Goal: Task Accomplishment & Management: Use online tool/utility

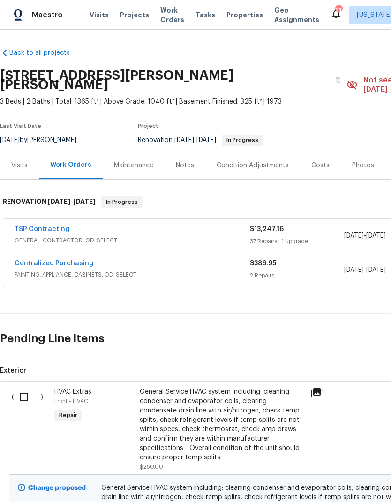
click at [31, 236] on span "GENERAL_CONTRACTOR, OD_SELECT" at bounding box center [132, 240] width 235 height 9
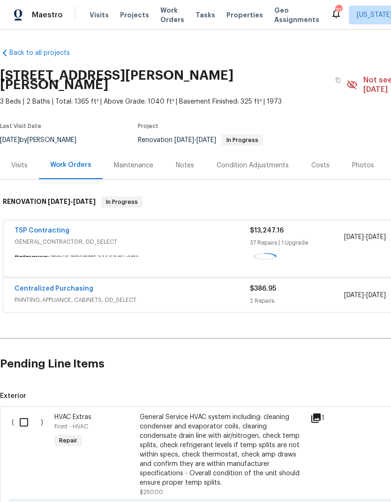
click at [31, 229] on link "TSP Contracting" at bounding box center [42, 230] width 55 height 7
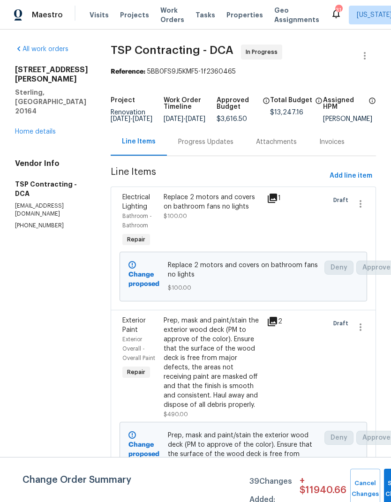
click at [23, 128] on link "Home details" at bounding box center [35, 131] width 41 height 7
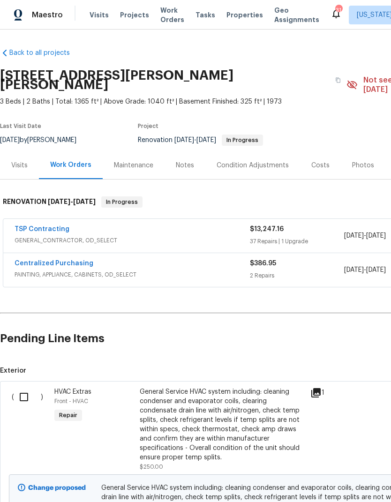
click at [30, 260] on link "Centralized Purchasing" at bounding box center [54, 263] width 79 height 7
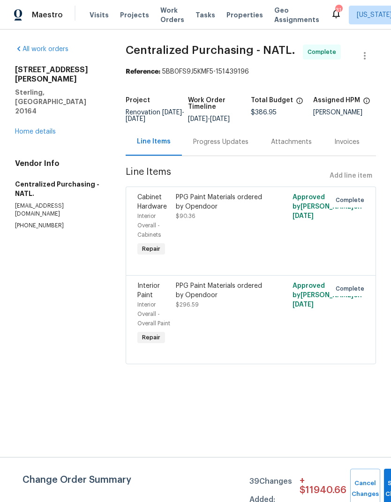
click at [24, 128] on link "Home details" at bounding box center [35, 131] width 41 height 7
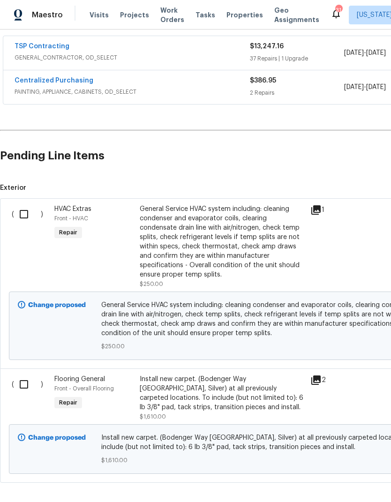
scroll to position [182, 0]
click at [22, 211] on input "checkbox" at bounding box center [27, 215] width 27 height 20
checkbox input "true"
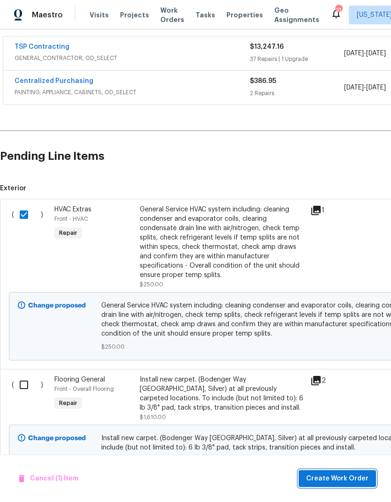
click at [350, 484] on span "Create Work Order" at bounding box center [337, 479] width 62 height 12
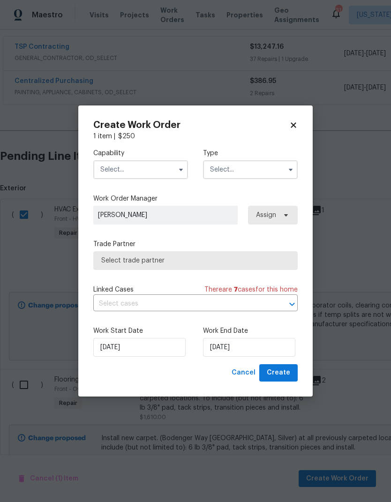
click at [158, 178] on input "text" at bounding box center [140, 169] width 95 height 19
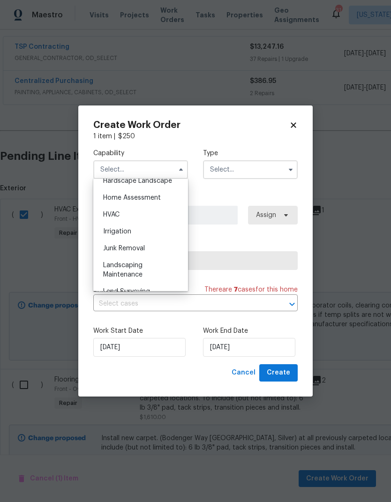
scroll to position [542, 0]
click at [136, 214] on div "HVAC" at bounding box center [141, 214] width 90 height 17
type input "HVAC"
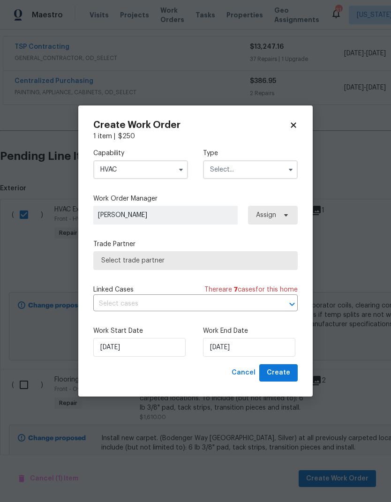
click at [270, 166] on input "text" at bounding box center [250, 169] width 95 height 19
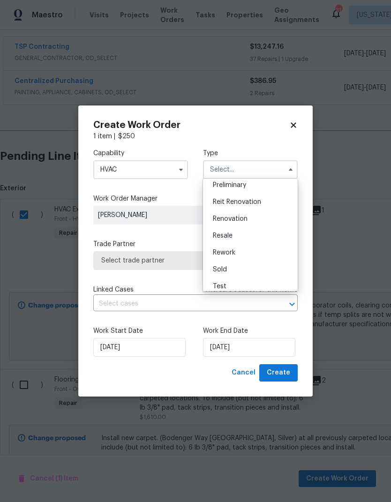
scroll to position [206, 0]
click at [253, 218] on div "Renovation" at bounding box center [250, 219] width 90 height 17
type input "Renovation"
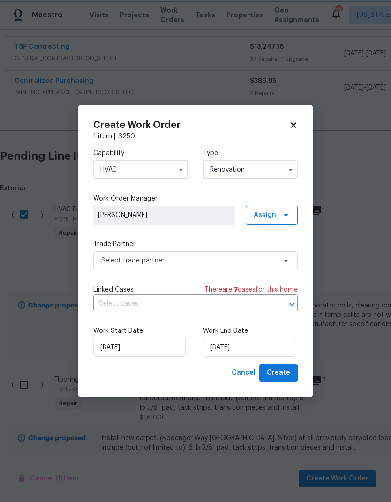
scroll to position [0, 0]
click at [281, 213] on span at bounding box center [284, 215] width 10 height 8
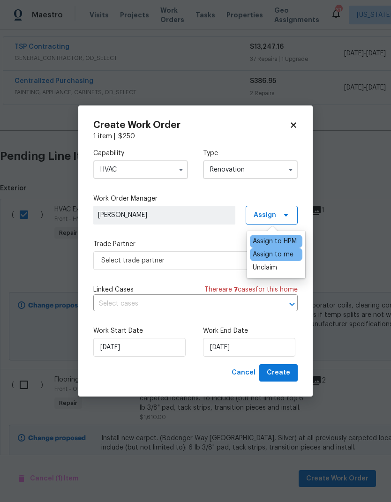
click at [183, 240] on label "Trade Partner" at bounding box center [195, 244] width 204 height 9
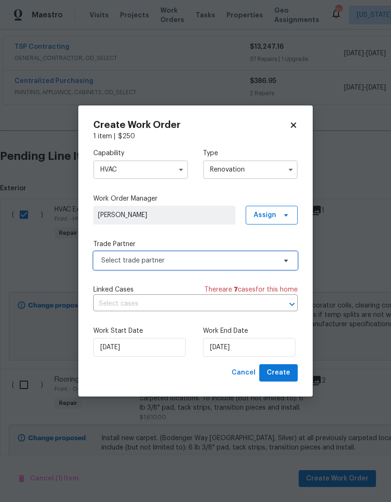
click at [200, 262] on span "Select trade partner" at bounding box center [188, 260] width 175 height 9
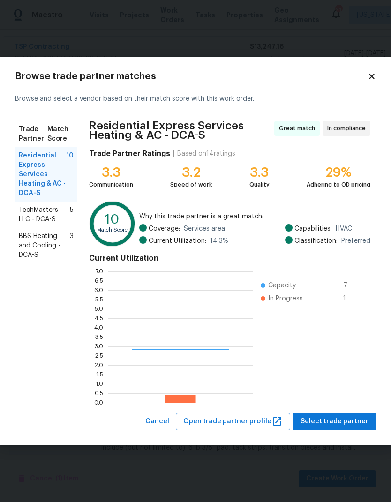
scroll to position [131, 145]
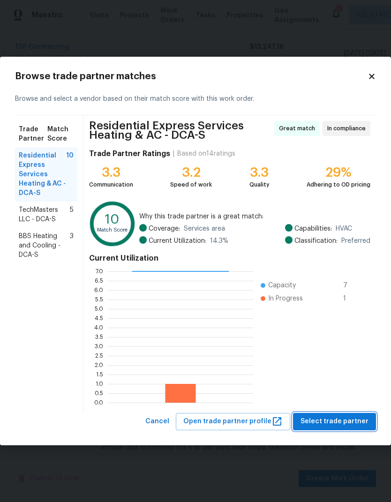
click at [350, 417] on span "Select trade partner" at bounding box center [335, 422] width 68 height 12
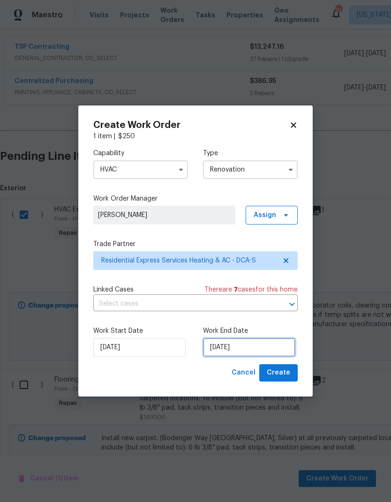
click at [245, 348] on input "9/5/2025" at bounding box center [249, 347] width 92 height 19
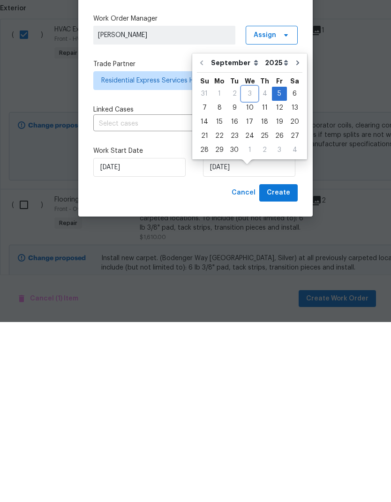
click at [247, 267] on div "3" at bounding box center [249, 274] width 15 height 14
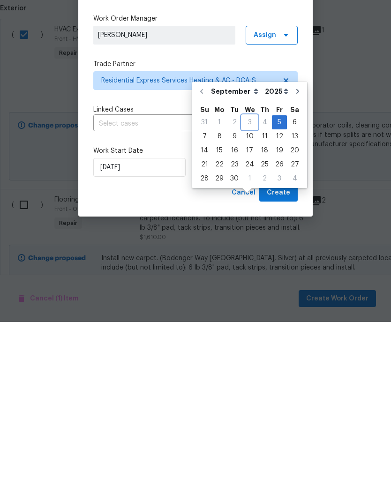
scroll to position [36, 0]
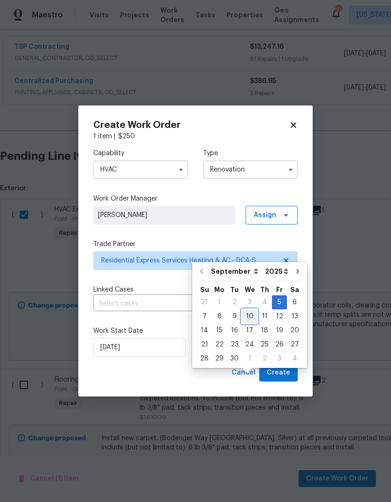
click at [252, 310] on div "10" at bounding box center [249, 316] width 15 height 13
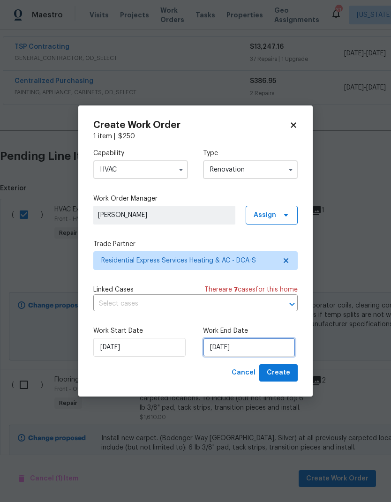
click at [241, 352] on input "9/10/2025" at bounding box center [249, 347] width 92 height 19
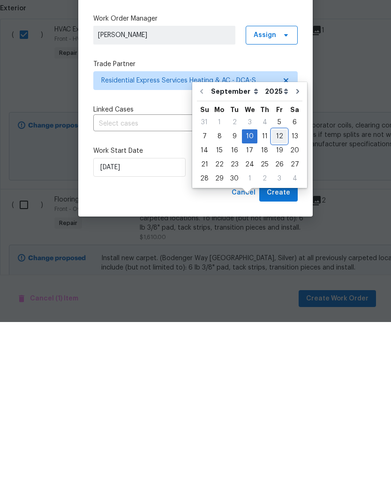
click at [282, 310] on div "12" at bounding box center [279, 316] width 15 height 13
type input "9/12/2025"
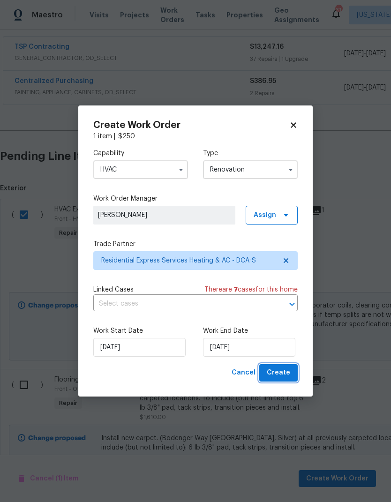
click at [286, 372] on span "Create" at bounding box center [278, 373] width 23 height 12
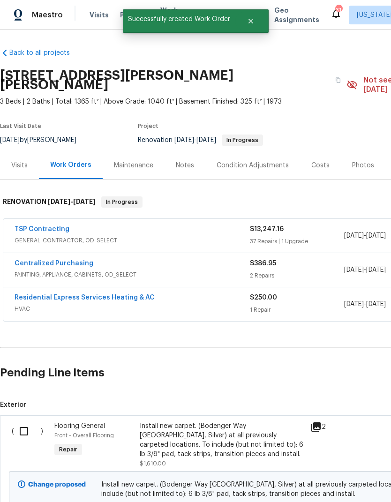
scroll to position [0, 0]
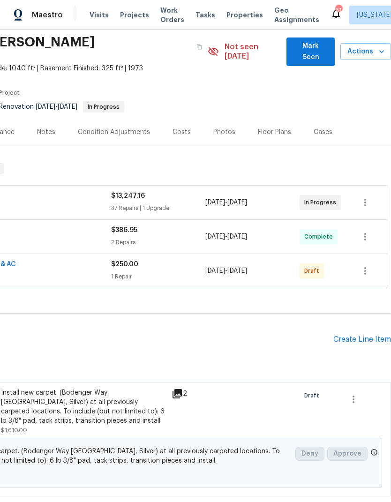
scroll to position [34, 139]
click at [369, 265] on icon "button" at bounding box center [365, 270] width 11 height 11
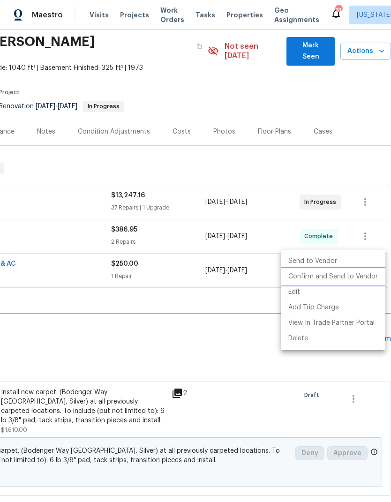
click at [329, 279] on li "Confirm and Send to Vendor" at bounding box center [333, 276] width 105 height 15
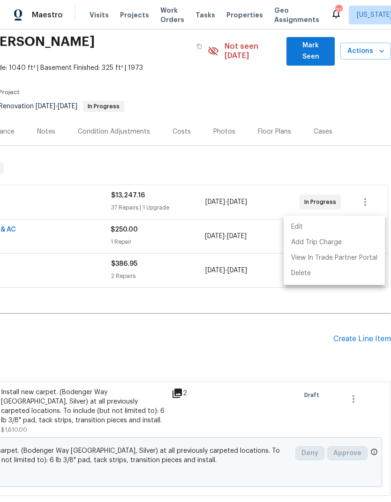
click at [228, 351] on div at bounding box center [195, 251] width 391 height 502
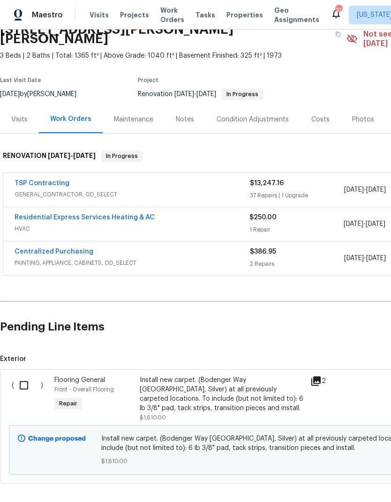
scroll to position [46, 0]
click at [22, 376] on input "checkbox" at bounding box center [27, 386] width 27 height 20
checkbox input "true"
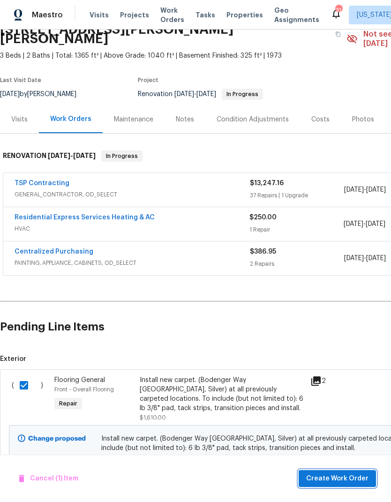
click at [344, 480] on span "Create Work Order" at bounding box center [337, 479] width 62 height 12
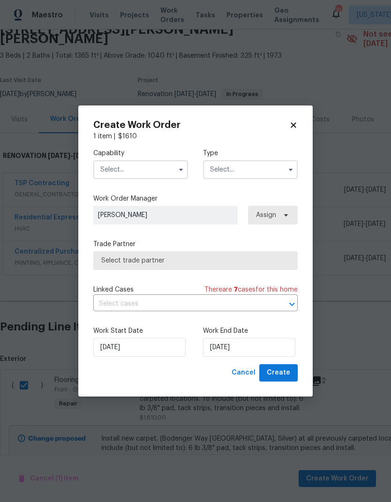
click at [157, 178] on input "text" at bounding box center [140, 169] width 95 height 19
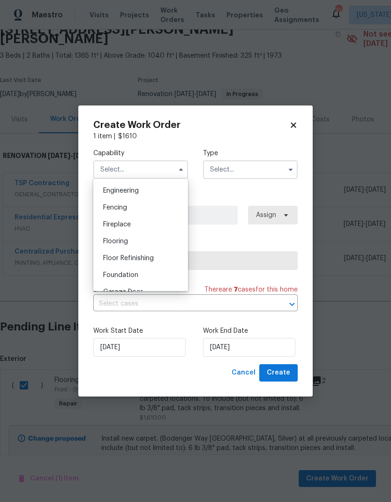
scroll to position [311, 0]
click at [139, 244] on div "Flooring" at bounding box center [141, 242] width 90 height 17
type input "Flooring"
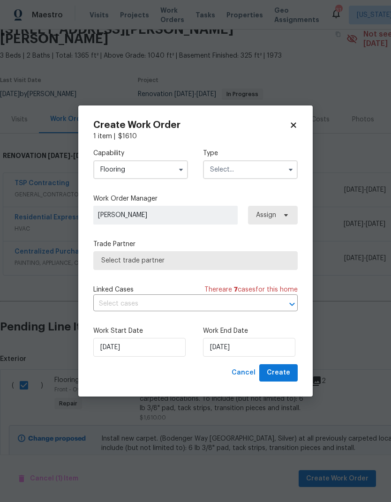
click at [261, 169] on input "text" at bounding box center [250, 169] width 95 height 19
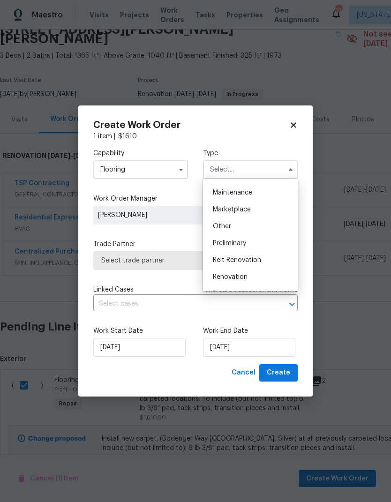
scroll to position [148, 0]
click at [249, 278] on div "Renovation" at bounding box center [250, 278] width 90 height 17
type input "Renovation"
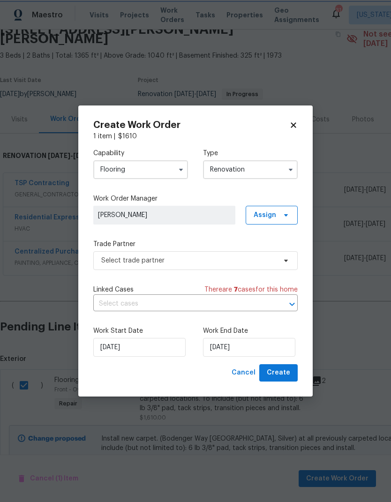
scroll to position [0, 0]
click at [280, 211] on span at bounding box center [284, 215] width 10 height 8
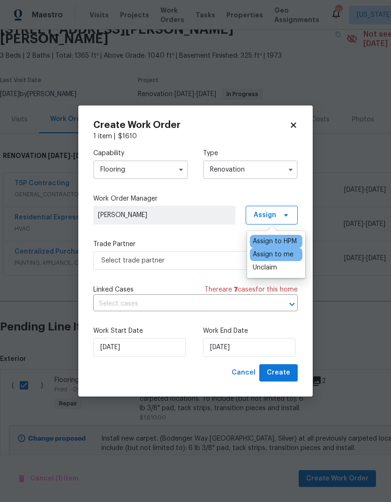
click at [214, 239] on div "Capability Flooring Type Renovation Work Order Manager Nicolas Campuzano Assign…" at bounding box center [195, 252] width 204 height 223
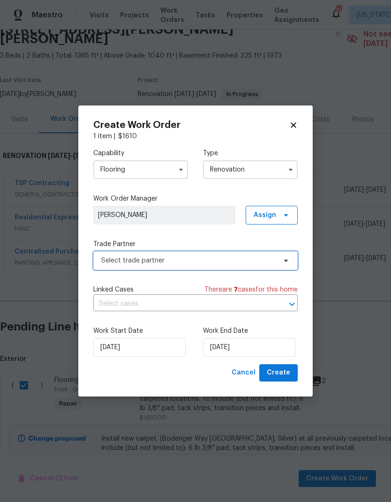
click at [232, 260] on span "Select trade partner" at bounding box center [188, 260] width 175 height 9
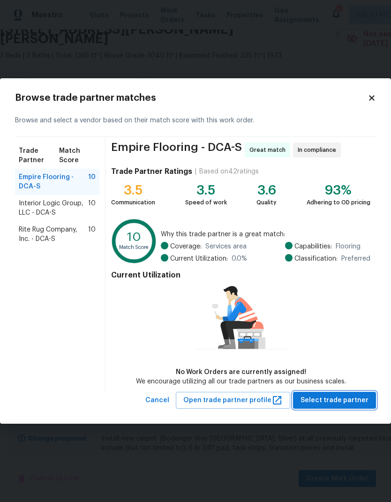
click at [349, 402] on span "Select trade partner" at bounding box center [335, 401] width 68 height 12
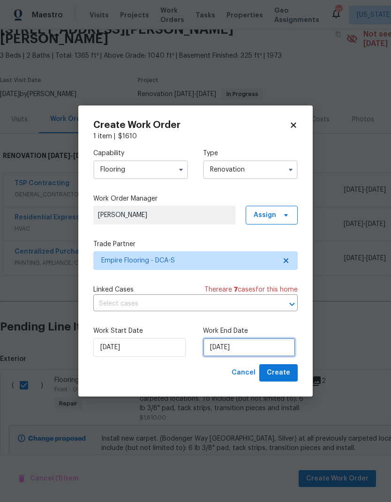
click at [242, 346] on input "[DATE]" at bounding box center [249, 347] width 92 height 19
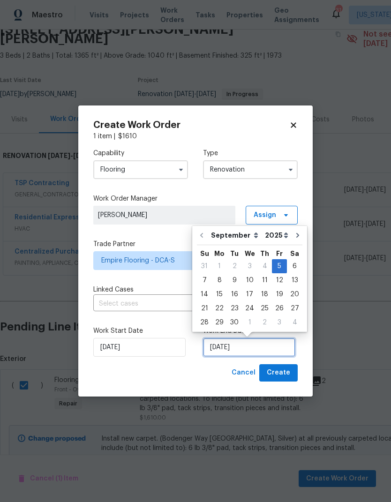
scroll to position [7, 0]
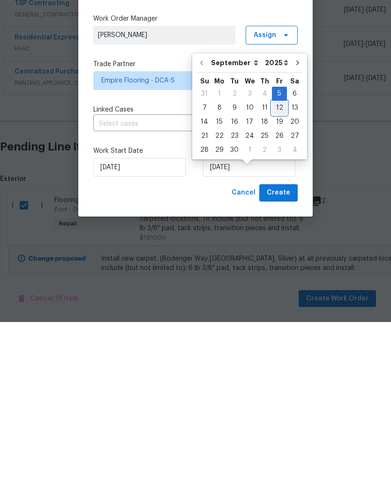
click at [280, 281] on div "12" at bounding box center [279, 287] width 15 height 13
type input "9/12/2025"
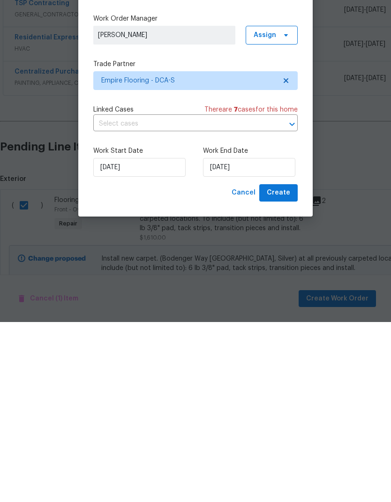
scroll to position [36, 0]
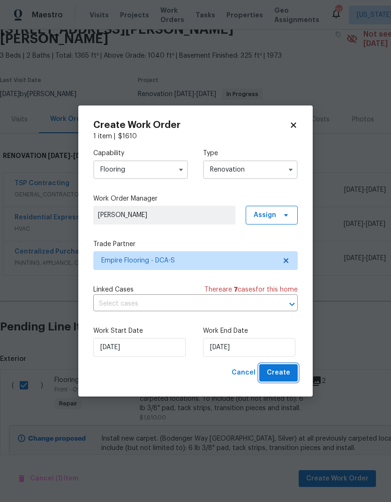
click at [286, 372] on span "Create" at bounding box center [278, 373] width 23 height 12
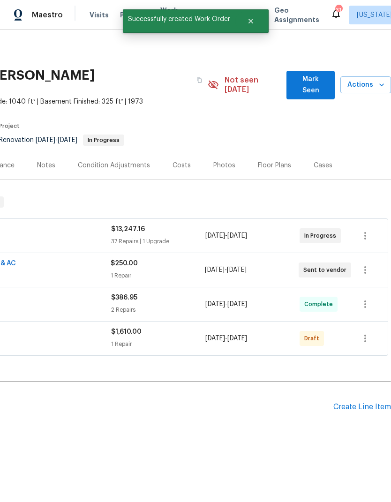
scroll to position [0, 139]
click at [365, 335] on icon "button" at bounding box center [365, 339] width 2 height 8
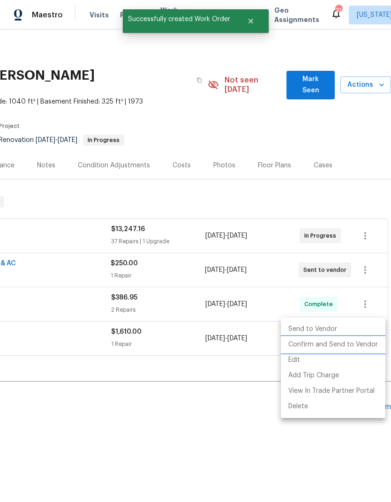
click at [338, 345] on li "Confirm and Send to Vendor" at bounding box center [333, 344] width 105 height 15
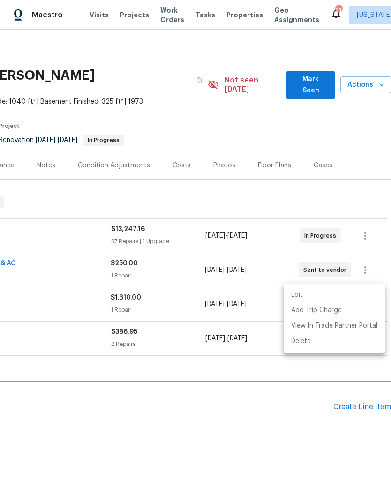
click at [91, 403] on div at bounding box center [195, 251] width 391 height 502
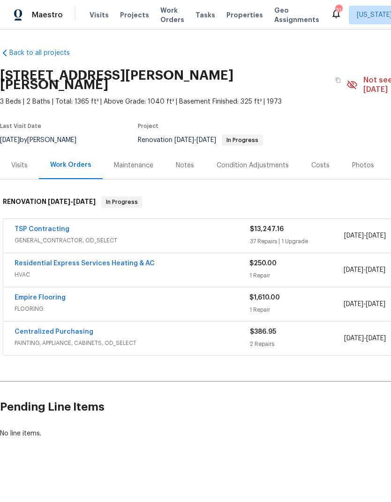
scroll to position [0, 0]
click at [25, 294] on link "Empire Flooring" at bounding box center [40, 297] width 51 height 7
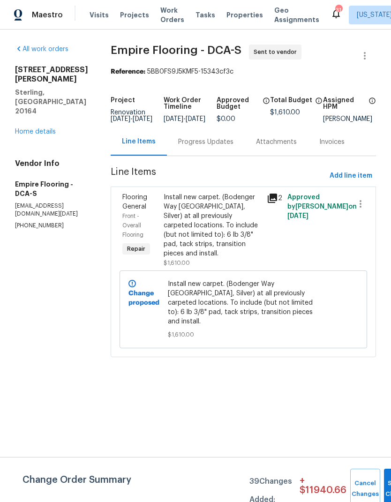
click at [215, 241] on div "Install new carpet. (Bodenger Way [GEOGRAPHIC_DATA], Silver) at all previously …" at bounding box center [213, 226] width 98 height 66
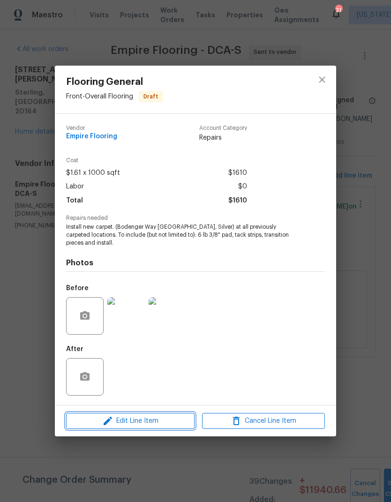
click at [147, 421] on span "Edit Line Item" at bounding box center [130, 421] width 123 height 12
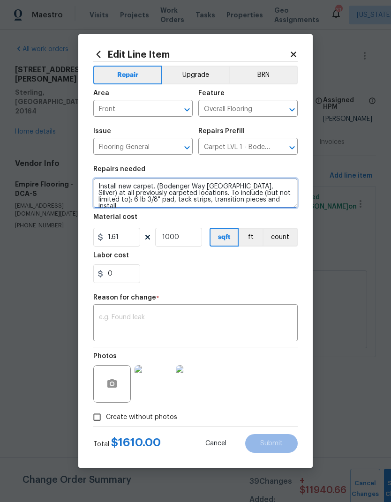
click at [271, 205] on textarea "Install new carpet. (Bodenger Way [GEOGRAPHIC_DATA], Silver) at all previously …" at bounding box center [195, 193] width 204 height 30
type textarea "Install new carpet. (Bodenger Way 945 Winter Ash, Silver) at all previously car…"
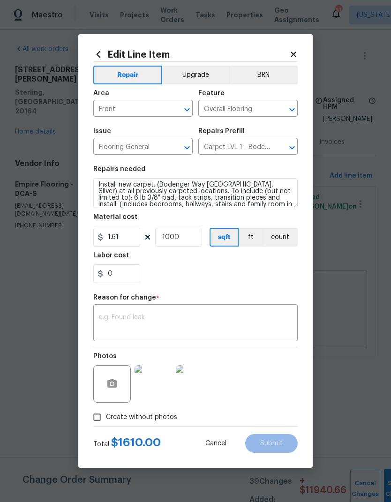
click at [244, 276] on div "0" at bounding box center [195, 273] width 204 height 19
click at [208, 327] on textarea at bounding box center [195, 324] width 193 height 20
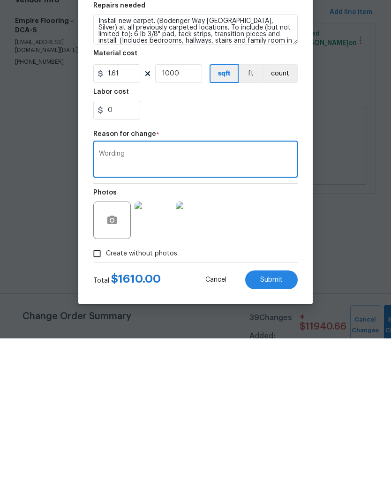
type textarea "Wording"
click at [272, 434] on button "Submit" at bounding box center [271, 443] width 53 height 19
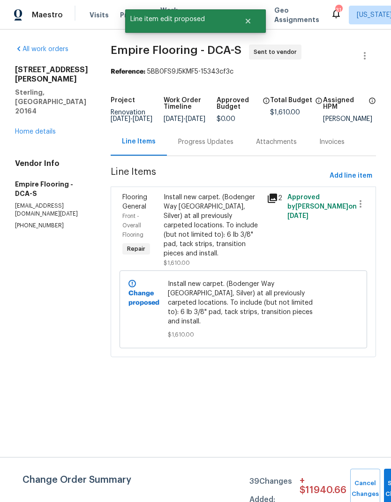
click at [20, 128] on link "Home details" at bounding box center [35, 131] width 41 height 7
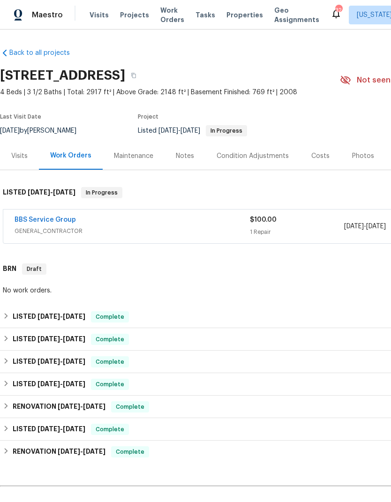
click at [33, 220] on link "BBS Service Group" at bounding box center [45, 220] width 61 height 7
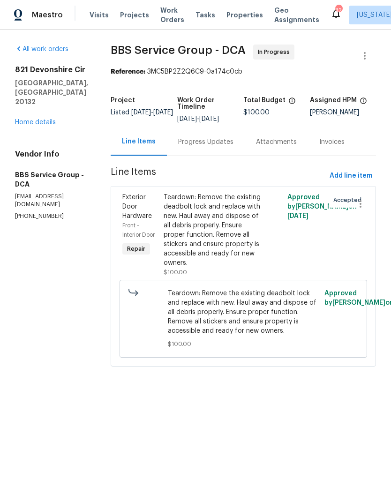
click at [25, 125] on link "Home details" at bounding box center [35, 122] width 41 height 7
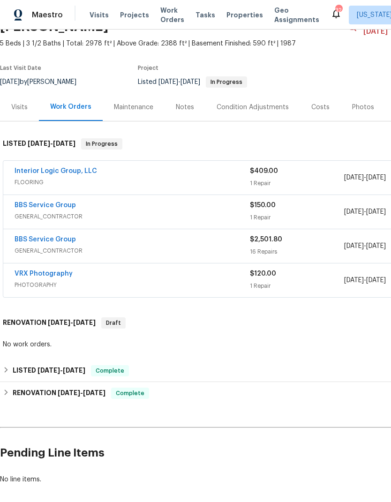
scroll to position [58, 0]
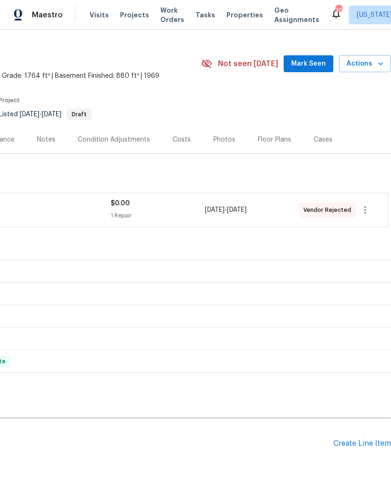
scroll to position [16, 139]
click at [364, 208] on icon "button" at bounding box center [365, 209] width 11 height 11
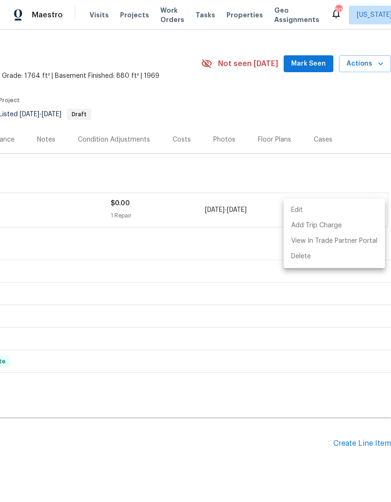
click at [311, 212] on li "Edit" at bounding box center [334, 210] width 101 height 15
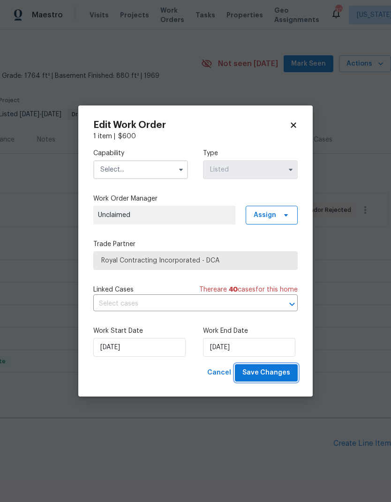
click at [277, 378] on span "Save Changes" at bounding box center [266, 373] width 48 height 12
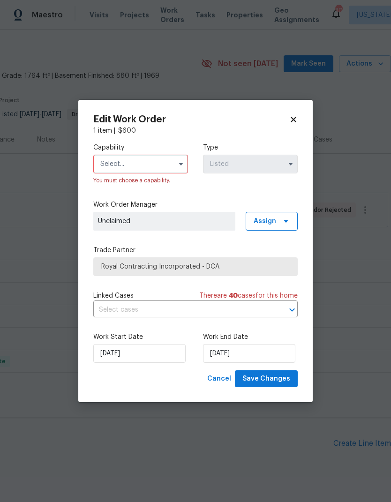
click at [167, 159] on input "text" at bounding box center [140, 164] width 95 height 19
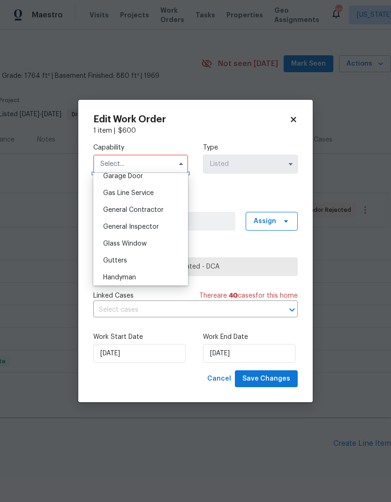
scroll to position [422, 0]
click at [155, 209] on span "General Contractor" at bounding box center [133, 210] width 60 height 7
type input "General Contractor"
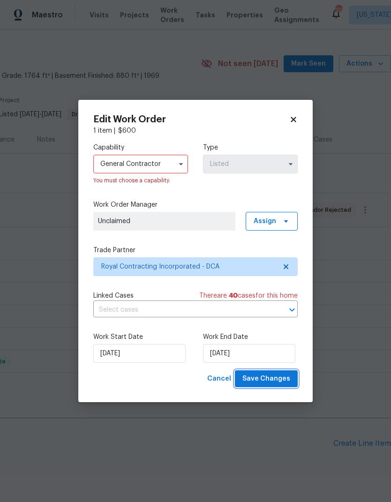
click at [285, 377] on span "Save Changes" at bounding box center [266, 379] width 48 height 12
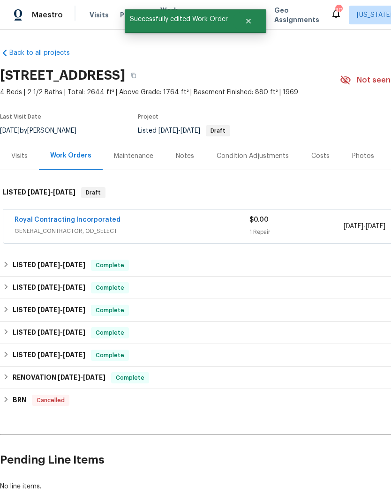
scroll to position [0, 0]
click at [96, 218] on link "Royal Contracting Incorporated" at bounding box center [68, 220] width 106 height 7
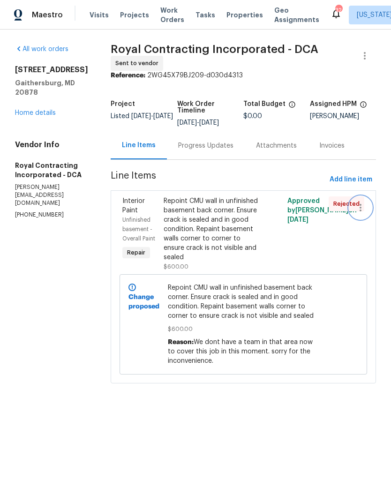
click at [365, 209] on icon "button" at bounding box center [360, 207] width 11 height 11
click at [47, 104] on div at bounding box center [195, 251] width 391 height 502
click at [46, 110] on link "Home details" at bounding box center [35, 113] width 41 height 7
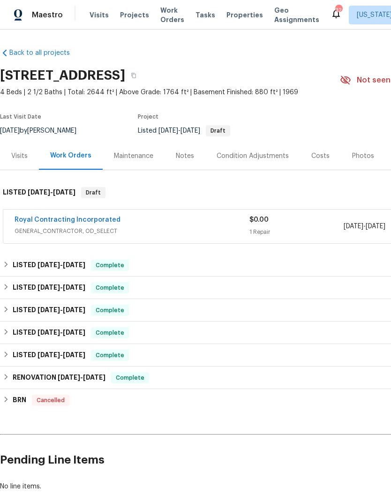
click at [32, 219] on link "Royal Contracting Incorporated" at bounding box center [68, 220] width 106 height 7
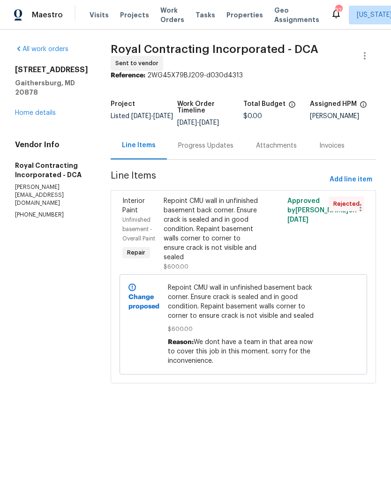
click at [216, 222] on div "Repoint CMU wall in unfinished basement back corner. Ensure crack is sealed and…" at bounding box center [213, 229] width 98 height 66
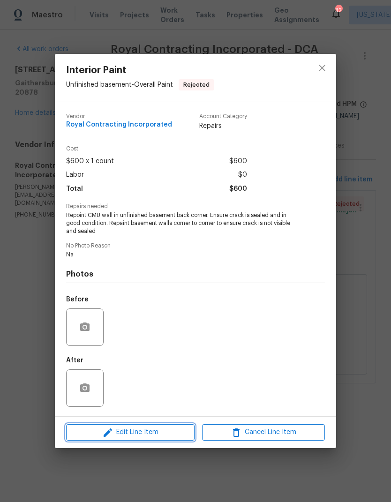
click at [149, 438] on span "Edit Line Item" at bounding box center [130, 433] width 123 height 12
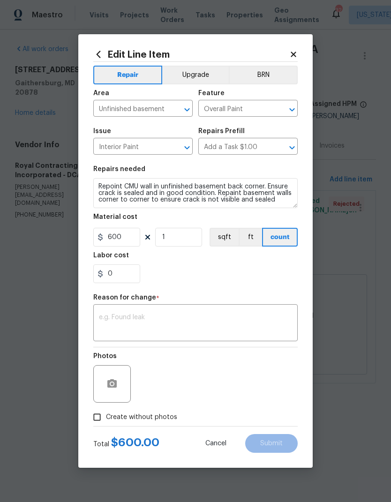
click at [204, 324] on textarea at bounding box center [195, 324] width 193 height 20
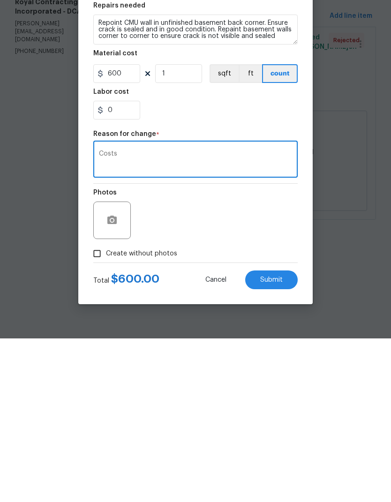
type textarea "Costs"
click at [277, 440] on span "Submit" at bounding box center [271, 443] width 23 height 7
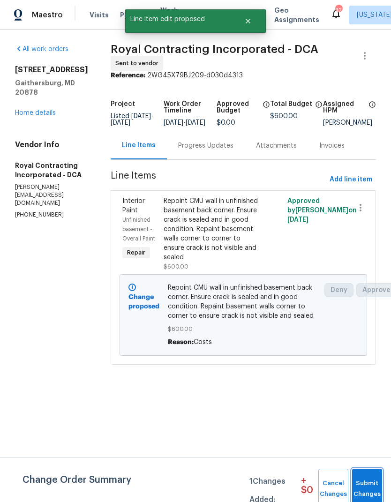
click at [368, 482] on span "Submit Changes" at bounding box center [367, 489] width 21 height 22
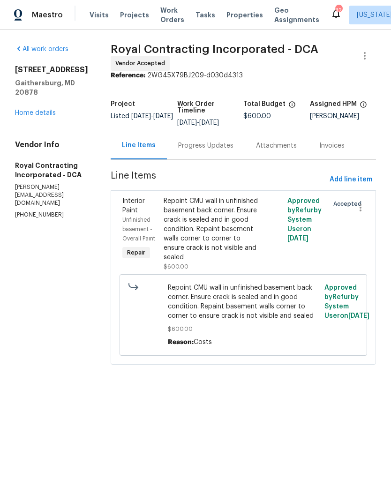
click at [25, 110] on link "Home details" at bounding box center [35, 113] width 41 height 7
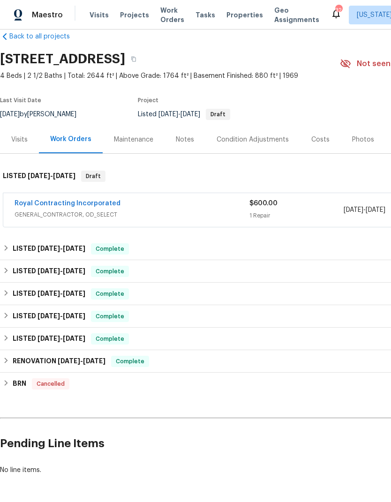
scroll to position [16, 0]
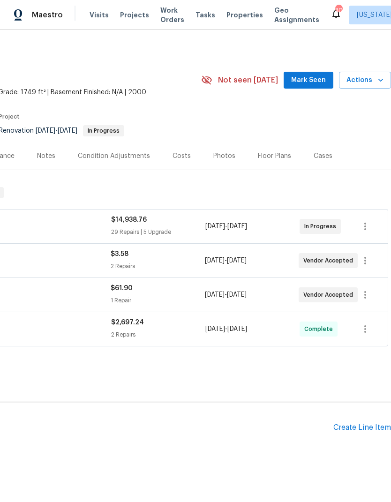
scroll to position [0, 139]
click at [369, 427] on div "Create Line Item" at bounding box center [362, 427] width 58 height 9
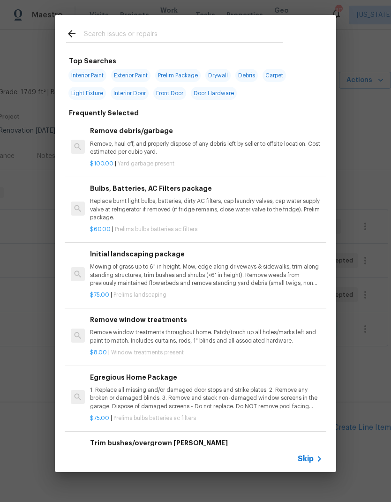
click at [146, 40] on input "text" at bounding box center [183, 35] width 199 height 14
type input "Lands"
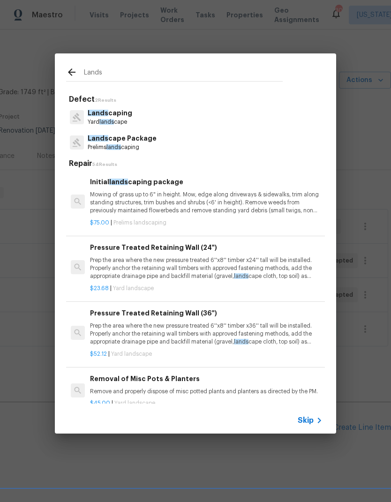
click at [169, 202] on p "Mowing of grass up to 6" in height. Mow, edge along driveways & sidewalks, trim…" at bounding box center [206, 203] width 233 height 24
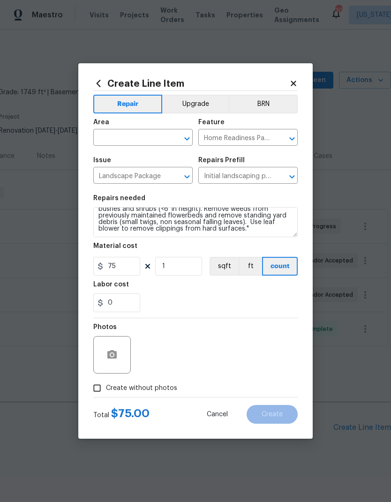
scroll to position [20, 0]
click at [120, 270] on input "75" at bounding box center [116, 266] width 47 height 19
type input "250"
click at [249, 283] on div "Labor cost" at bounding box center [195, 287] width 204 height 12
click at [116, 138] on input "text" at bounding box center [129, 138] width 73 height 15
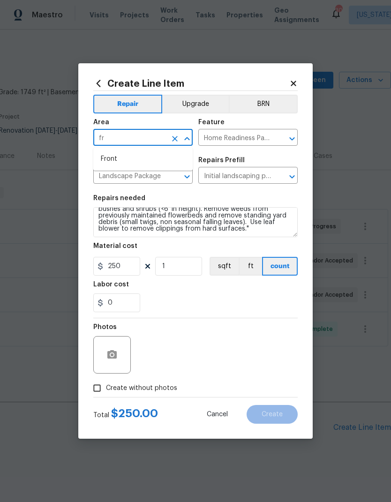
type input "f"
click at [161, 168] on li "Exterior Overall" at bounding box center [142, 174] width 99 height 15
type input "Exterior Overall"
click at [206, 304] on div "0" at bounding box center [195, 303] width 204 height 19
click at [101, 386] on input "Create without photos" at bounding box center [97, 388] width 18 height 18
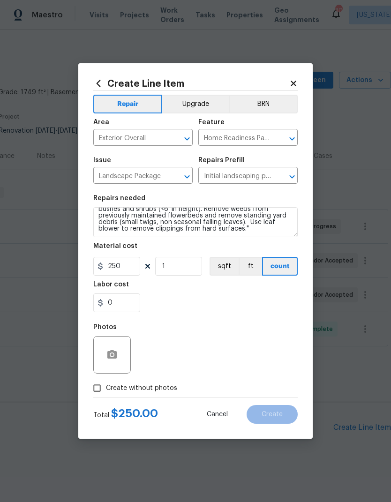
checkbox input "true"
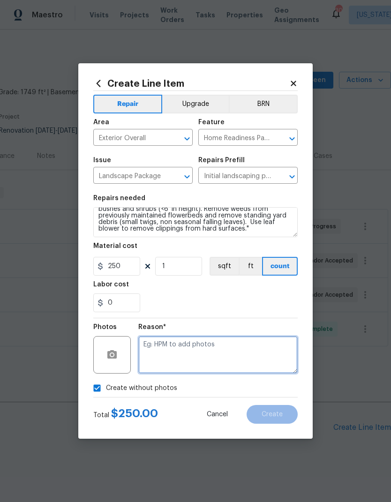
click at [217, 351] on textarea at bounding box center [217, 355] width 159 height 38
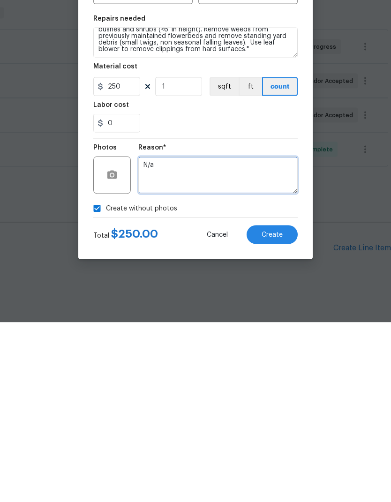
type textarea "N/a"
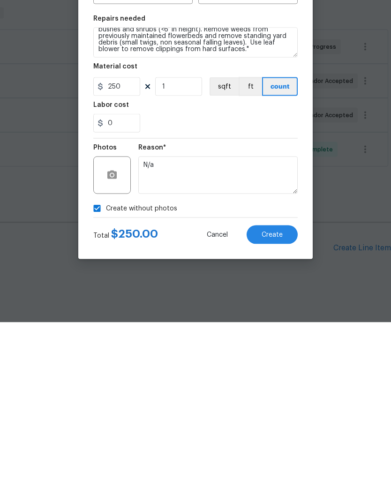
click at [269, 411] on span "Create" at bounding box center [272, 414] width 21 height 7
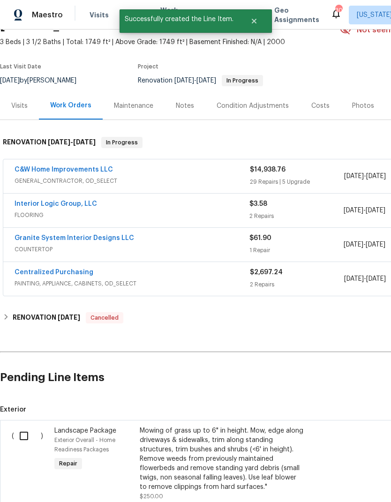
scroll to position [50, 0]
click at [24, 426] on input "checkbox" at bounding box center [27, 436] width 27 height 20
checkbox input "true"
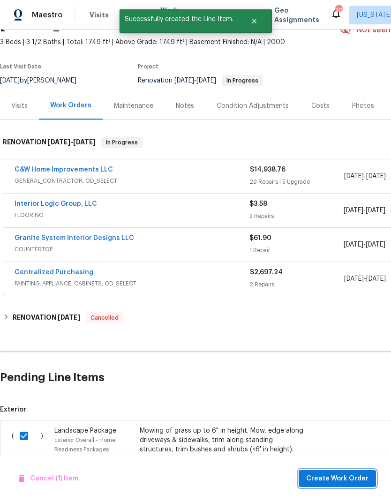
click at [354, 473] on button "Create Work Order" at bounding box center [337, 478] width 77 height 17
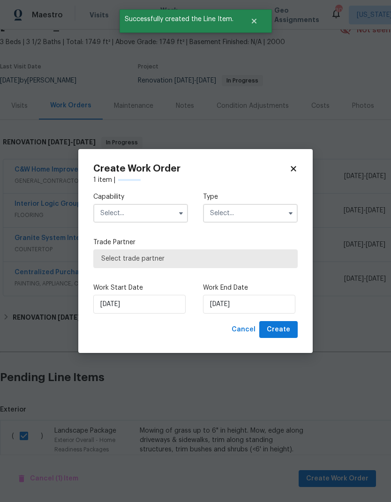
click at [116, 216] on input "text" at bounding box center [140, 213] width 95 height 19
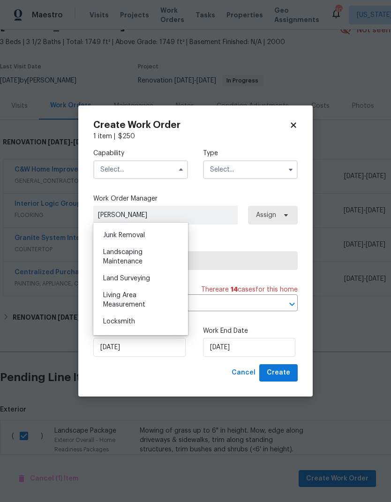
scroll to position [588, 0]
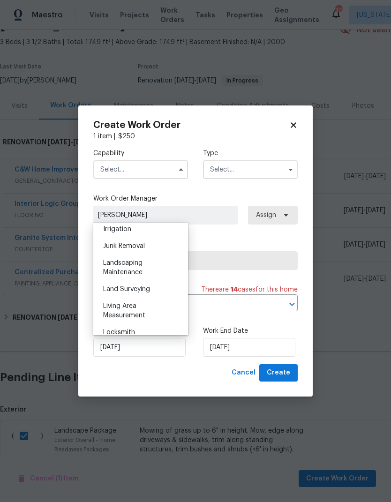
click at [136, 273] on span "Landscaping Maintenance" at bounding box center [122, 268] width 39 height 16
type input "Landscaping Maintenance"
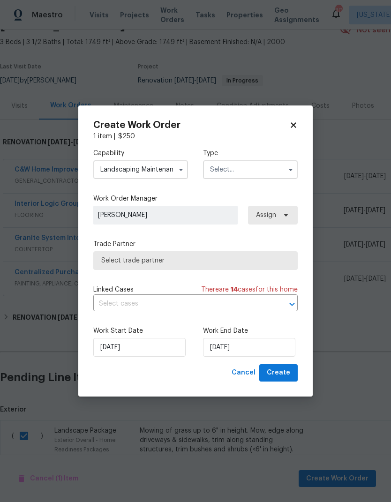
click at [265, 175] on input "text" at bounding box center [250, 169] width 95 height 19
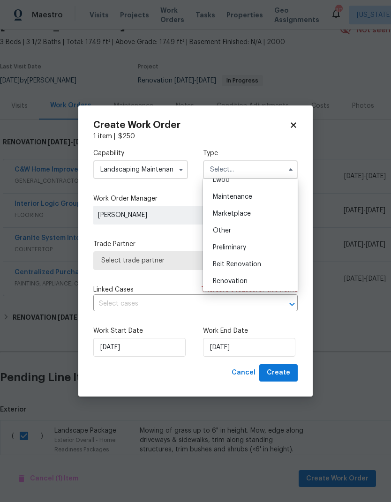
scroll to position [145, 0]
click at [246, 286] on div "Renovation" at bounding box center [250, 280] width 90 height 17
type input "Renovation"
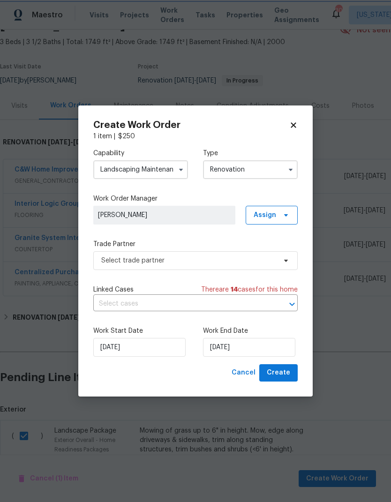
scroll to position [0, 0]
click at [283, 214] on icon at bounding box center [286, 215] width 8 height 8
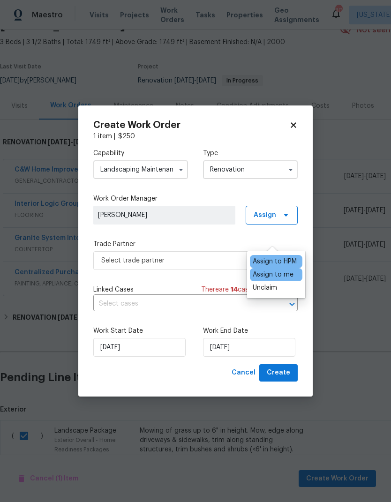
click at [211, 241] on label "Trade Partner" at bounding box center [195, 244] width 204 height 9
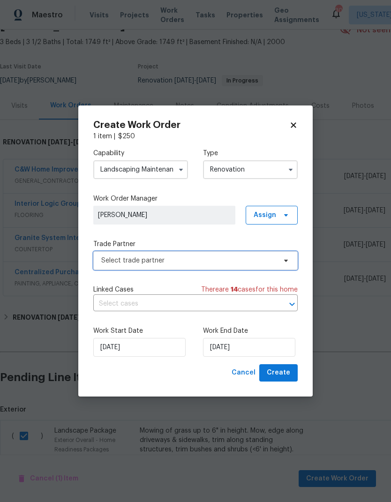
click at [220, 265] on span "Select trade partner" at bounding box center [195, 260] width 204 height 19
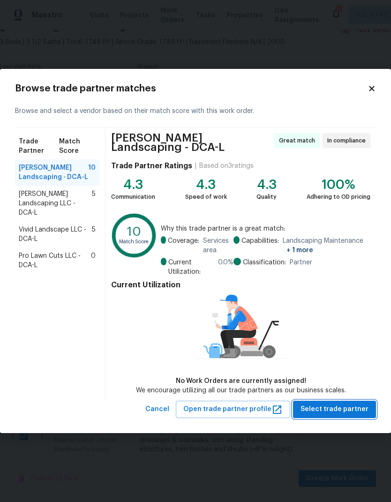
click at [349, 411] on span "Select trade partner" at bounding box center [335, 410] width 68 height 12
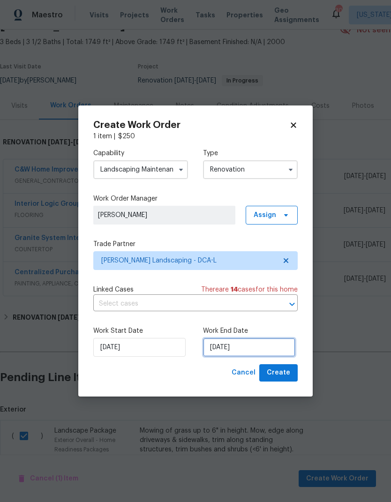
click at [236, 349] on input "[DATE]" at bounding box center [249, 347] width 92 height 19
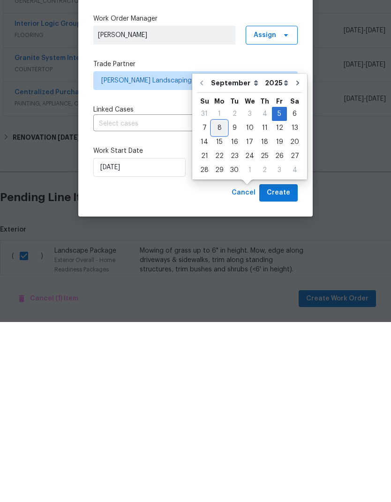
click at [224, 301] on div "8" at bounding box center [219, 307] width 15 height 13
type input "[DATE]"
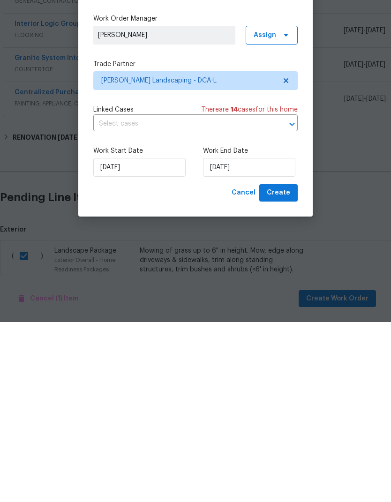
scroll to position [36, 0]
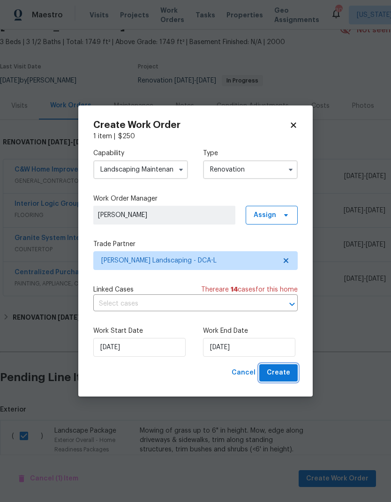
click at [284, 373] on span "Create" at bounding box center [278, 373] width 23 height 12
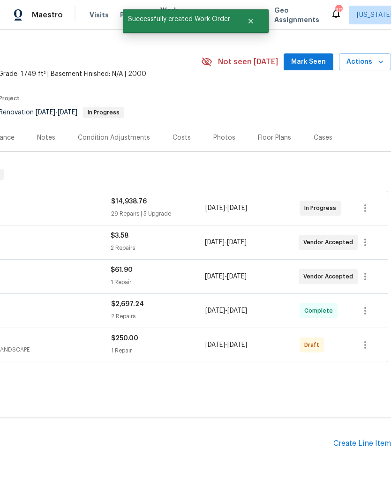
scroll to position [18, 139]
click at [367, 339] on icon "button" at bounding box center [365, 344] width 11 height 11
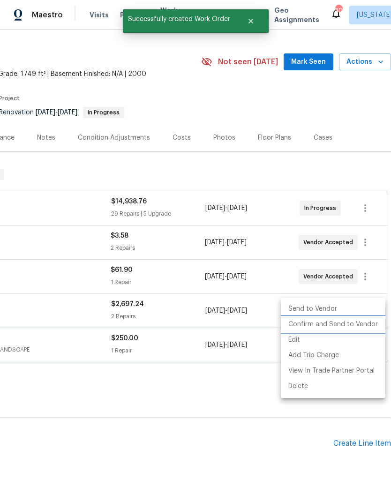
click at [337, 326] on li "Confirm and Send to Vendor" at bounding box center [333, 324] width 105 height 15
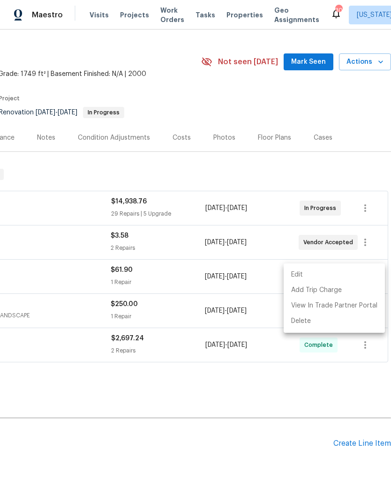
click at [266, 377] on div at bounding box center [195, 251] width 391 height 502
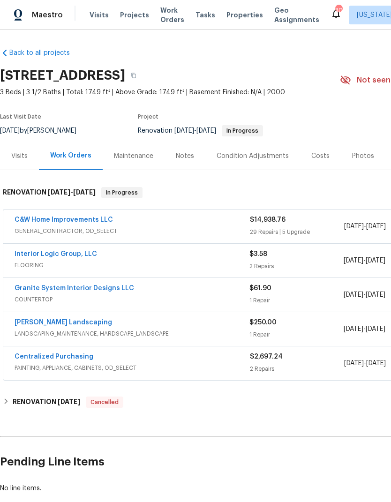
scroll to position [0, 0]
click at [48, 217] on link "C&W Home Improvements LLC" at bounding box center [64, 220] width 98 height 7
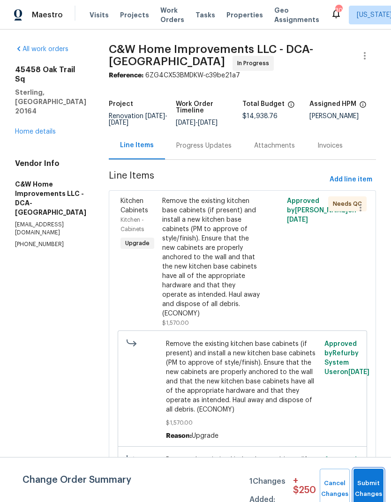
click at [365, 482] on button "Submit Changes" at bounding box center [369, 489] width 30 height 40
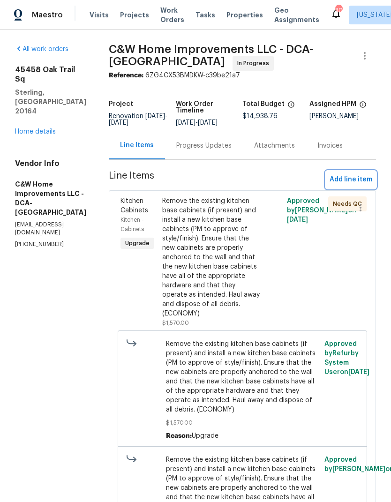
click at [351, 180] on span "Add line item" at bounding box center [351, 180] width 43 height 12
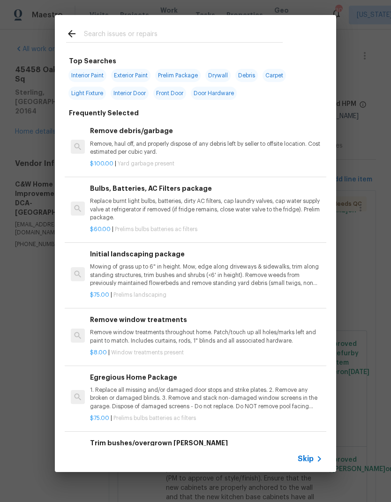
click at [185, 35] on input "text" at bounding box center [183, 35] width 199 height 14
click at [368, 242] on div "Top Searches Interior Paint Exterior Paint Prelim Package Drywall Debris Carpet…" at bounding box center [195, 243] width 391 height 487
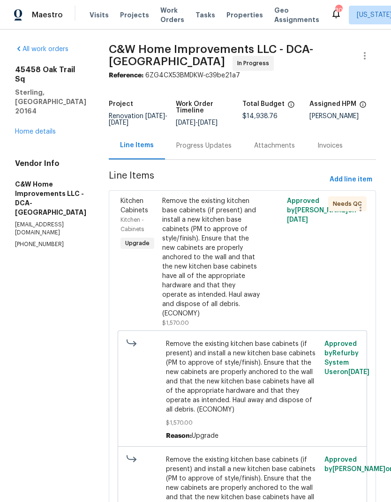
click at [41, 128] on link "Home details" at bounding box center [35, 131] width 41 height 7
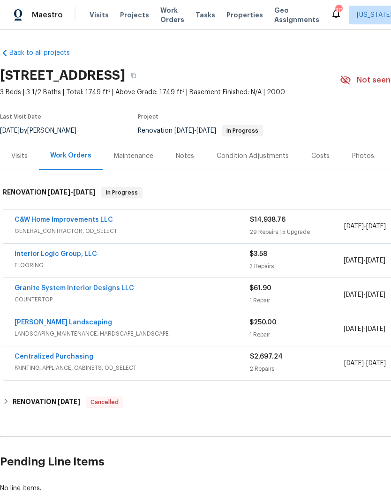
click at [87, 252] on link "Interior Logic Group, LLC" at bounding box center [56, 254] width 83 height 7
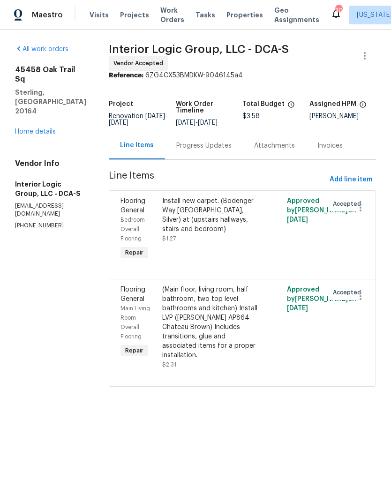
click at [225, 332] on div "(Main floor, living room, half bathroom, two top level bathrooms and kitchen) I…" at bounding box center [211, 322] width 98 height 75
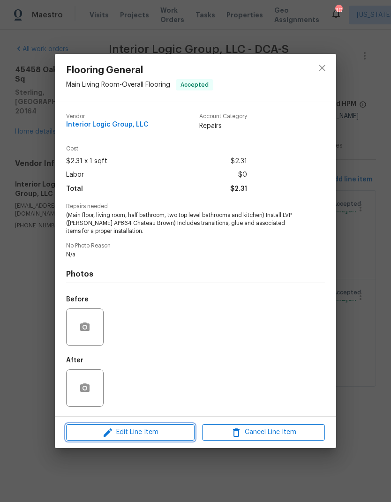
click at [143, 432] on span "Edit Line Item" at bounding box center [130, 433] width 123 height 12
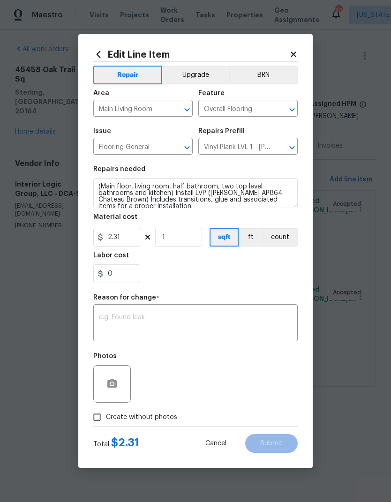
click at [345, 353] on body "Maestro Visits Projects Work Orders Tasks Properties Geo Assignments 30 Washing…" at bounding box center [195, 206] width 391 height 413
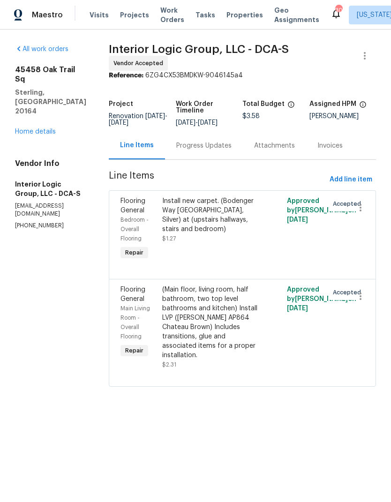
click at [26, 128] on link "Home details" at bounding box center [35, 131] width 41 height 7
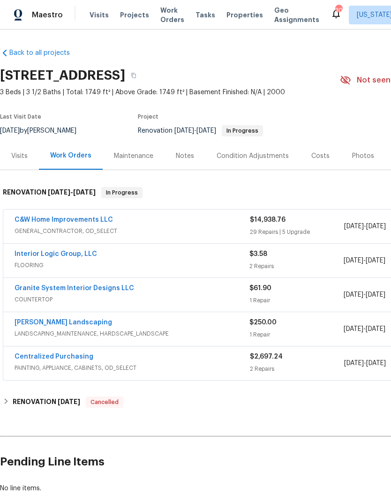
click at [28, 217] on link "C&W Home Improvements LLC" at bounding box center [64, 220] width 98 height 7
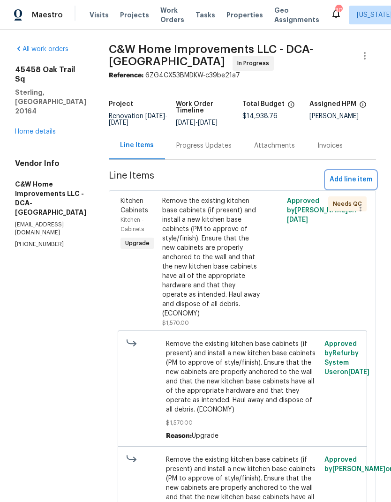
click at [356, 177] on span "Add line item" at bounding box center [351, 180] width 43 height 12
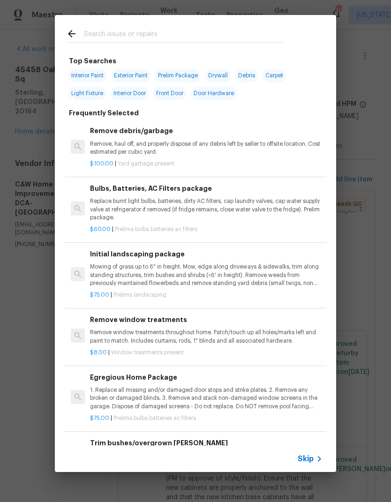
click at [139, 31] on input "text" at bounding box center [183, 35] width 199 height 14
type input "Wall light"
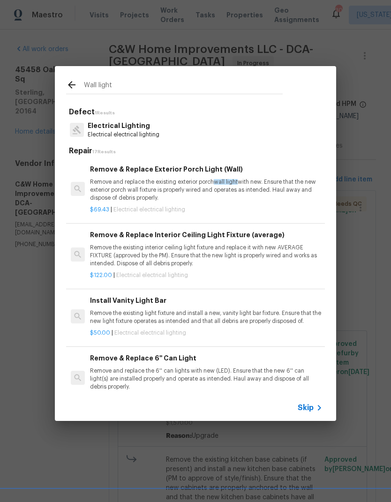
click at [178, 188] on p "Remove and replace the existing exterior porch wall light with new. Ensure that…" at bounding box center [206, 190] width 233 height 24
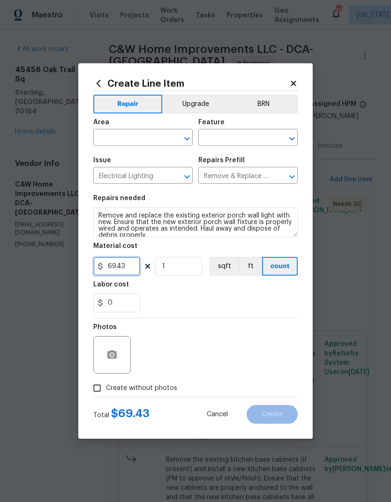
click at [119, 273] on input "69.43" at bounding box center [116, 266] width 47 height 19
click at [119, 272] on input "69.43" at bounding box center [116, 266] width 47 height 19
click at [125, 267] on input "69.43" at bounding box center [116, 266] width 47 height 19
click at [116, 264] on input "69.43" at bounding box center [116, 266] width 47 height 19
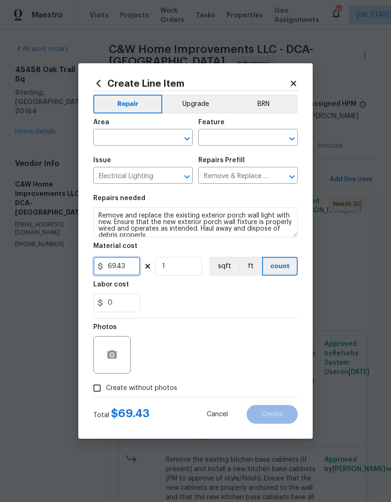
click at [125, 272] on input "69.43" at bounding box center [116, 266] width 47 height 19
type input "75"
click at [184, 264] on input "1" at bounding box center [178, 266] width 47 height 19
type input "2"
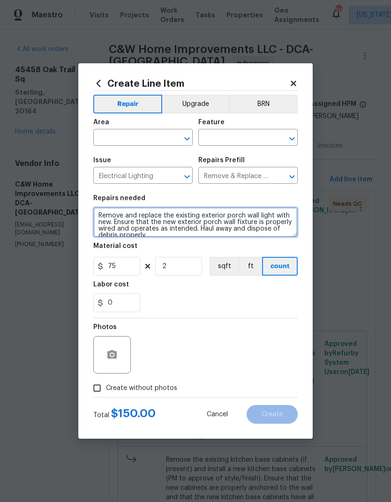
click at [163, 236] on textarea "Remove and replace the existing exterior porch wall light with new. Ensure that…" at bounding box center [195, 222] width 204 height 30
type textarea "Remove and replace the existing exterior porch wall light with new. Ensure that…"
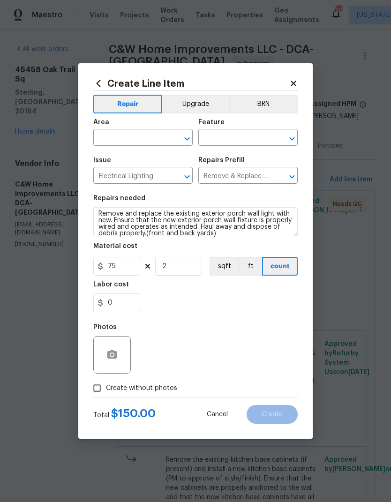
click at [137, 136] on input "text" at bounding box center [129, 138] width 73 height 15
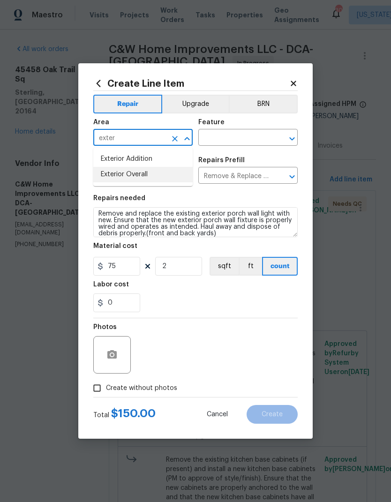
click at [154, 175] on li "Exterior Overall" at bounding box center [142, 174] width 99 height 15
type input "Exterior Overall"
click at [230, 134] on input "text" at bounding box center [234, 138] width 73 height 15
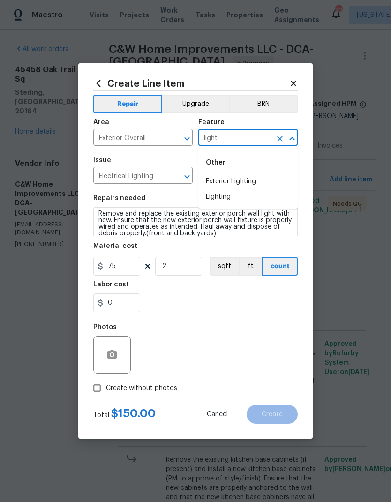
click at [240, 196] on li "Lighting" at bounding box center [247, 196] width 99 height 15
type input "Lighting"
click at [224, 306] on div "0" at bounding box center [195, 303] width 204 height 19
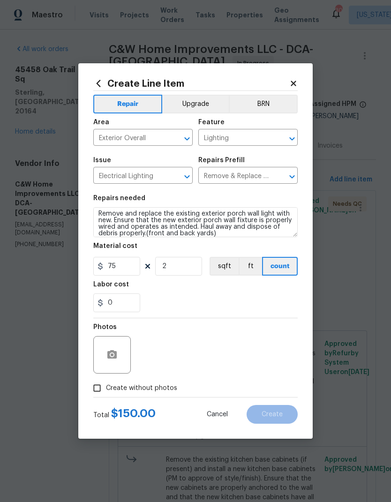
click at [202, 105] on button "Upgrade" at bounding box center [195, 104] width 67 height 19
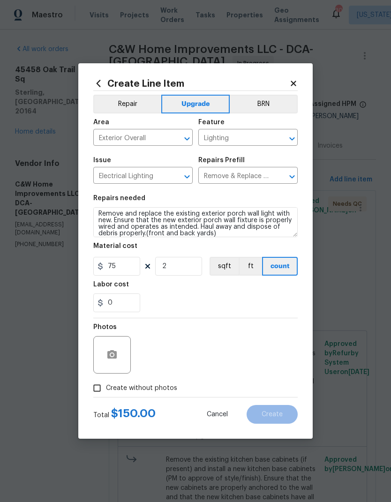
click at [80, 388] on div "Create Line Item Repair Upgrade BRN Area Exterior Overall ​ Feature Lighting ​ …" at bounding box center [195, 251] width 234 height 376
click at [102, 393] on input "Create without photos" at bounding box center [97, 388] width 18 height 18
checkbox input "true"
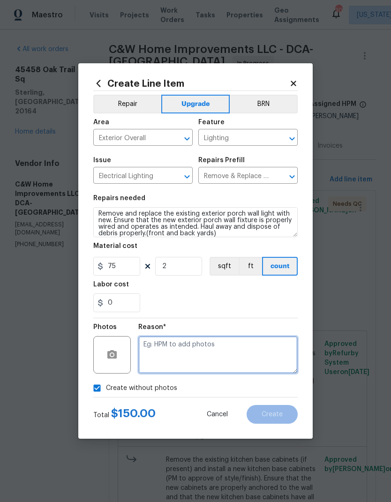
click at [230, 356] on textarea at bounding box center [217, 355] width 159 height 38
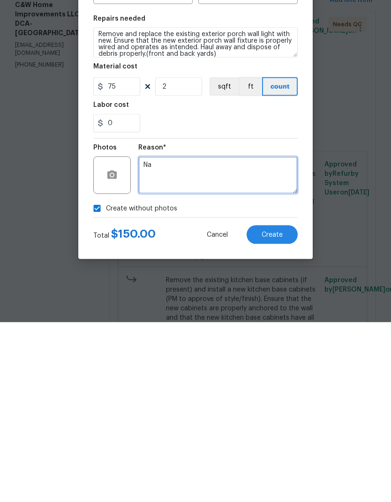
type textarea "Na"
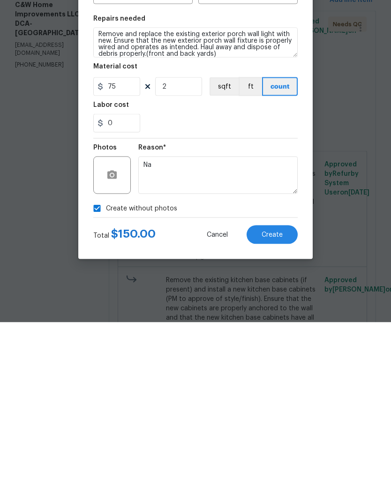
click at [273, 411] on span "Create" at bounding box center [272, 414] width 21 height 7
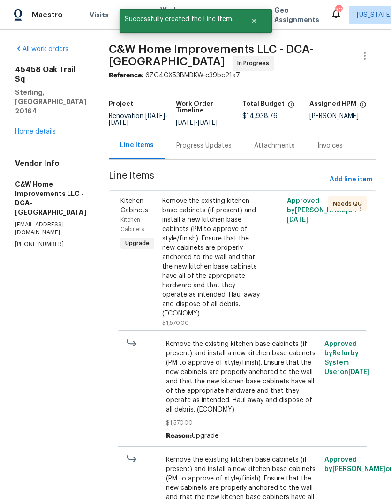
scroll to position [0, 0]
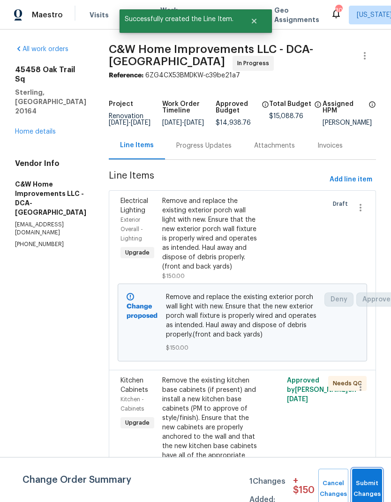
click at [368, 479] on button "Submit Changes" at bounding box center [367, 489] width 30 height 40
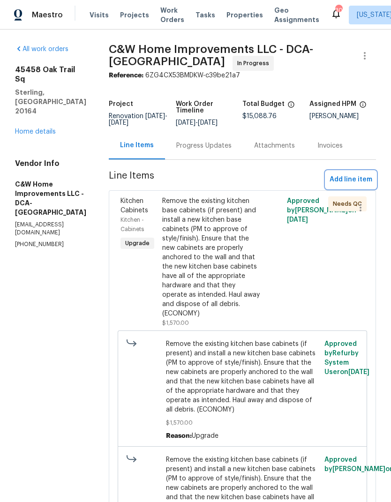
click at [354, 176] on span "Add line item" at bounding box center [351, 180] width 43 height 12
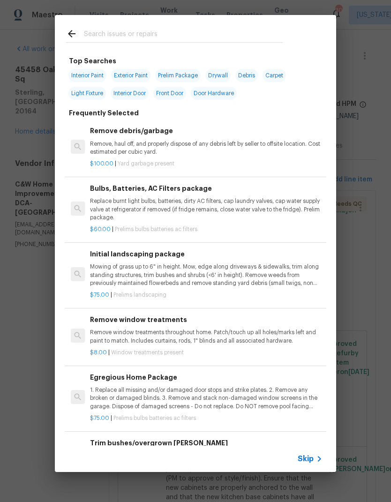
click at [177, 31] on input "text" at bounding box center [183, 35] width 199 height 14
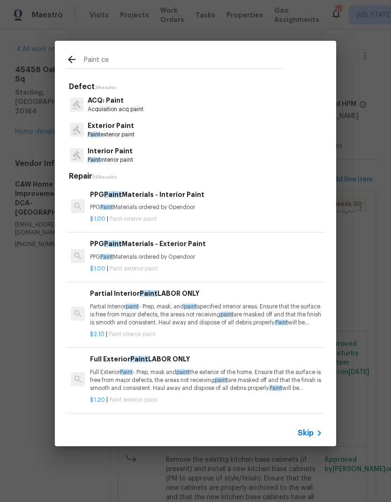
type input "Paint ceb"
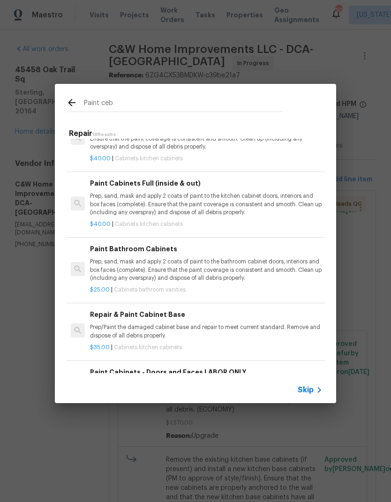
scroll to position [445, 0]
click at [150, 197] on p "Prep, sand, mask and apply 2 coats of paint to the kitchen cabinet doors, inter…" at bounding box center [206, 204] width 233 height 24
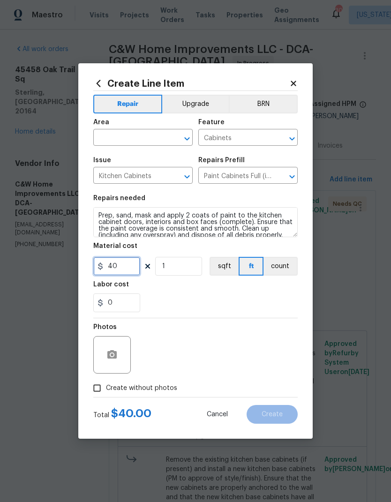
click at [128, 264] on input "40" at bounding box center [116, 266] width 47 height 19
type input "50"
click at [234, 303] on div "0" at bounding box center [195, 303] width 204 height 19
click at [122, 352] on button "button" at bounding box center [112, 355] width 23 height 23
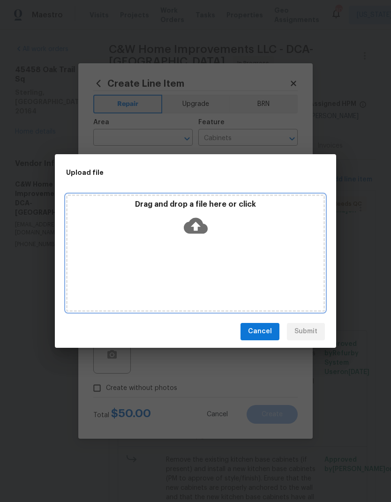
click at [226, 241] on div "Drag and drop a file here or click" at bounding box center [195, 253] width 259 height 117
click at [244, 256] on div "Drag and drop a file here or click" at bounding box center [195, 253] width 259 height 117
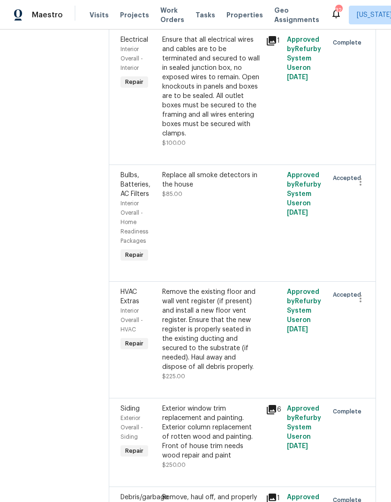
scroll to position [2117, 0]
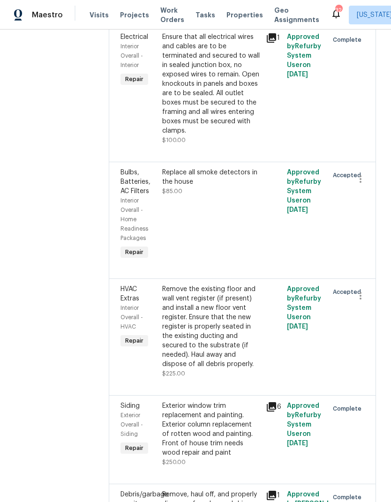
click at [171, 191] on span "$85.00" at bounding box center [172, 191] width 20 height 6
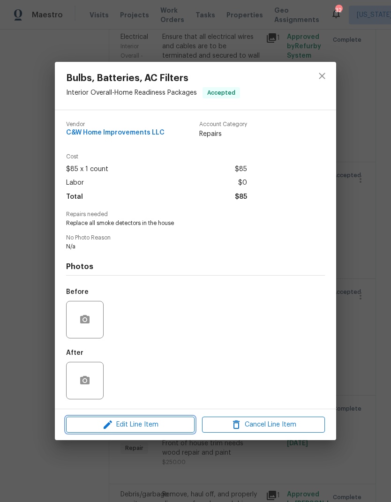
click at [121, 429] on span "Edit Line Item" at bounding box center [130, 425] width 123 height 12
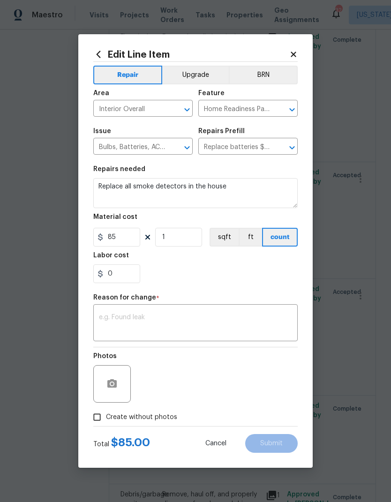
click at [370, 288] on body "Maestro Visits Projects Work Orders Tasks Properties Geo Assignments 32 Washing…" at bounding box center [195, 251] width 391 height 502
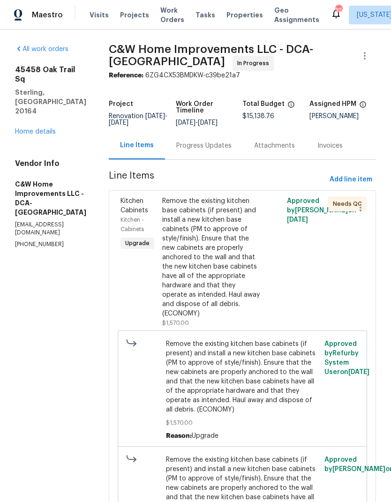
scroll to position [0, 0]
click at [358, 177] on span "Add line item" at bounding box center [351, 180] width 43 height 12
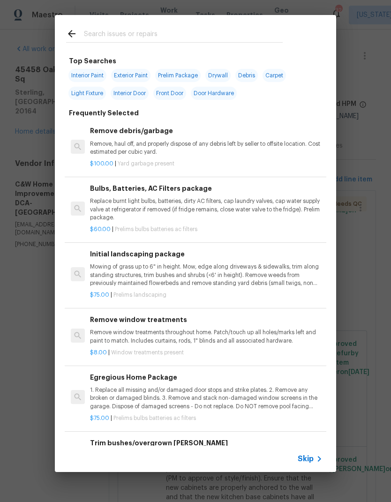
click at [133, 42] on input "text" at bounding box center [183, 35] width 199 height 14
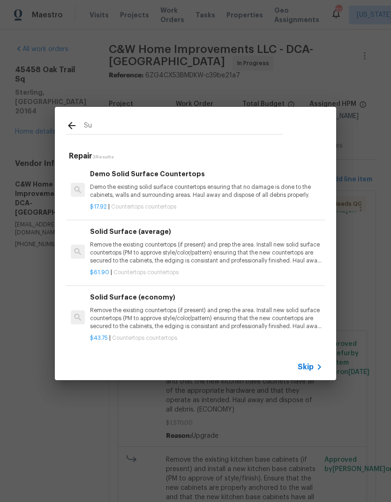
type input "S"
type input "Light"
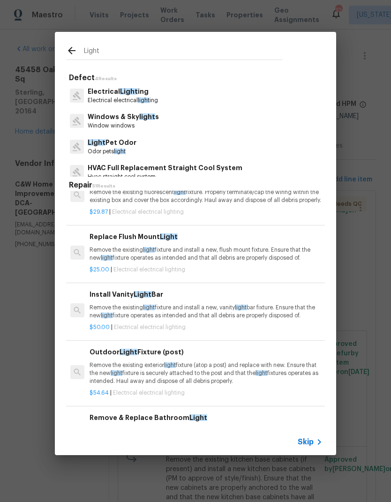
scroll to position [24, 0]
click at [165, 260] on p "Remove the existing light fixture and install a new, flush mount fixture. Ensur…" at bounding box center [206, 254] width 233 height 16
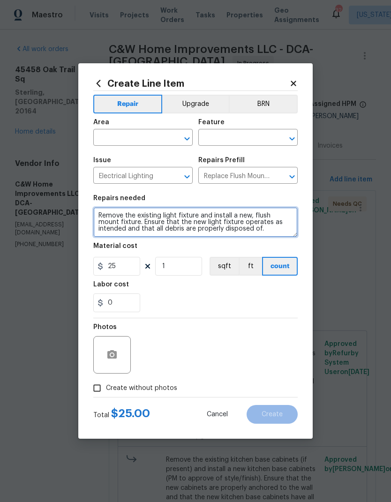
click at [99, 216] on textarea "Remove the existing light fixture and install a new, flush mount fixture. Ensur…" at bounding box center [195, 222] width 204 height 30
type textarea "(7 flush mount lights) (Remove the existing light fixture and install a new, fl…"
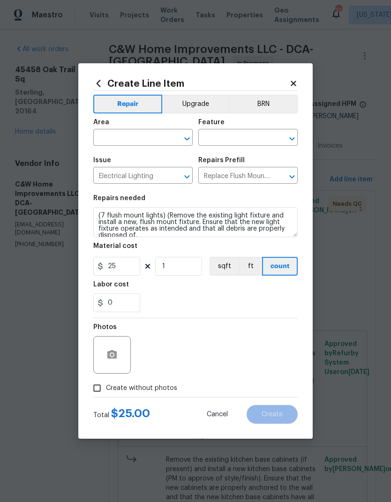
click at [119, 138] on input "text" at bounding box center [129, 138] width 73 height 15
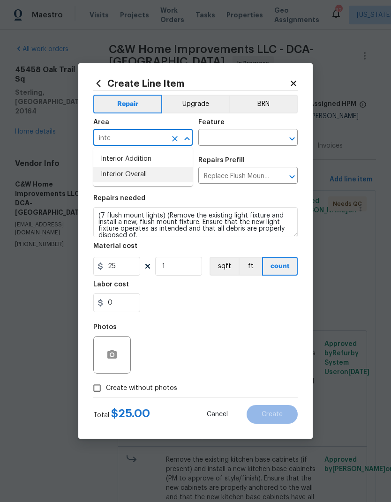
click at [142, 177] on li "Interior Overall" at bounding box center [142, 174] width 99 height 15
type input "Interior Overall"
click at [230, 135] on input "text" at bounding box center [234, 138] width 73 height 15
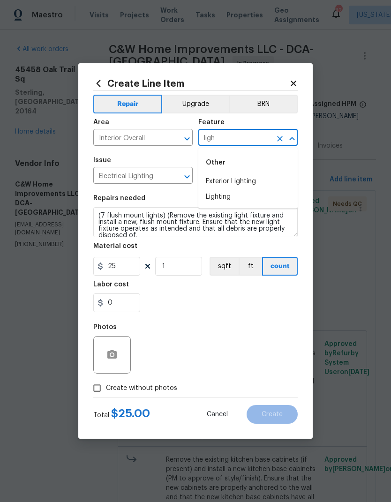
click at [230, 198] on li "Lighting" at bounding box center [247, 196] width 99 height 15
type input "Lighting"
click at [120, 269] on input "25" at bounding box center [116, 266] width 47 height 19
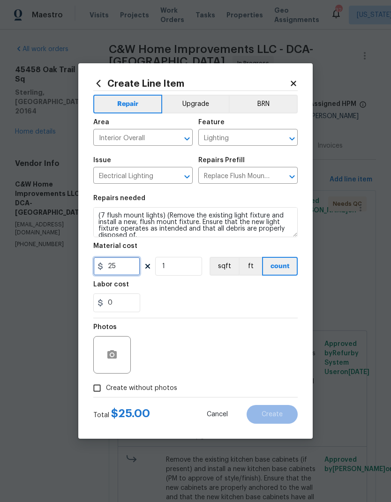
click at [121, 266] on input "25" at bounding box center [116, 266] width 47 height 19
type input "50"
click at [186, 266] on input "1" at bounding box center [178, 266] width 47 height 19
type input "7"
click at [218, 302] on div "0" at bounding box center [195, 303] width 204 height 19
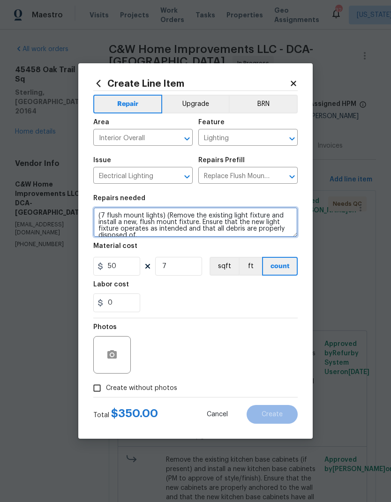
click at [156, 235] on textarea "(7 flush mount lights) (Remove the existing light fixture and install a new, fl…" at bounding box center [195, 222] width 204 height 30
type textarea "(7 flush mount lights) (Remove the existing light fixture and install a new, fl…"
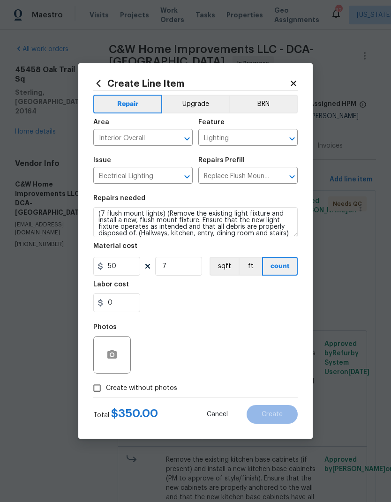
click at [235, 284] on div "Labor cost" at bounding box center [195, 287] width 204 height 12
click at [197, 102] on button "Upgrade" at bounding box center [195, 104] width 67 height 19
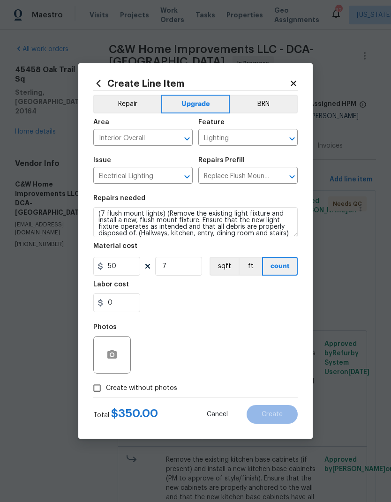
click at [89, 393] on input "Create without photos" at bounding box center [97, 388] width 18 height 18
checkbox input "true"
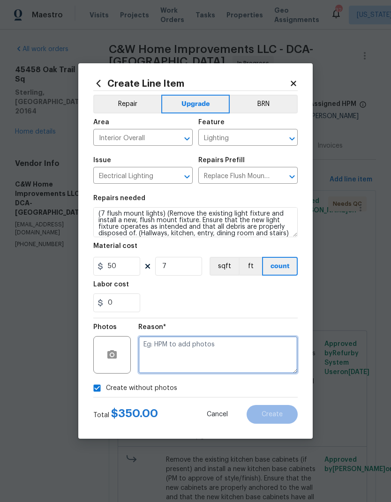
click at [227, 354] on textarea at bounding box center [217, 355] width 159 height 38
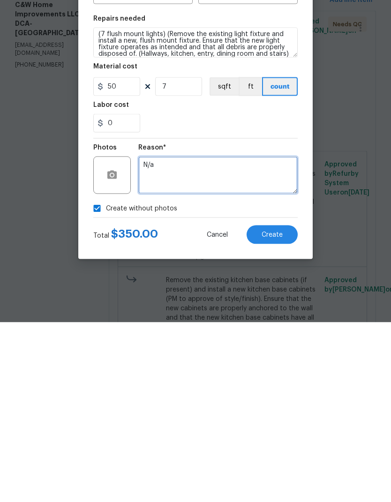
type textarea "N/a"
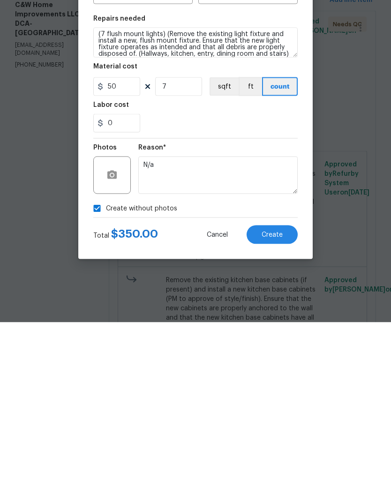
click at [272, 411] on span "Create" at bounding box center [272, 414] width 21 height 7
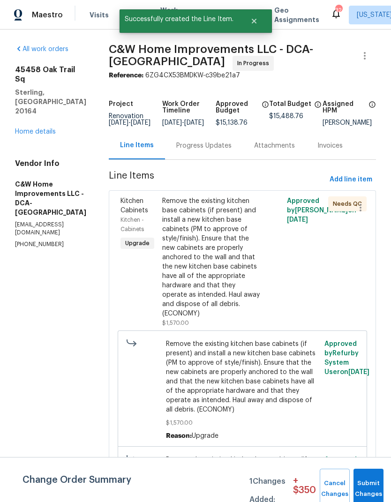
scroll to position [0, 0]
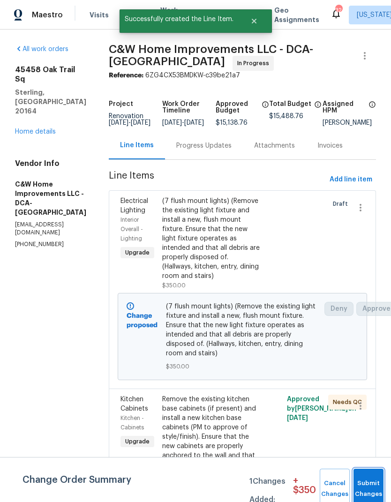
click at [367, 486] on button "Submit Changes" at bounding box center [369, 489] width 30 height 40
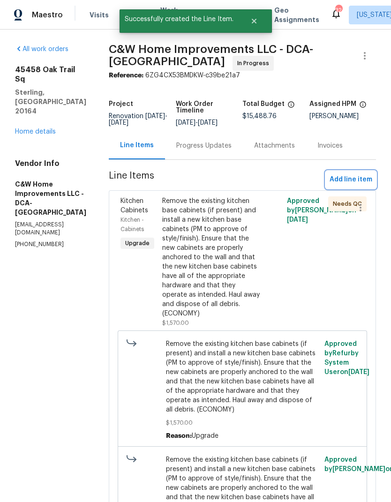
click at [356, 181] on span "Add line item" at bounding box center [351, 180] width 43 height 12
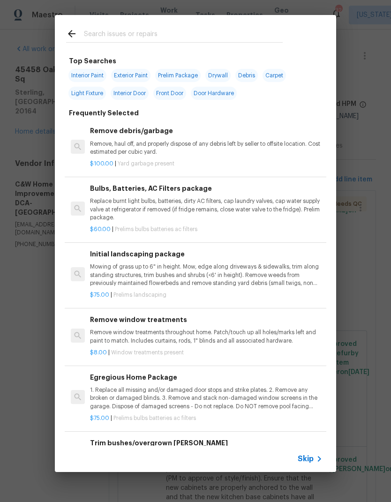
click at [197, 29] on input "text" at bounding box center [183, 35] width 199 height 14
type input "Toilet"
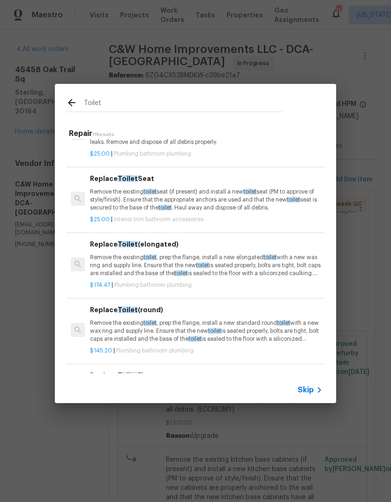
scroll to position [137, 0]
click at [173, 254] on p "Remove the existing toilet , prep the flange, install a new elongated toilet wi…" at bounding box center [206, 266] width 233 height 24
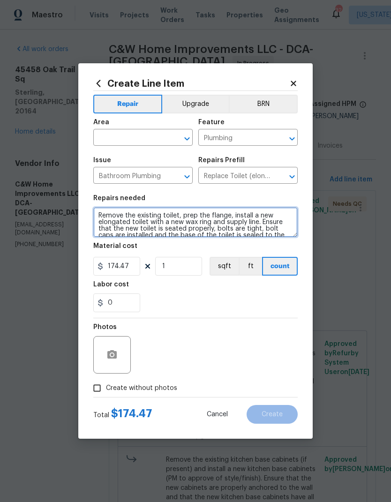
click at [158, 223] on textarea "Remove the existing toilet, prep the flange, install a new elongated toilet wit…" at bounding box center [195, 222] width 204 height 30
click at [158, 227] on textarea "Remove the existing toilet, prep the flange, install a new elongated toilet wit…" at bounding box center [195, 222] width 204 height 30
click at [98, 211] on textarea "Remove the existing toilet, prep the flange, install a new elongated toilet wit…" at bounding box center [195, 222] width 204 height 30
type textarea "(Main bathroom) Remove the existing toilet, prep the flange, install a new elon…"
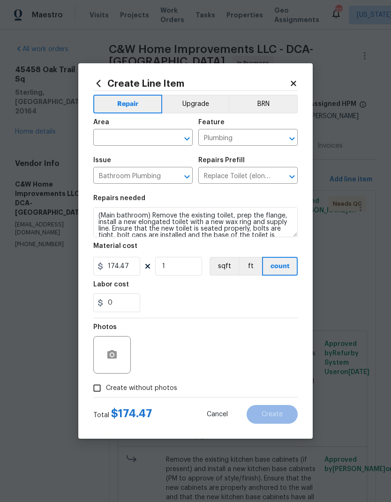
click at [128, 145] on input "text" at bounding box center [129, 138] width 73 height 15
click at [145, 175] on li "Main Bathroom" at bounding box center [142, 174] width 99 height 15
type input "Main Bathroom"
click at [212, 303] on div "0" at bounding box center [195, 303] width 204 height 19
click at [122, 271] on input "174.47" at bounding box center [116, 266] width 47 height 19
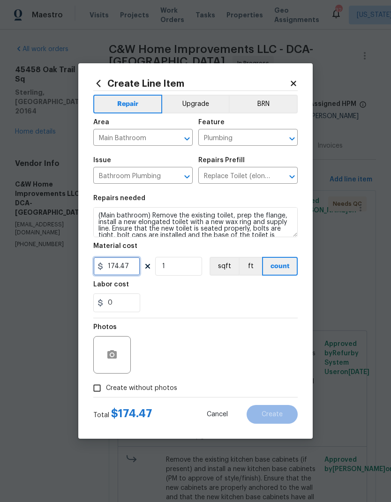
click at [121, 271] on input "174.47" at bounding box center [116, 266] width 47 height 19
click at [113, 270] on input "174.47" at bounding box center [116, 266] width 47 height 19
click at [200, 301] on div "0" at bounding box center [195, 303] width 204 height 19
click at [123, 273] on input "17" at bounding box center [116, 266] width 47 height 19
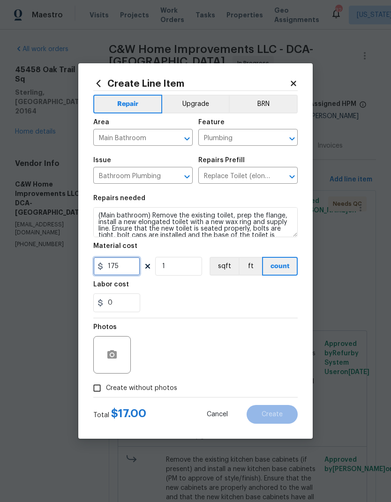
type input "175"
click at [210, 303] on div "0" at bounding box center [195, 303] width 204 height 19
click at [90, 390] on input "Create without photos" at bounding box center [97, 388] width 18 height 18
checkbox input "true"
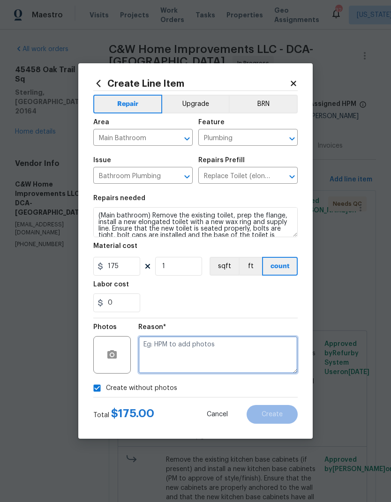
click at [217, 355] on textarea at bounding box center [217, 355] width 159 height 38
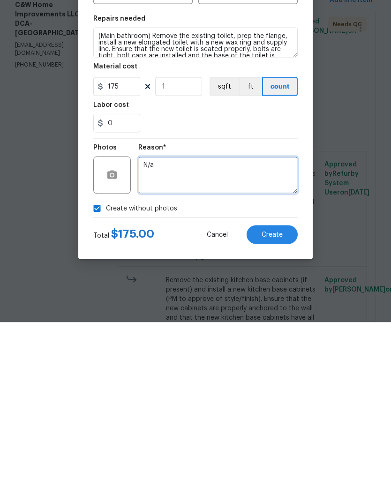
type textarea "N/a"
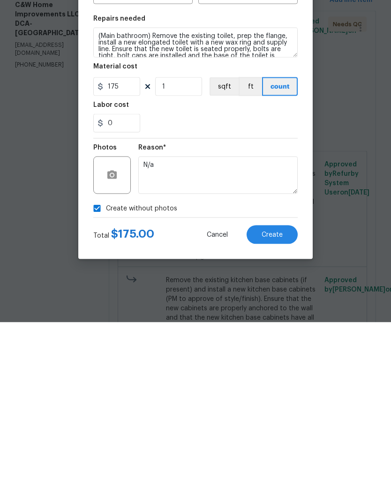
click at [273, 405] on button "Create" at bounding box center [272, 414] width 51 height 19
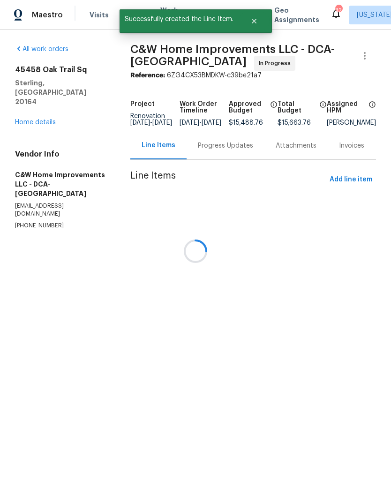
scroll to position [0, 0]
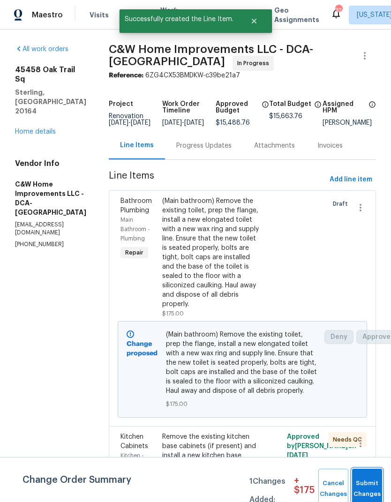
click at [375, 482] on span "Submit Changes" at bounding box center [367, 489] width 21 height 22
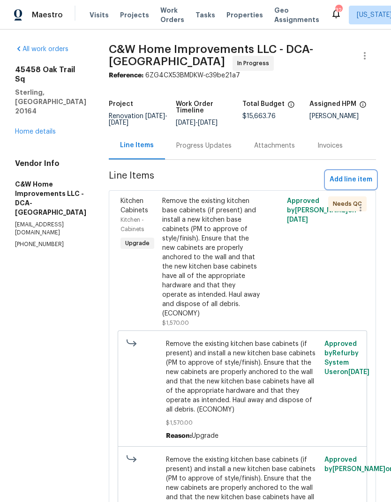
click at [352, 179] on span "Add line item" at bounding box center [351, 180] width 43 height 12
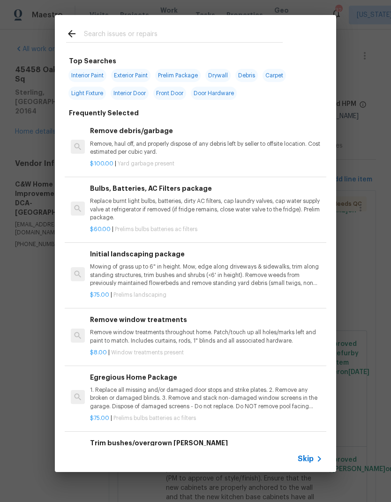
click at [162, 33] on input "text" at bounding box center [183, 35] width 199 height 14
type input "Caulk"
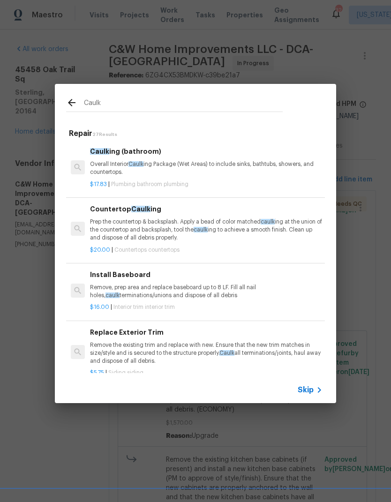
click at [150, 168] on p "Overall Interior Caulk ing Package (Wet Areas) to include sinks, bathtubs, show…" at bounding box center [206, 168] width 233 height 16
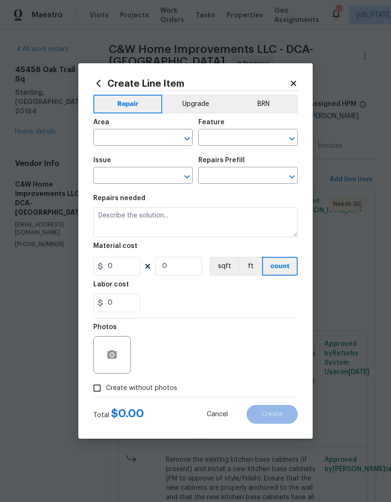
type input "Plumbing"
type input "Bathroom Plumbing"
type textarea "Overall Interior Caulking Package (Wet Areas) to include sinks, bathtubs, showe…"
type input "1"
type input "Caulking (bathroom) $17.83"
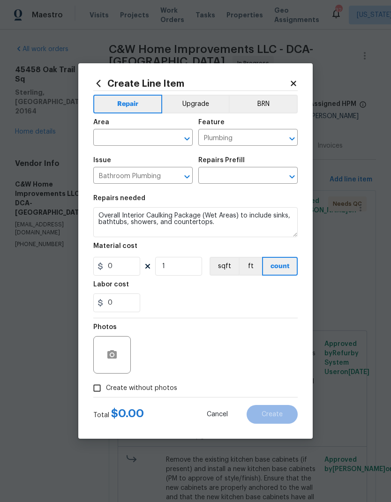
type input "17.83"
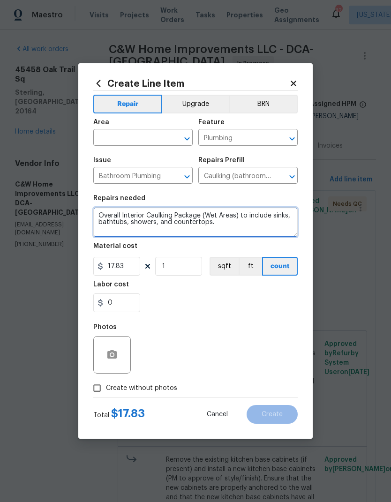
click at [102, 211] on textarea "Overall Interior Caulking Package (Wet Areas) to include sinks, bathtubs, showe…" at bounding box center [195, 222] width 204 height 30
type textarea "(Focus on main bathroom) Overall Interior Caulking Package (Wet Areas) to inclu…"
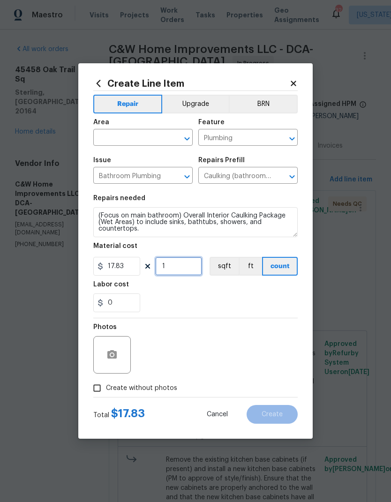
click at [184, 267] on input "1" at bounding box center [178, 266] width 47 height 19
click at [227, 301] on div "0" at bounding box center [195, 303] width 204 height 19
click at [183, 266] on input "0" at bounding box center [178, 266] width 47 height 19
type input "5"
click at [226, 305] on div "0" at bounding box center [195, 303] width 204 height 19
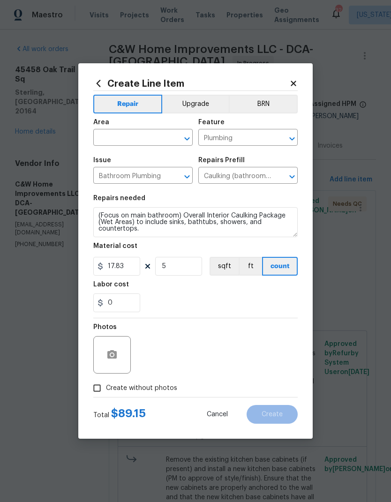
click at [99, 394] on input "Create without photos" at bounding box center [97, 388] width 18 height 18
checkbox input "true"
click at [207, 354] on textarea at bounding box center [217, 355] width 159 height 38
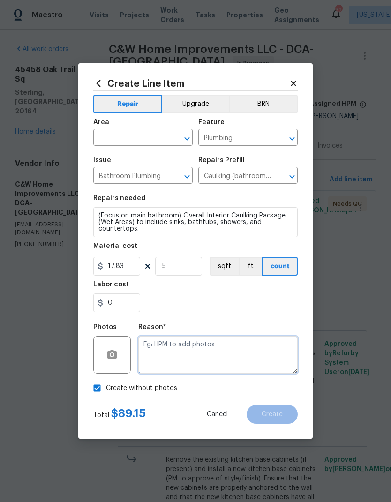
scroll to position [15, 0]
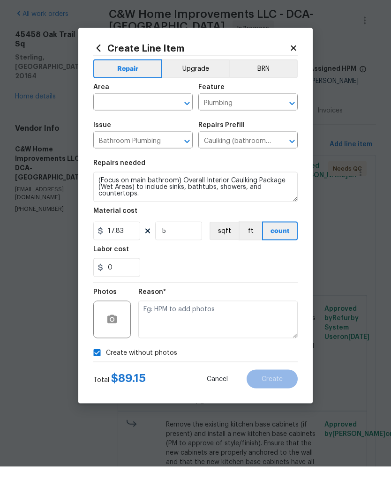
click at [126, 131] on input "text" at bounding box center [129, 138] width 73 height 15
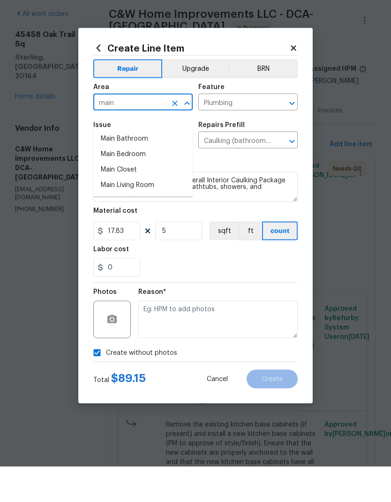
click at [138, 166] on li "Main Bathroom" at bounding box center [142, 173] width 99 height 15
type input "Main Bathroom"
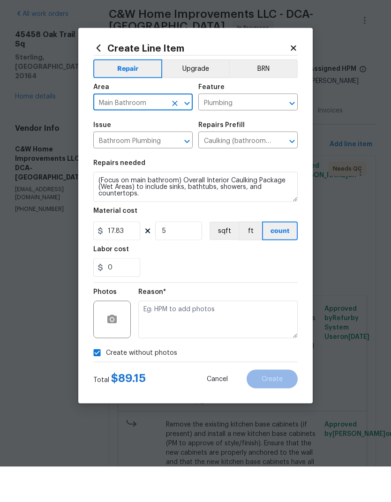
click at [240, 294] on div "0" at bounding box center [195, 303] width 204 height 19
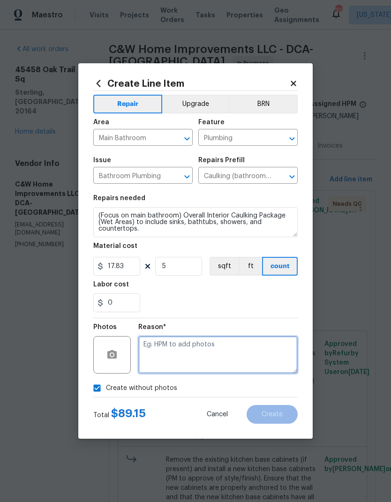
click at [187, 357] on textarea at bounding box center [217, 355] width 159 height 38
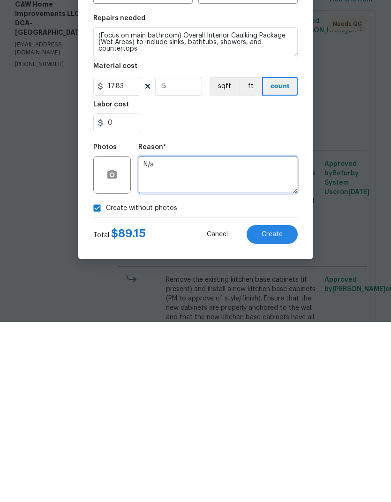
type textarea "N/a"
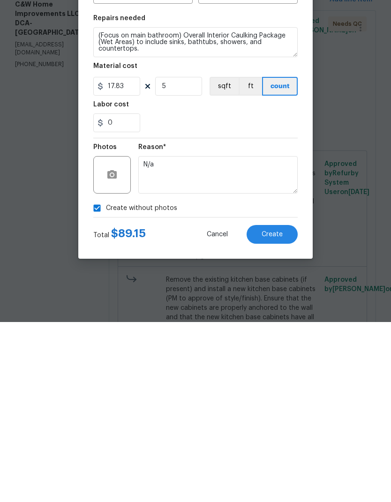
click at [274, 411] on span "Create" at bounding box center [272, 414] width 21 height 7
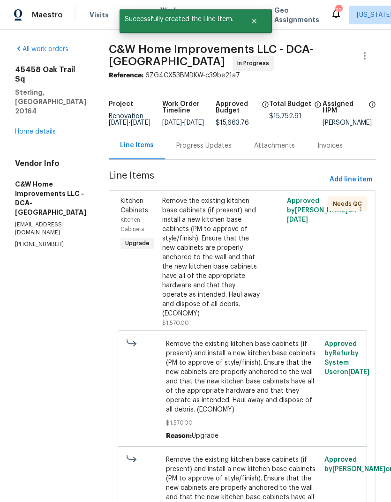
scroll to position [0, 0]
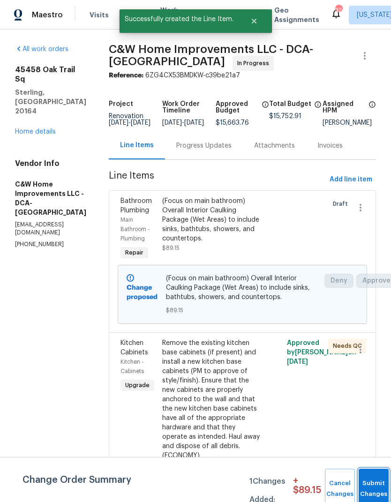
click at [371, 488] on span "Submit Changes" at bounding box center [373, 489] width 21 height 22
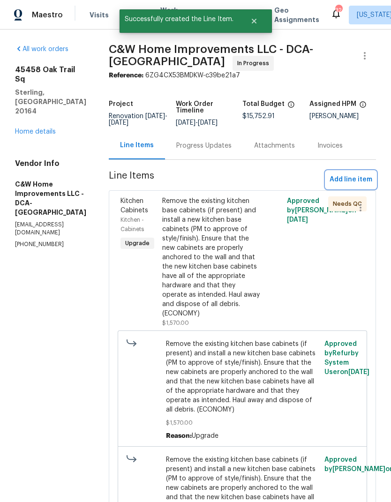
click at [358, 173] on button "Add line item" at bounding box center [351, 179] width 50 height 17
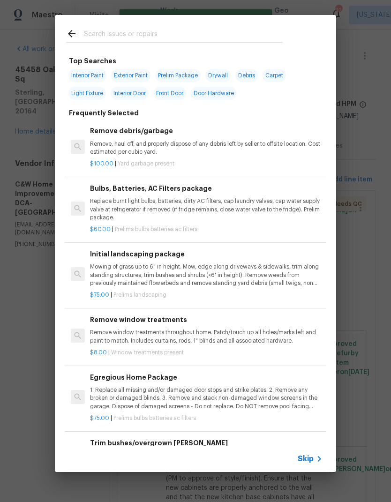
click at [128, 29] on input "text" at bounding box center [183, 35] width 199 height 14
type input "Tub"
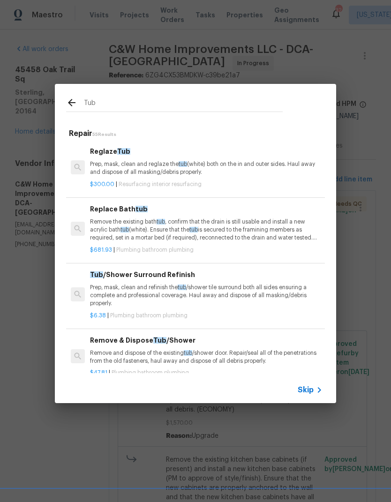
click at [134, 172] on p "Prep, mask, clean and reglaze the tub (white) both on the in and outer sides. H…" at bounding box center [206, 168] width 233 height 16
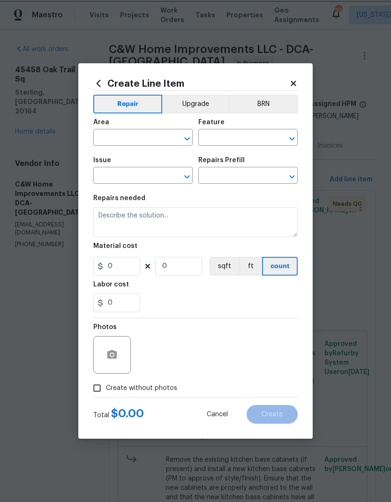
type input "Interior Resurfacing"
type input "Reglaze Tub $300.00"
type textarea "Prep, mask, clean and reglaze the tub (white) both on the in and outer sides. H…"
type input "300"
type input "1"
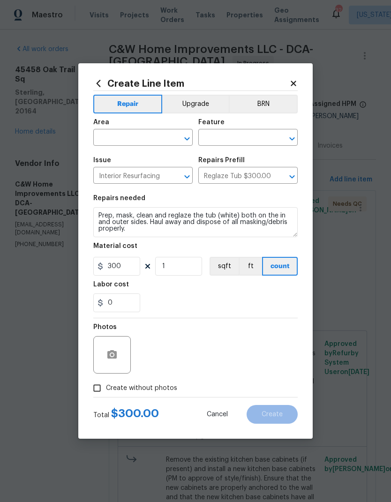
click at [123, 138] on input "text" at bounding box center [129, 138] width 73 height 15
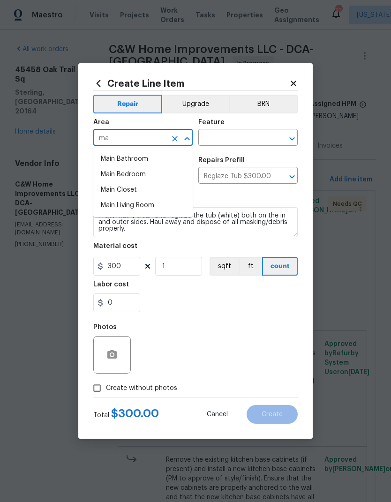
type input "m"
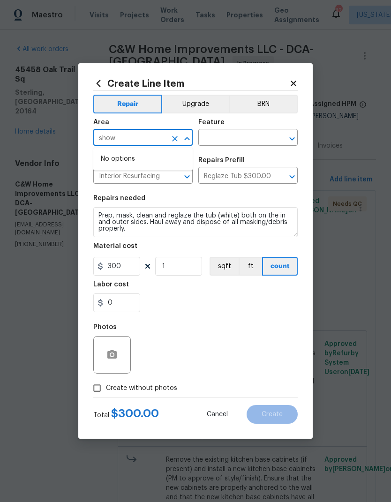
type input "showe"
click at [101, 78] on icon at bounding box center [98, 83] width 10 height 10
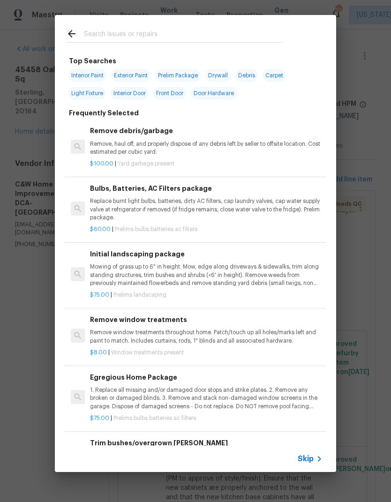
click at [161, 22] on div at bounding box center [174, 33] width 239 height 37
click at [174, 32] on input "text" at bounding box center [183, 35] width 199 height 14
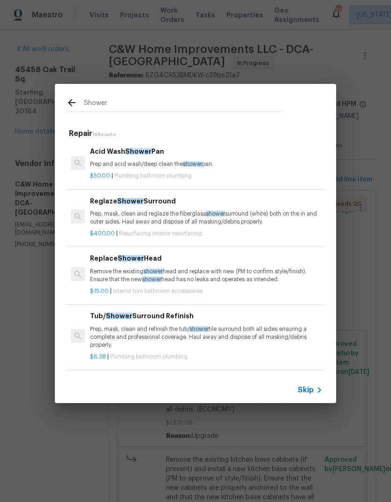
type input "Shower p"
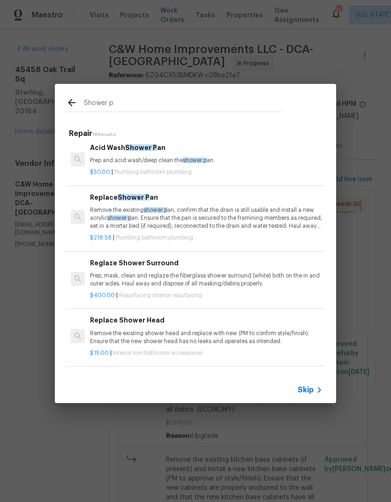
scroll to position [4, 0]
click at [156, 216] on p "Remove the existing shower p an, confirm that the drain is still usable and ins…" at bounding box center [206, 218] width 233 height 24
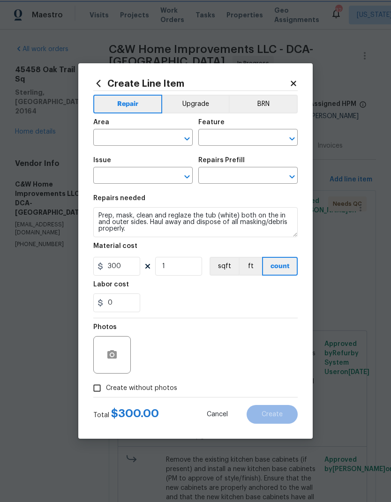
type input "Plumbing"
type input "Bathroom Plumbing"
type input "Reglaze Tub $300.00"
type textarea "Remove the existing shower pan, confirm that the drain is still usable and inst…"
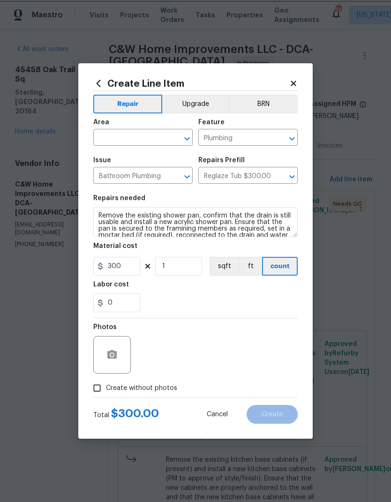
type input "Replace Shower Pan $218.58"
type input "218.58"
click at [133, 136] on input "text" at bounding box center [129, 138] width 73 height 15
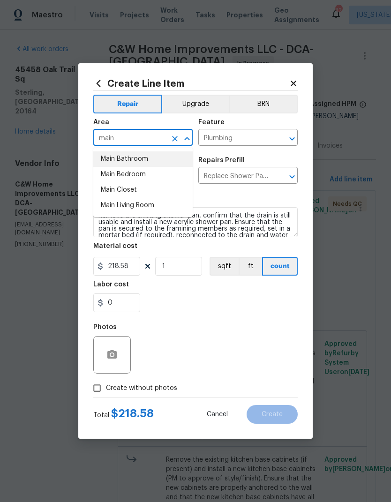
click at [146, 158] on li "Main Bathroom" at bounding box center [142, 158] width 99 height 15
type input "Main Bathroom"
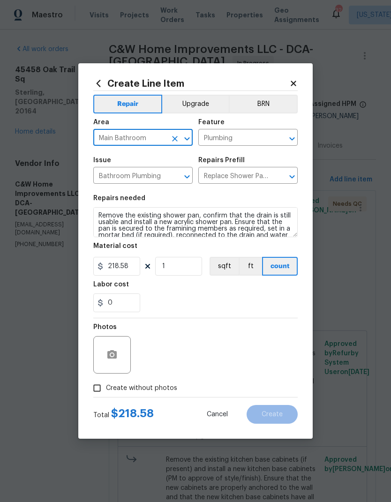
click at [216, 296] on div "0" at bounding box center [195, 303] width 204 height 19
click at [90, 391] on input "Create without photos" at bounding box center [97, 388] width 18 height 18
checkbox input "true"
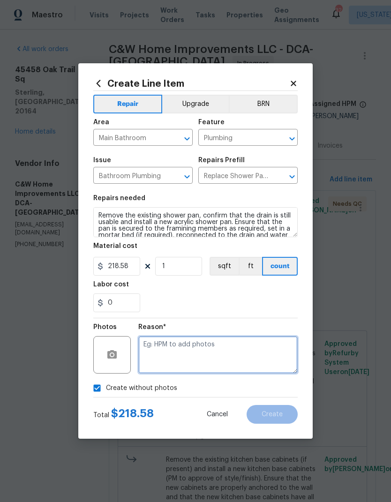
click at [234, 360] on textarea at bounding box center [217, 355] width 159 height 38
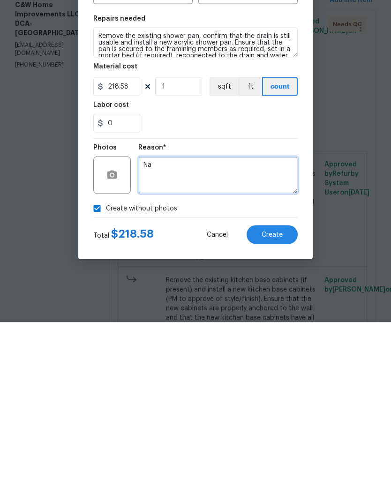
type textarea "Na"
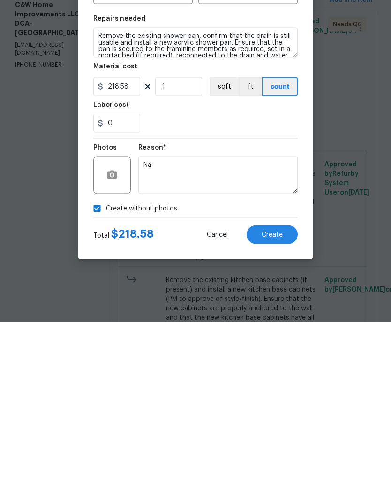
click at [281, 411] on span "Create" at bounding box center [272, 414] width 21 height 7
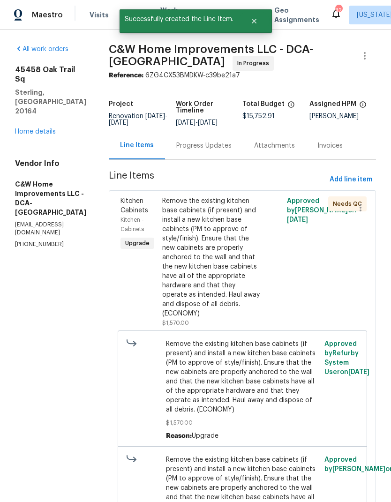
scroll to position [0, 0]
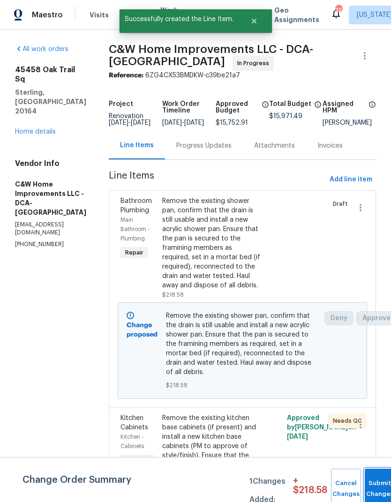
click at [381, 483] on button "Submit Changes" at bounding box center [380, 489] width 30 height 40
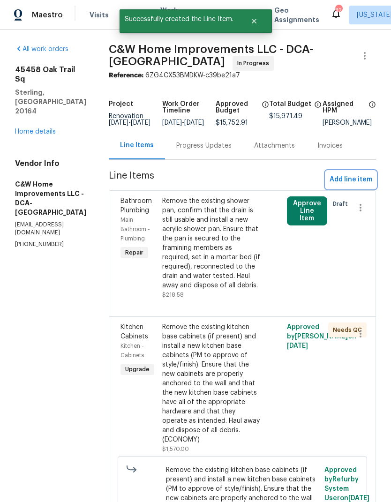
click at [357, 185] on span "Add line item" at bounding box center [351, 180] width 43 height 12
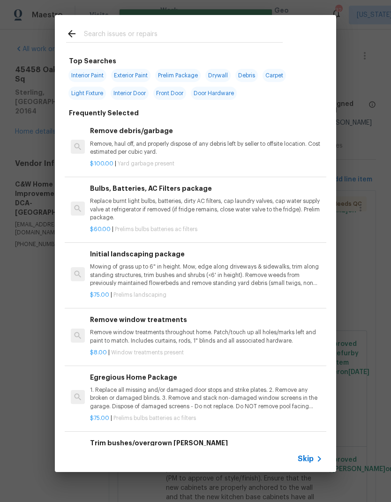
click at [120, 38] on input "text" at bounding box center [183, 35] width 199 height 14
type input "Grout"
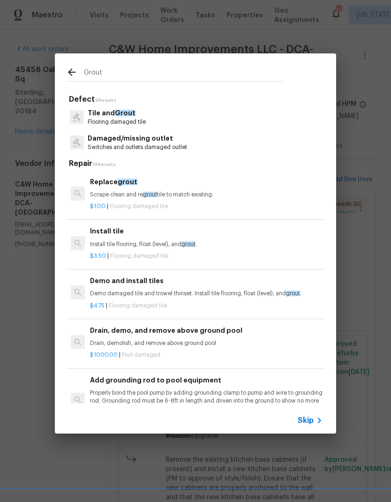
click at [149, 199] on div "$1.00 | Flooring damaged tile" at bounding box center [206, 205] width 233 height 12
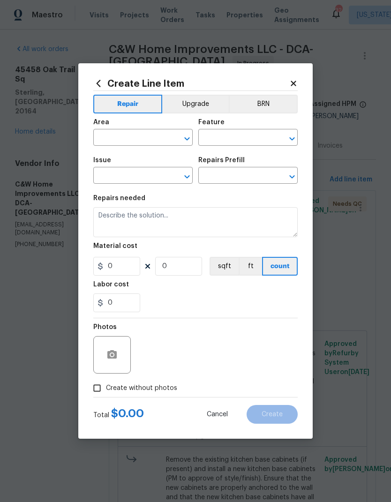
type input "Overall Flooring"
type input "Tile and Grout"
type textarea "Scrape clean and regrout tile to match existing."
type input "1"
type input "Replace grout $1.00"
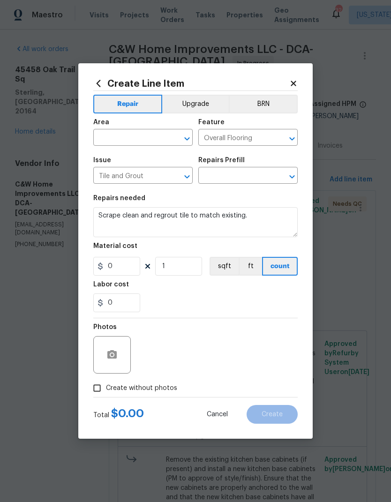
type input "1"
click at [136, 137] on input "text" at bounding box center [129, 138] width 73 height 15
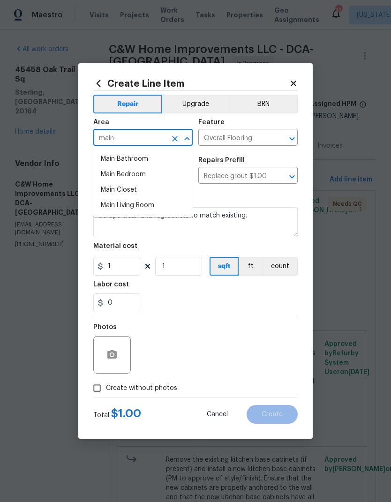
click at [148, 157] on li "Main Bathroom" at bounding box center [142, 158] width 99 height 15
type input "Main Bathroom"
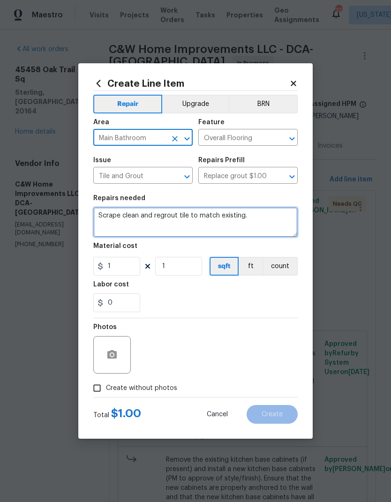
click at [149, 226] on textarea "Scrape clean and regrout tile to match existing." at bounding box center [195, 222] width 204 height 30
type textarea "Scrape clean and regrout tile to match existing. Main bathroom tub and shower"
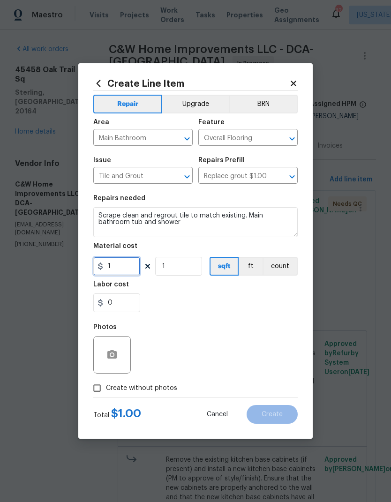
click at [130, 269] on input "1" at bounding box center [116, 266] width 47 height 19
type input "150"
click at [227, 303] on div "0" at bounding box center [195, 303] width 204 height 19
click at [97, 396] on input "Create without photos" at bounding box center [97, 388] width 18 height 18
checkbox input "true"
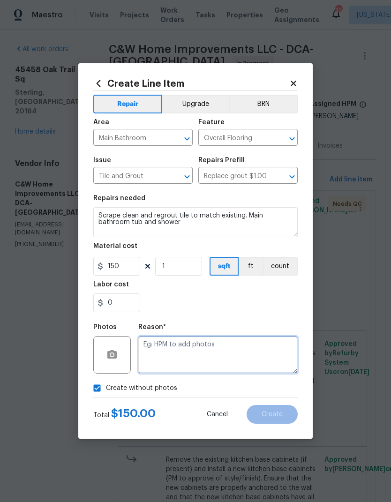
click at [220, 359] on textarea at bounding box center [217, 355] width 159 height 38
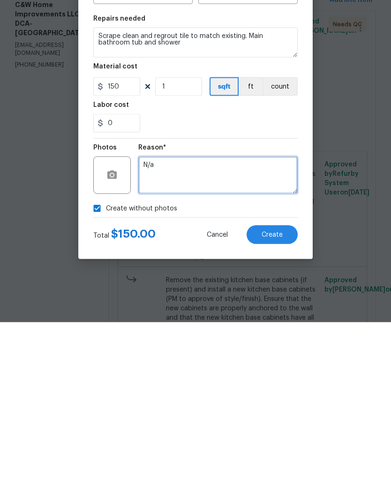
type textarea "N/a"
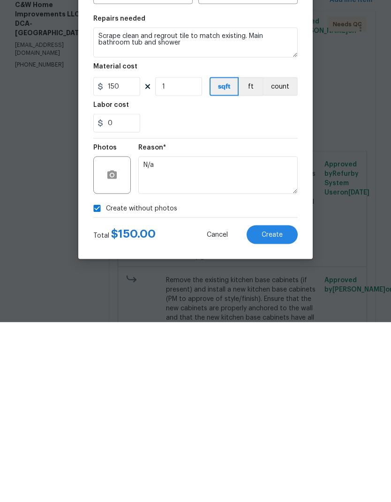
click at [276, 411] on span "Create" at bounding box center [272, 414] width 21 height 7
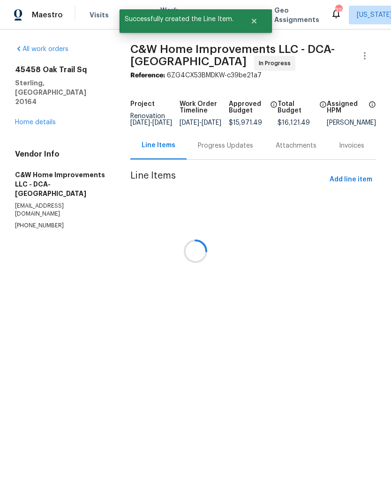
scroll to position [0, 0]
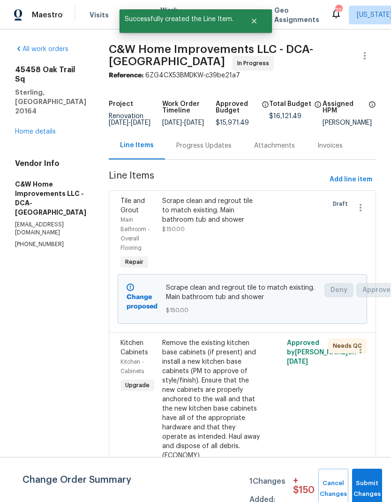
click at [371, 481] on button "Submit Changes" at bounding box center [367, 489] width 30 height 40
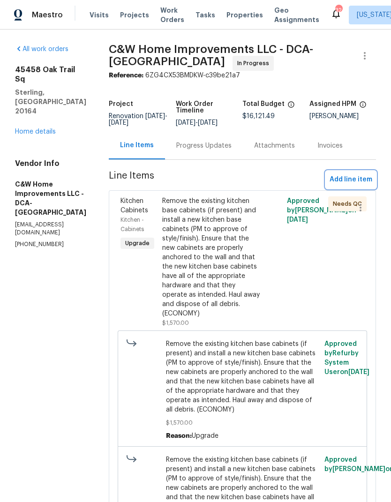
click at [361, 179] on span "Add line item" at bounding box center [351, 180] width 43 height 12
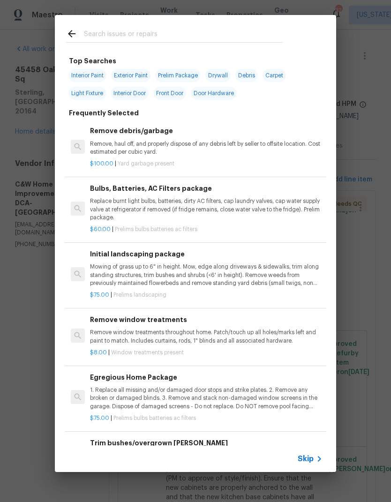
click at [146, 38] on input "text" at bounding box center [183, 35] width 199 height 14
type input "Door hard"
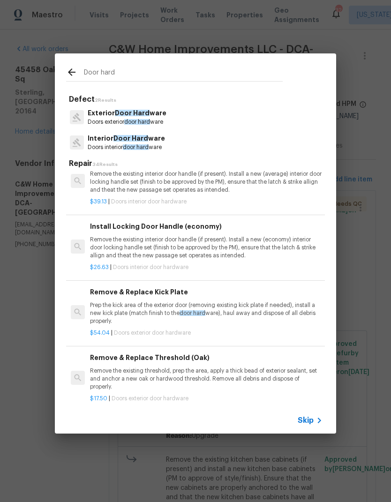
scroll to position [196, 0]
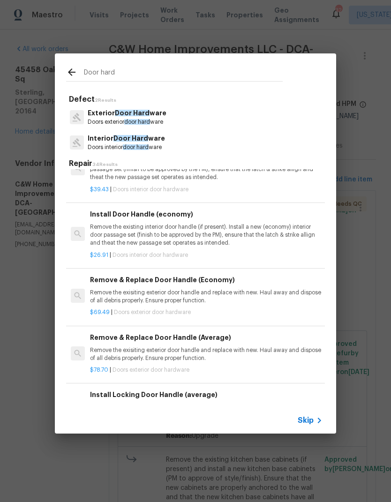
click at [145, 142] on p "Interior Door Hard ware" at bounding box center [126, 139] width 77 height 10
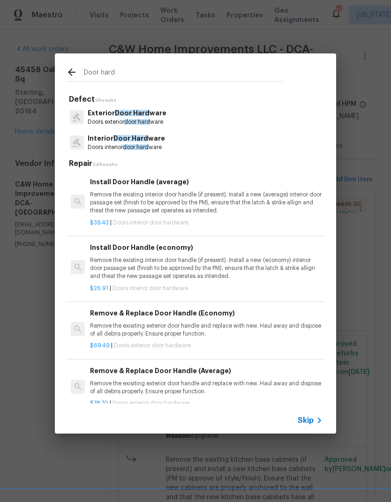
click at [145, 159] on h5 "Repair 34 Results" at bounding box center [197, 164] width 256 height 10
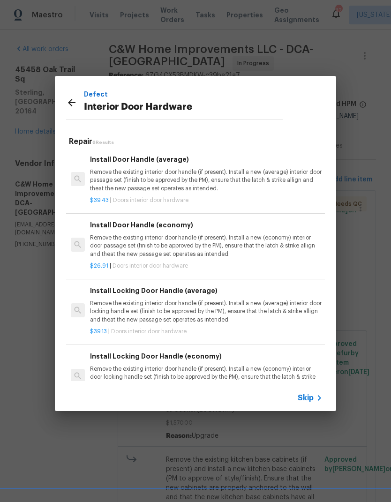
scroll to position [0, 0]
click at [69, 103] on icon at bounding box center [72, 103] width 8 height 8
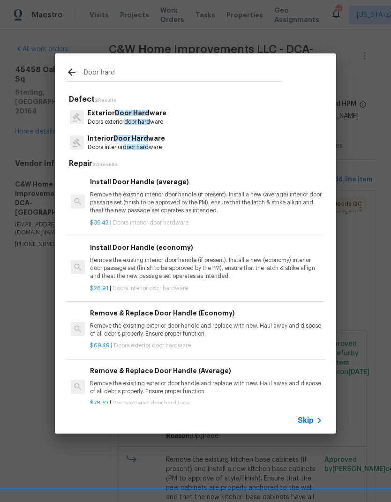
scroll to position [-3, 0]
click at [123, 77] on input "Door hard" at bounding box center [183, 74] width 199 height 14
click at [123, 76] on input "Door hard" at bounding box center [183, 74] width 199 height 14
type input "D"
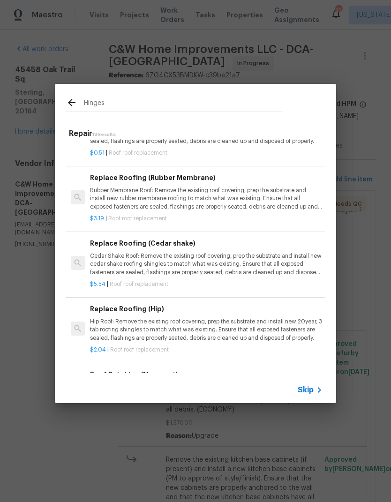
click at [121, 106] on input "Hinges" at bounding box center [183, 104] width 199 height 14
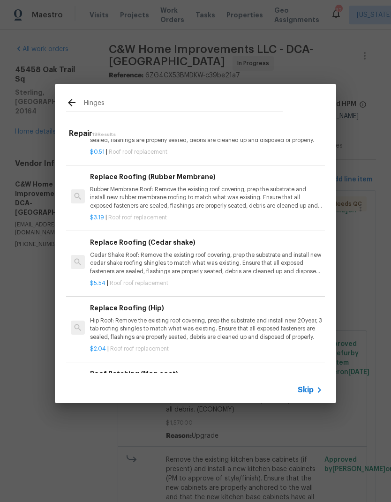
click at [121, 106] on input "Hinges" at bounding box center [183, 104] width 199 height 14
click at [104, 103] on input "Hinges" at bounding box center [183, 104] width 199 height 14
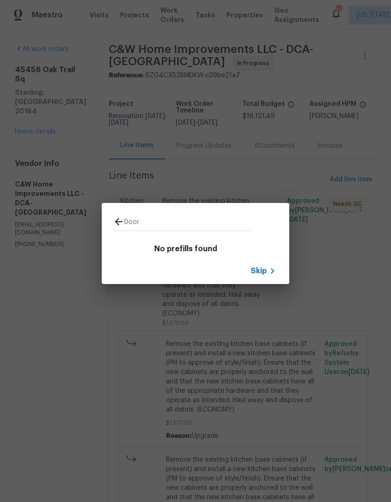
type input "Door"
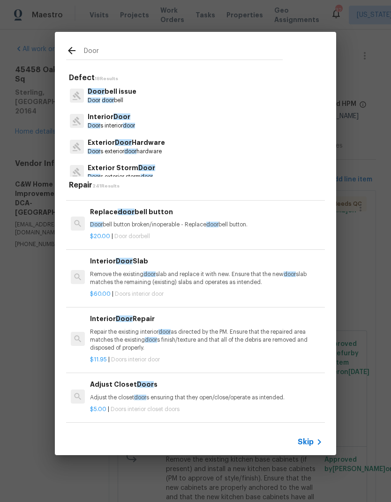
scroll to position [145, 0]
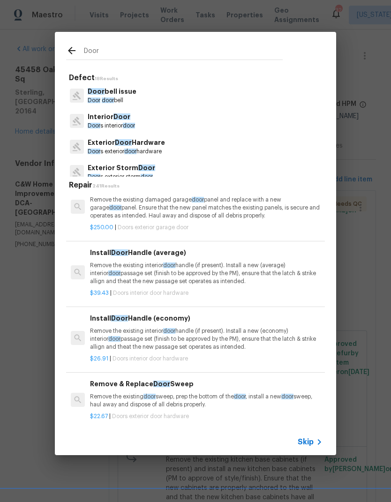
click at [180, 262] on p "Remove the existing interior door handle (if present). Install a new (average) …" at bounding box center [206, 274] width 233 height 24
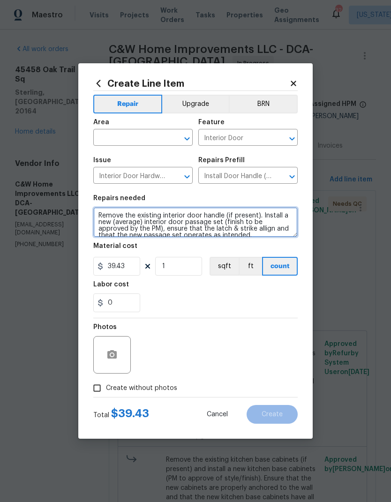
click at [178, 222] on textarea "Remove the existing interior door handle (if present). Install a new (average) …" at bounding box center [195, 222] width 204 height 30
click at [177, 222] on textarea "Remove the existing interior door handle (if present). Install a new (average) …" at bounding box center [195, 222] width 204 height 30
click at [172, 227] on textarea "Remove the existing interior door handle (if present). Install a new (average) …" at bounding box center [195, 222] width 204 height 30
click at [171, 227] on textarea "Remove the existing interior door handle (if present). Install a new (average) …" at bounding box center [195, 222] width 204 height 30
click at [173, 224] on textarea "Remove the existing interior door handle (if present). Install a new (average) …" at bounding box center [195, 222] width 204 height 30
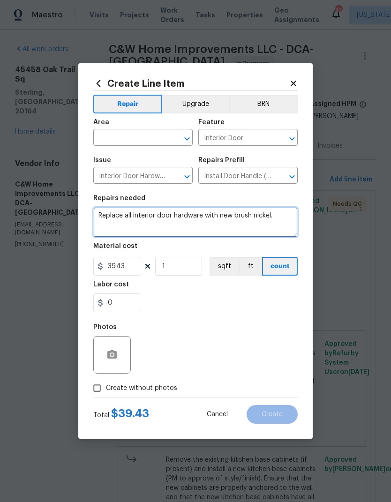
type textarea "Replace all interior door hardware with new brush nickel."
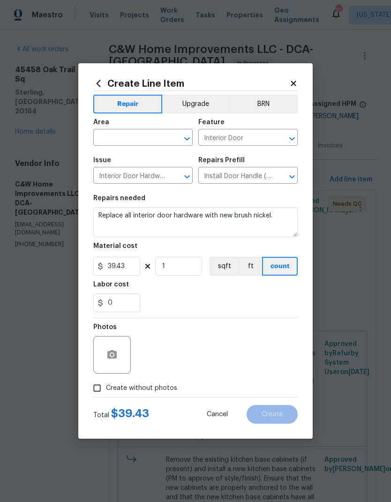
click at [121, 137] on input "text" at bounding box center [129, 138] width 73 height 15
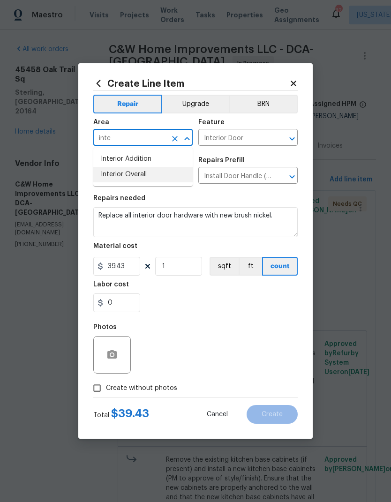
click at [141, 175] on li "Interior Overall" at bounding box center [142, 174] width 99 height 15
type input "Interior Overall"
click at [182, 300] on div "0" at bounding box center [195, 303] width 204 height 19
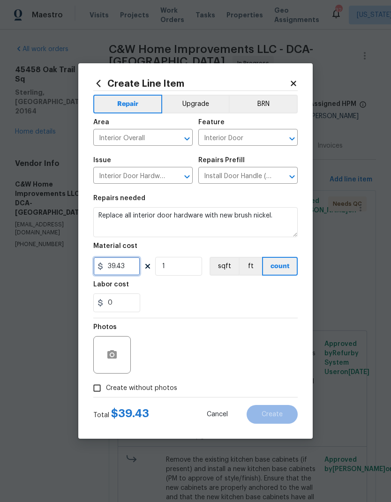
click at [116, 268] on input "39.43" at bounding box center [116, 266] width 47 height 19
click at [123, 268] on input "39.43" at bounding box center [116, 266] width 47 height 19
type input "40"
click at [184, 271] on input "1" at bounding box center [178, 266] width 47 height 19
type input "6"
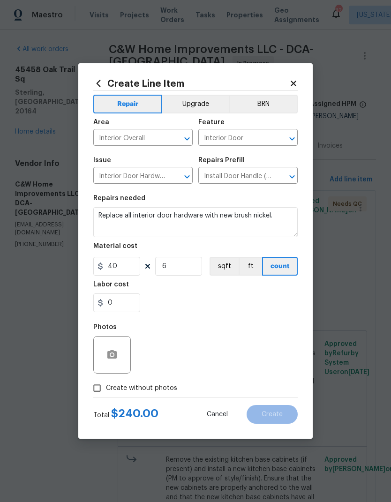
click at [233, 298] on div "0" at bounding box center [195, 303] width 204 height 19
click at [97, 392] on input "Create without photos" at bounding box center [97, 388] width 18 height 18
checkbox input "true"
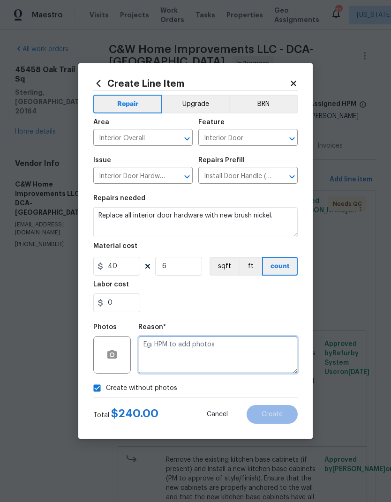
click at [231, 358] on textarea at bounding box center [217, 355] width 159 height 38
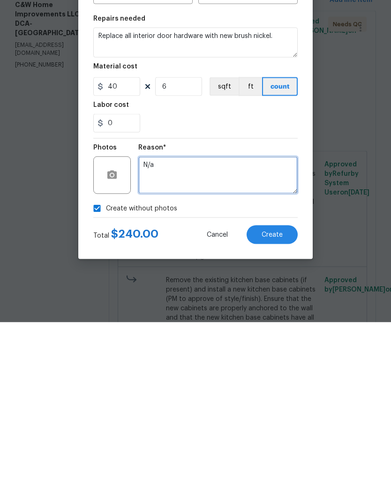
type textarea "N/a"
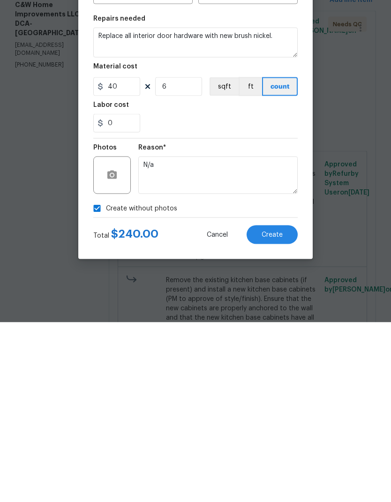
click at [275, 405] on button "Create" at bounding box center [272, 414] width 51 height 19
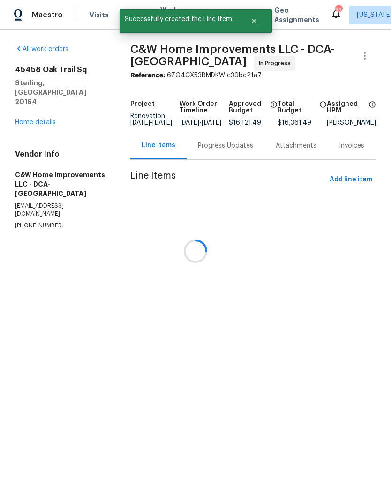
scroll to position [0, 0]
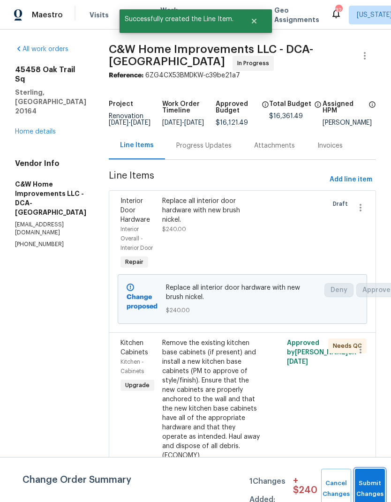
click at [369, 482] on button "Submit Changes" at bounding box center [370, 489] width 30 height 40
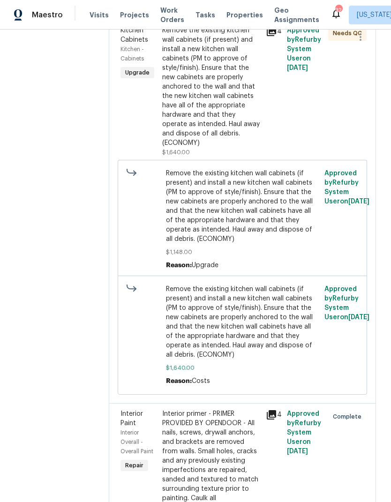
scroll to position [643, 0]
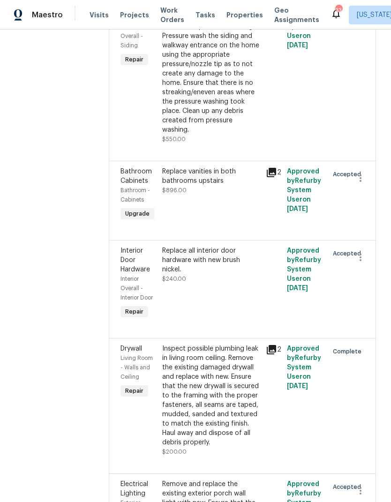
scroll to position [3852, 0]
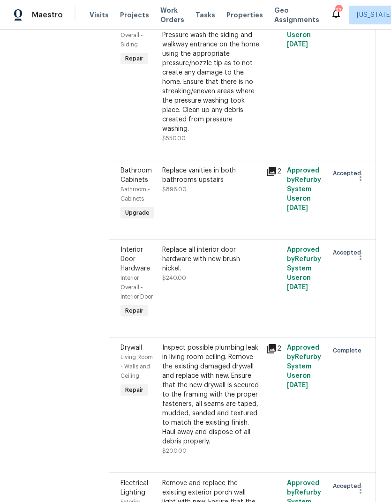
click at [181, 194] on div "Replace vanities in both bathrooms upstairs $896.00" at bounding box center [211, 180] width 98 height 28
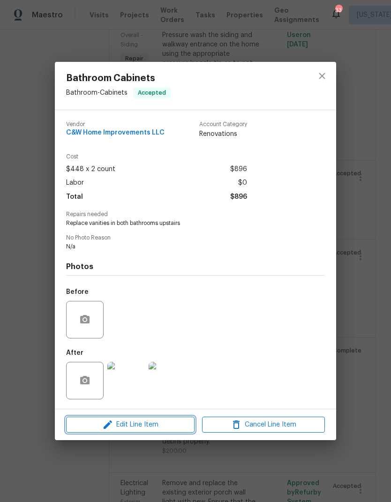
click at [145, 421] on span "Edit Line Item" at bounding box center [130, 425] width 123 height 12
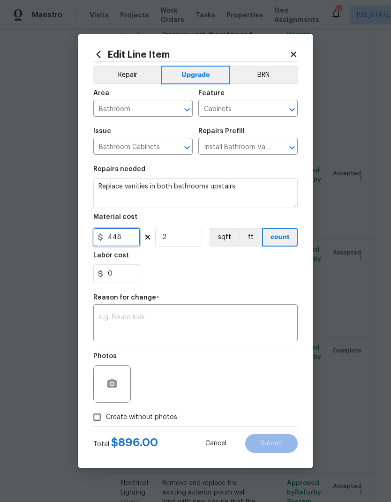
click at [130, 239] on input "448" at bounding box center [116, 237] width 47 height 19
type input "450"
click at [235, 270] on div "0" at bounding box center [195, 273] width 204 height 19
click at [206, 320] on textarea at bounding box center [195, 324] width 193 height 20
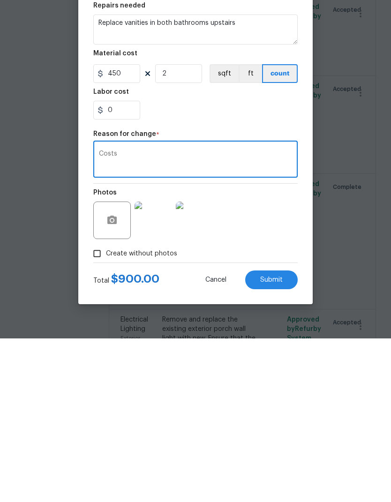
type textarea "Costs"
click at [271, 440] on span "Submit" at bounding box center [271, 443] width 23 height 7
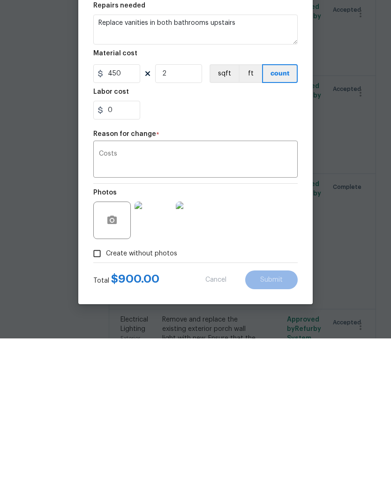
scroll to position [36, 0]
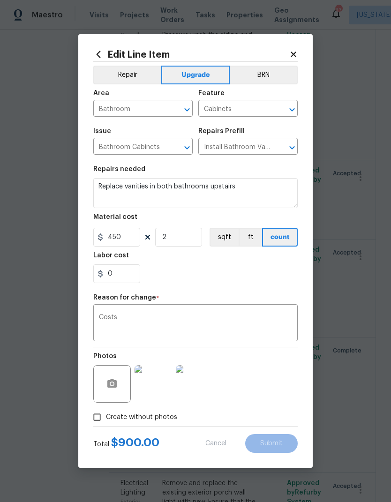
type input "448"
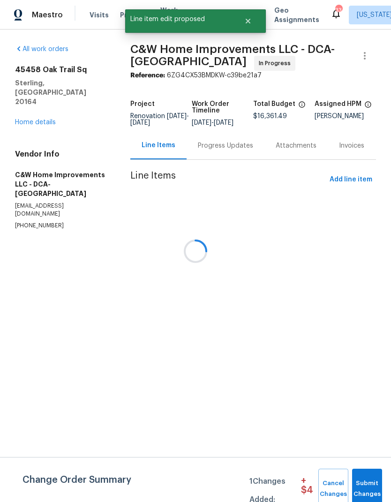
scroll to position [0, 0]
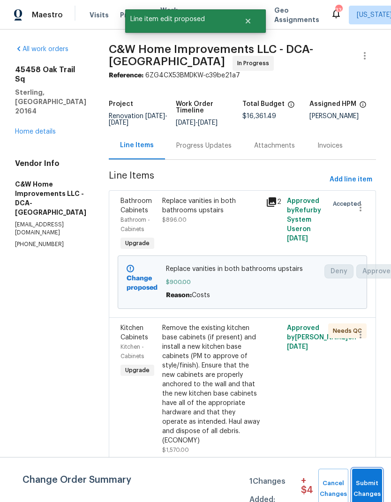
click at [369, 482] on span "Submit Changes" at bounding box center [367, 489] width 21 height 22
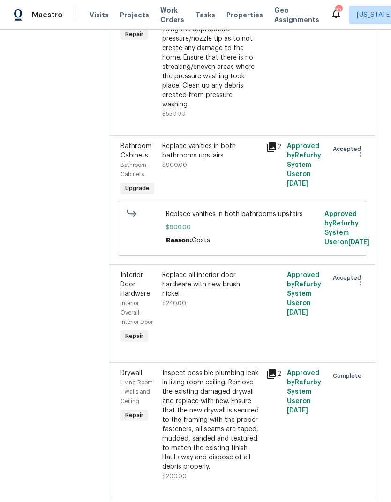
scroll to position [3874, 0]
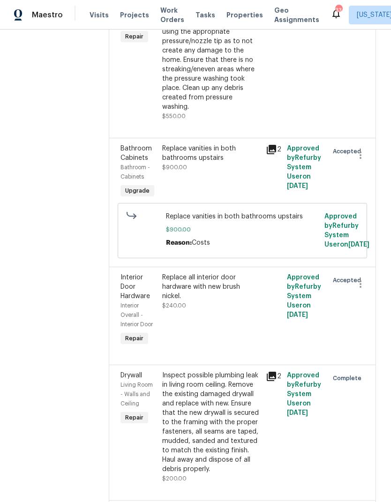
click at [196, 301] on div "Replace all interior door hardware with new brush nickel." at bounding box center [211, 287] width 98 height 28
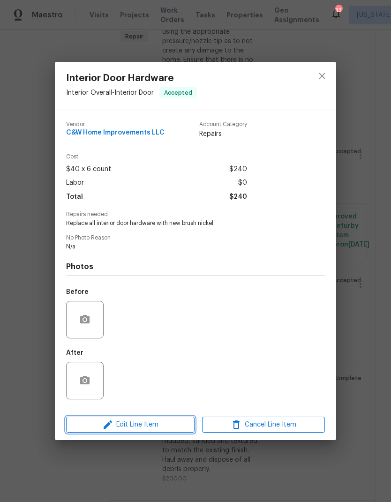
click at [144, 421] on span "Edit Line Item" at bounding box center [130, 425] width 123 height 12
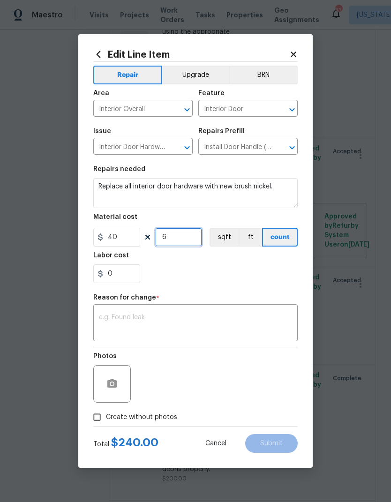
click at [179, 240] on input "6" at bounding box center [178, 237] width 47 height 19
type input "9"
click at [234, 279] on div "0" at bounding box center [195, 273] width 204 height 19
click at [224, 326] on textarea at bounding box center [195, 324] width 193 height 20
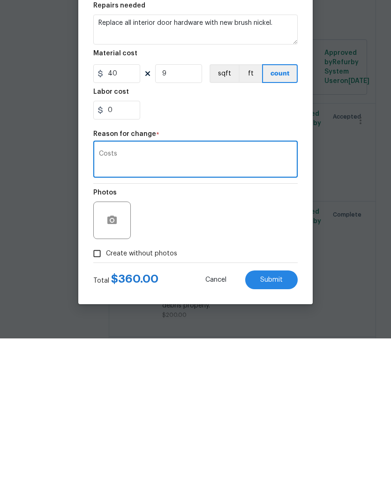
type textarea "Costs"
click at [276, 440] on span "Submit" at bounding box center [271, 443] width 23 height 7
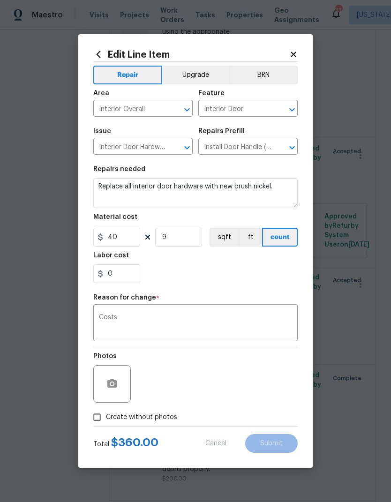
type input "6"
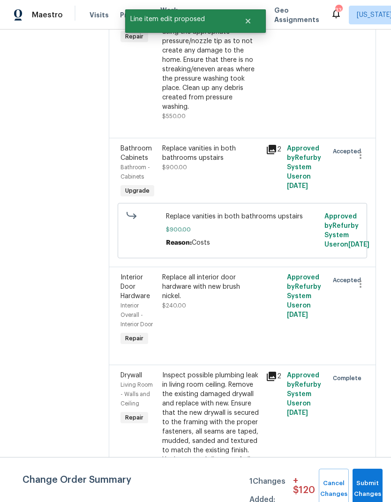
scroll to position [0, 0]
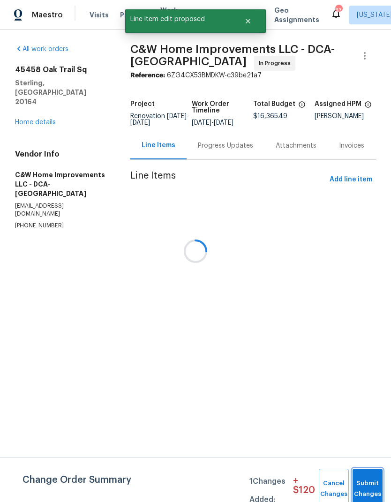
click at [370, 476] on button "Submit Changes" at bounding box center [368, 489] width 30 height 40
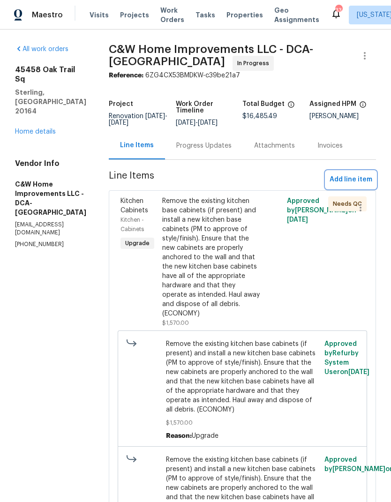
click at [357, 178] on span "Add line item" at bounding box center [351, 180] width 43 height 12
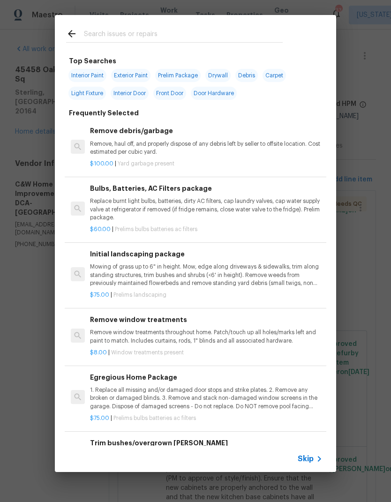
click at [210, 30] on input "text" at bounding box center [183, 35] width 199 height 14
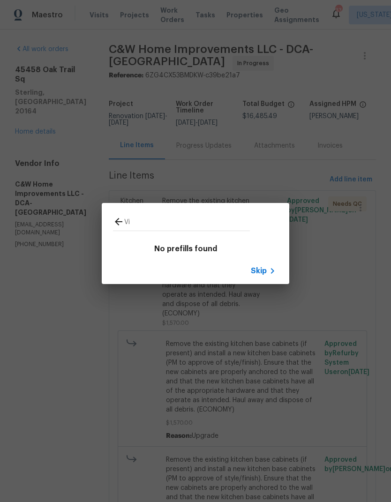
type input "V"
type input "Sheet"
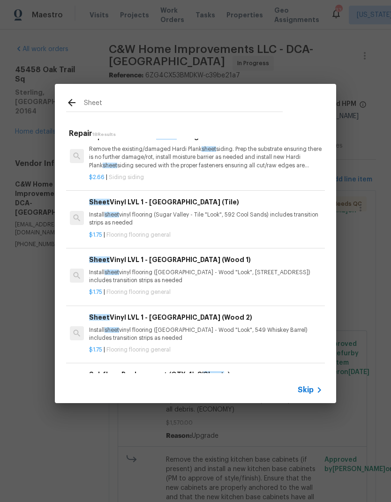
scroll to position [146, 1]
click at [183, 215] on p "Install sheet vinyl flooring (Sugar Valley - Tile "Look", 592 Cool Sands) inclu…" at bounding box center [205, 219] width 233 height 16
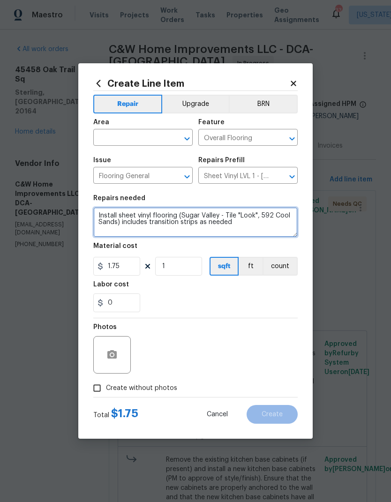
click at [171, 217] on textarea "Install sheet vinyl flooring (Sugar Valley - Tile "Look", 592 Cool Sands) inclu…" at bounding box center [195, 222] width 204 height 30
click at [175, 220] on textarea "Install sheet vinyl flooring in laundry space and dispose old flooring. Any sty…" at bounding box center [195, 222] width 204 height 30
click at [175, 219] on textarea "Install sheet vinyl flooring in laundry space and dispose old flooring. Any sty…" at bounding box center [195, 222] width 204 height 30
type textarea "Install sheet vinyl flooring in laundry space and dispose old flooring. Any sty…"
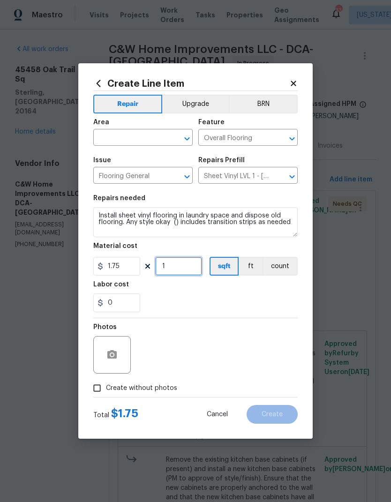
click at [175, 275] on input "1" at bounding box center [178, 266] width 47 height 19
type input "40"
click at [227, 300] on div "0" at bounding box center [195, 303] width 204 height 19
click at [95, 388] on input "Create without photos" at bounding box center [97, 388] width 18 height 18
checkbox input "true"
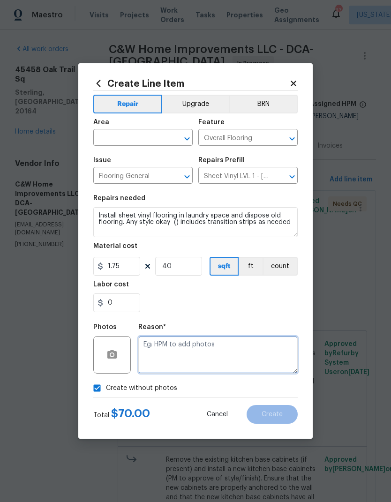
click at [233, 346] on textarea at bounding box center [217, 355] width 159 height 38
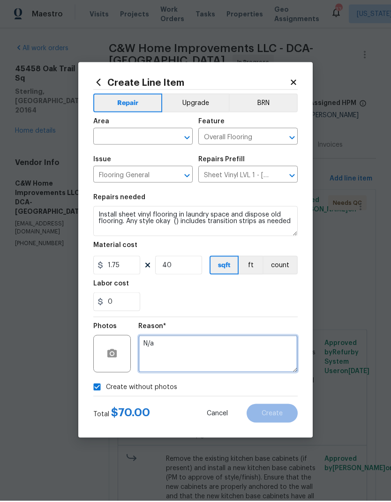
type textarea "N/a"
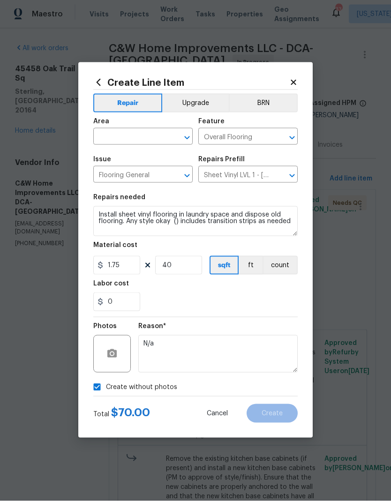
click at [133, 135] on input "text" at bounding box center [129, 138] width 73 height 15
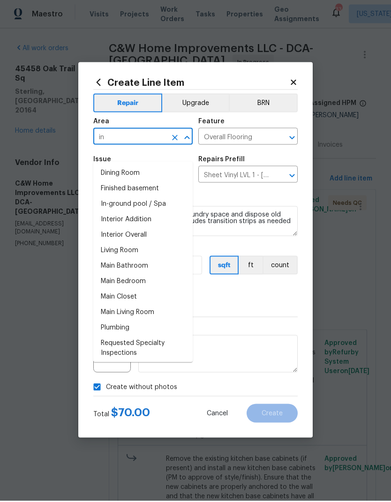
type input "i"
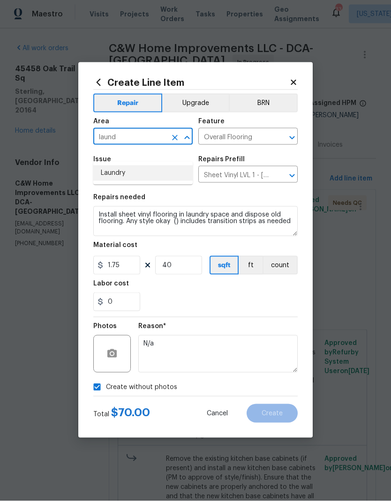
click at [136, 166] on li "Laundry" at bounding box center [142, 173] width 99 height 15
type input "Laundry"
click at [244, 306] on div "0" at bounding box center [195, 303] width 204 height 19
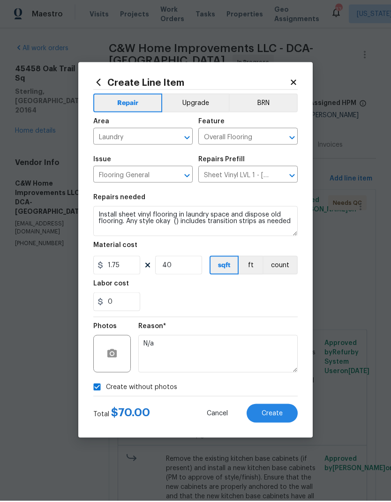
scroll to position [16, 0]
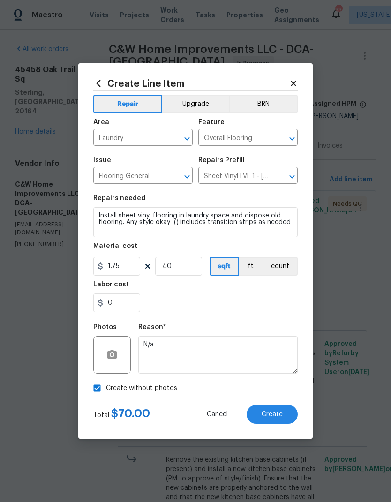
click at [273, 415] on span "Create" at bounding box center [272, 414] width 21 height 7
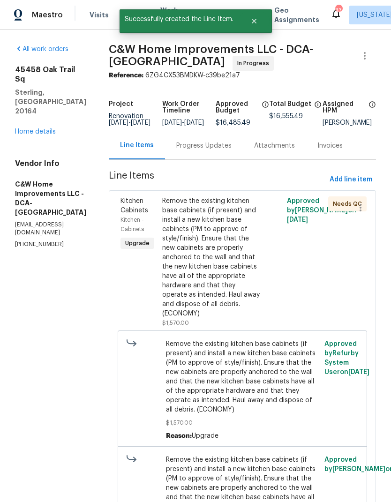
scroll to position [0, 0]
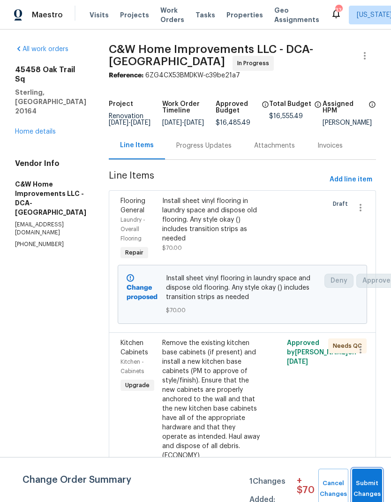
click at [367, 475] on button "Submit Changes" at bounding box center [367, 489] width 30 height 40
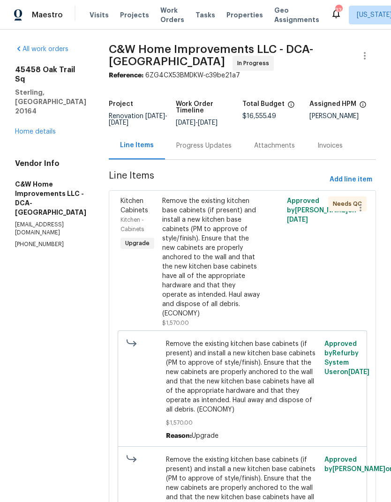
click at [212, 269] on div "Remove the existing kitchen base cabinets (if present) and install a new kitche…" at bounding box center [211, 257] width 98 height 122
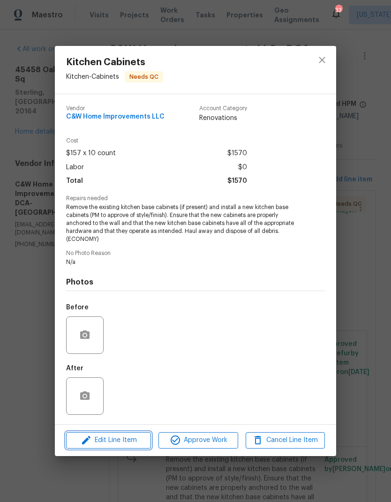
click at [122, 446] on span "Edit Line Item" at bounding box center [108, 441] width 79 height 12
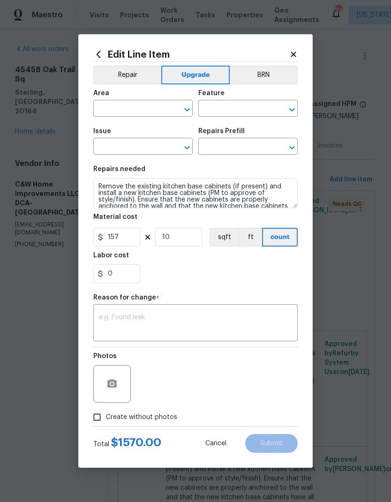
type input "Kitchen"
type input "Cabinets"
type input "Kitchen Cabinets"
type input "Base Cabinet (economy) $157.00"
click at [181, 244] on input "10" at bounding box center [178, 237] width 47 height 19
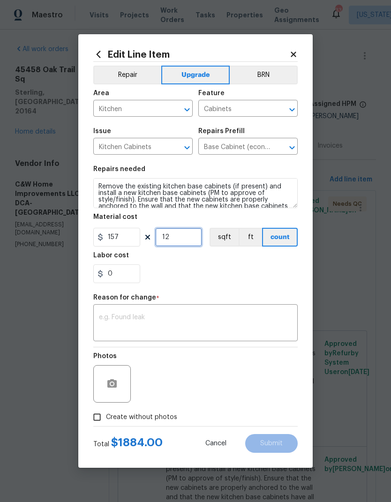
type input "12"
click at [251, 282] on div "0" at bounding box center [195, 273] width 204 height 19
click at [212, 317] on textarea at bounding box center [195, 324] width 193 height 20
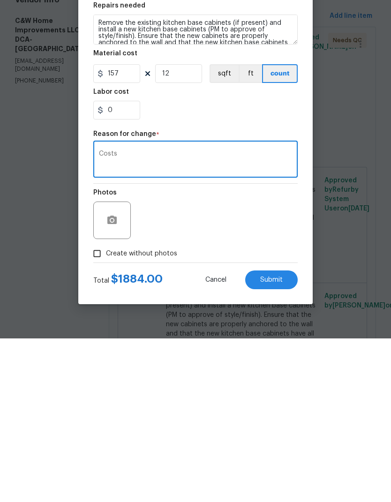
type textarea "Costs"
click at [273, 434] on button "Submit" at bounding box center [271, 443] width 53 height 19
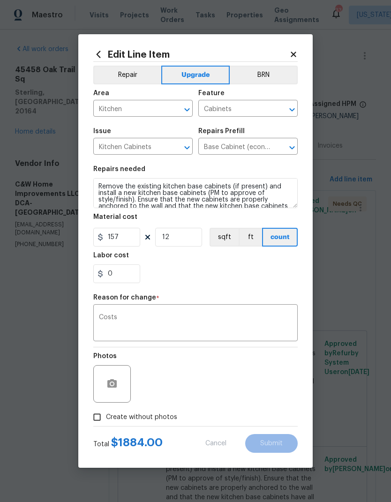
type input "10"
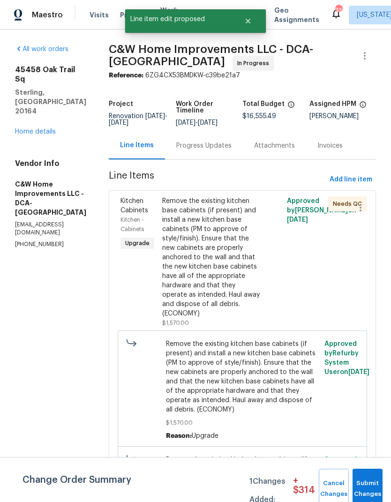
click at [367, 478] on button "Submit Changes" at bounding box center [368, 489] width 30 height 40
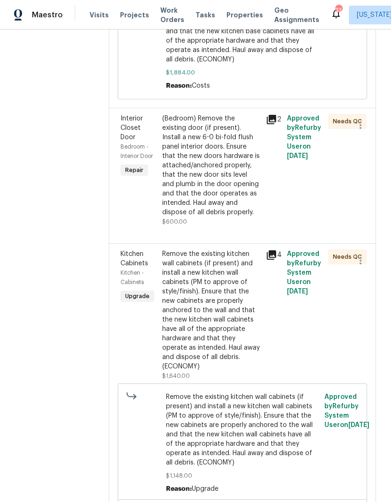
scroll to position [589, 0]
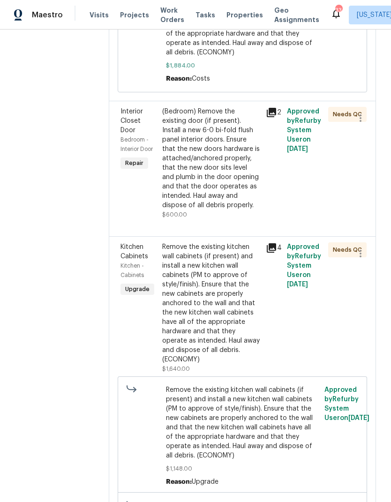
click at [219, 299] on div "Remove the existing kitchen wall cabinets (if present) and install a new kitche…" at bounding box center [211, 303] width 98 height 122
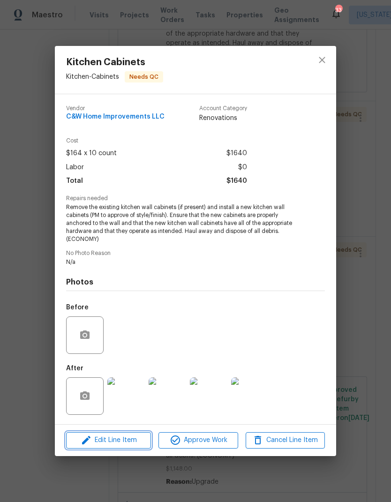
click at [138, 439] on span "Edit Line Item" at bounding box center [108, 441] width 79 height 12
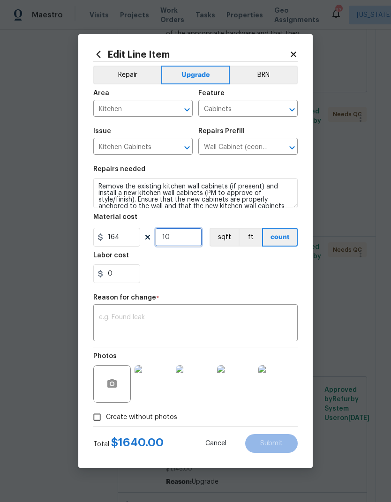
click at [179, 240] on input "10" at bounding box center [178, 237] width 47 height 19
type input "12"
click at [262, 246] on button "count" at bounding box center [280, 237] width 36 height 19
click at [225, 324] on textarea at bounding box center [195, 324] width 193 height 20
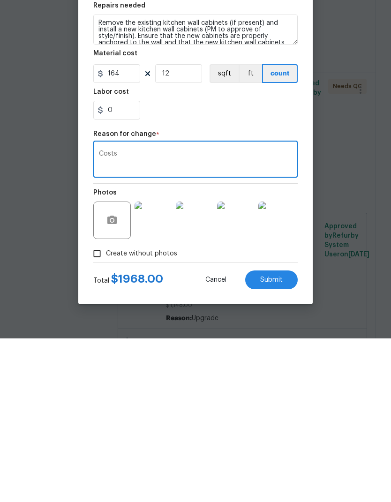
type textarea "Costs"
click at [283, 434] on button "Submit" at bounding box center [271, 443] width 53 height 19
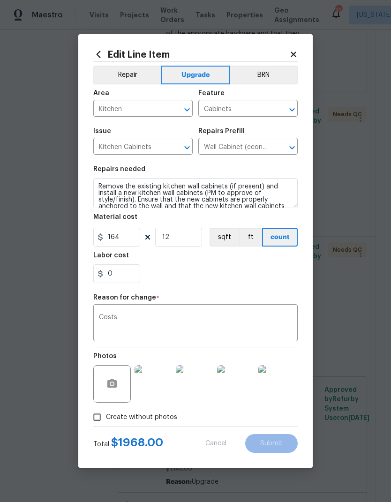
type input "10"
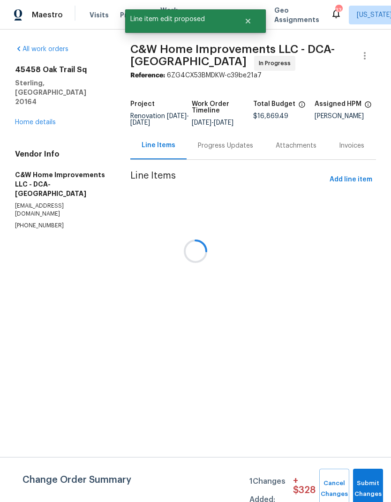
scroll to position [0, 0]
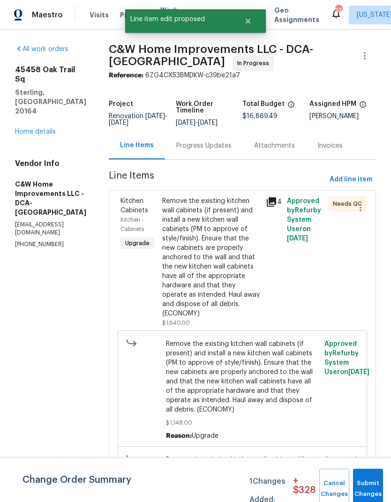
click at [366, 479] on button "Submit Changes" at bounding box center [368, 489] width 30 height 40
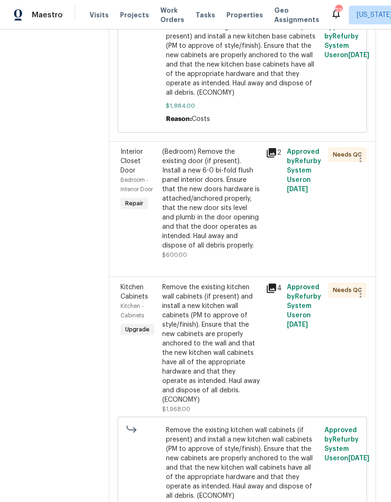
scroll to position [549, 0]
click at [272, 155] on icon at bounding box center [271, 152] width 11 height 11
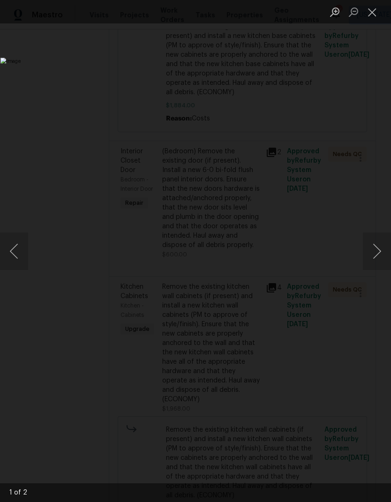
click at [374, 243] on button "Next image" at bounding box center [377, 252] width 28 height 38
click at [372, 265] on button "Next image" at bounding box center [377, 252] width 28 height 38
click at [367, 15] on button "Close lightbox" at bounding box center [372, 12] width 19 height 16
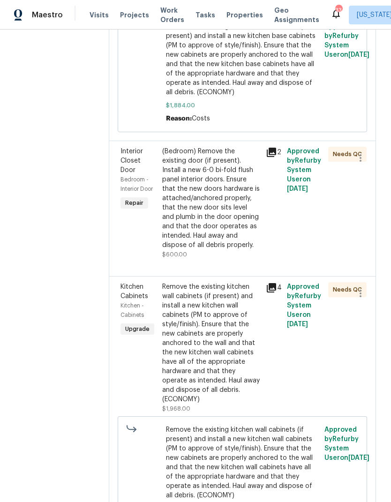
click at [210, 213] on div "(Bedroom) Remove the existing door (if present). Install a new 6-0 bi-fold flus…" at bounding box center [211, 198] width 98 height 103
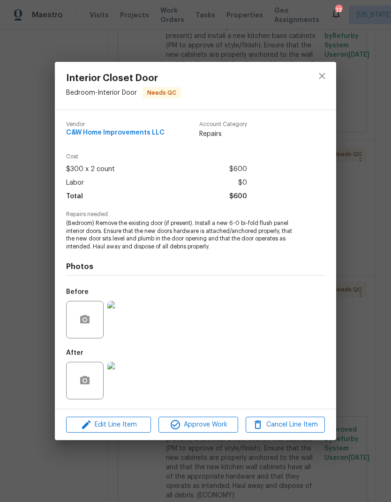
click at [205, 415] on div "Edit Line Item Approve Work Cancel Line Item" at bounding box center [195, 424] width 281 height 31
click at [200, 428] on span "Approve Work" at bounding box center [198, 425] width 74 height 12
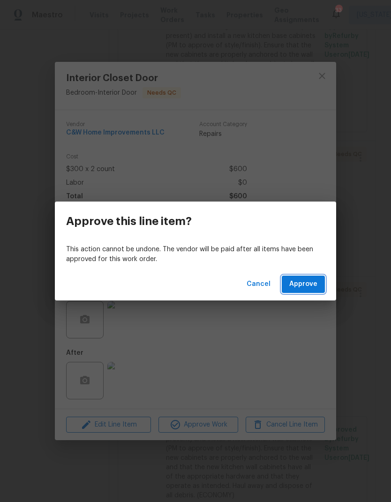
click at [307, 287] on span "Approve" at bounding box center [303, 285] width 28 height 12
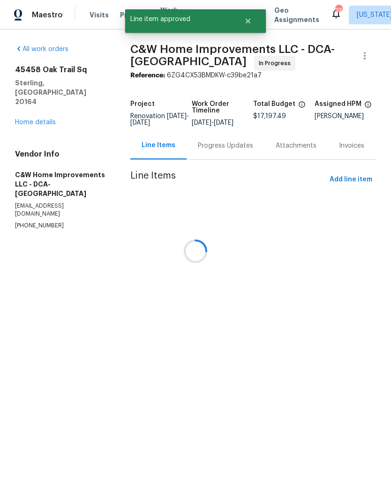
scroll to position [0, 0]
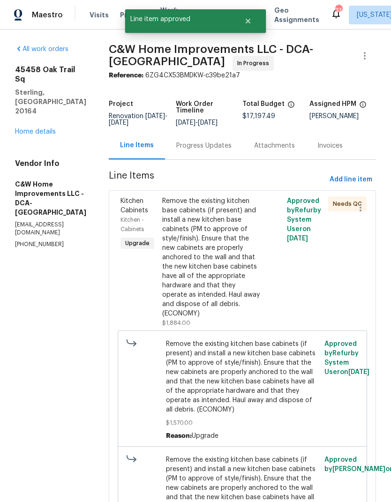
click at [213, 280] on div "Remove the existing kitchen base cabinets (if present) and install a new kitche…" at bounding box center [211, 257] width 98 height 122
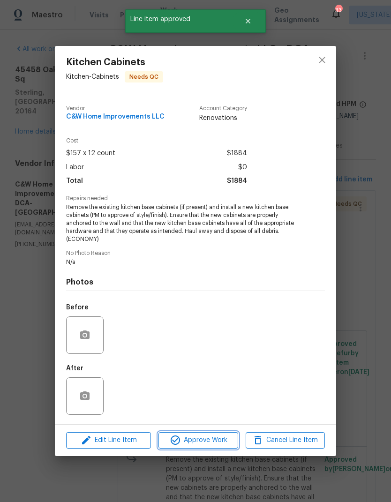
click at [205, 443] on span "Approve Work" at bounding box center [198, 441] width 74 height 12
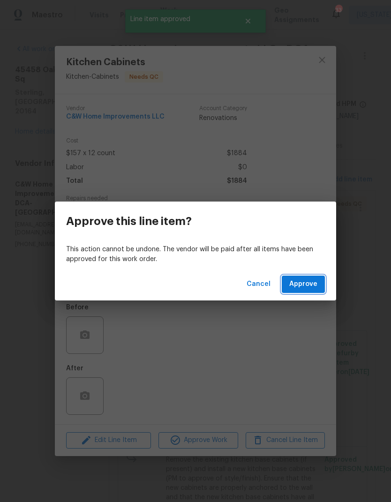
click at [308, 284] on span "Approve" at bounding box center [303, 285] width 28 height 12
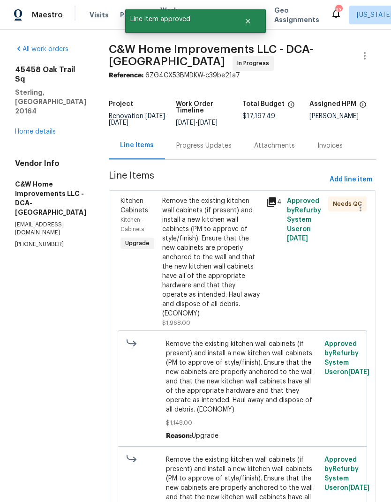
click at [224, 264] on div "Remove the existing kitchen wall cabinets (if present) and install a new kitche…" at bounding box center [211, 257] width 98 height 122
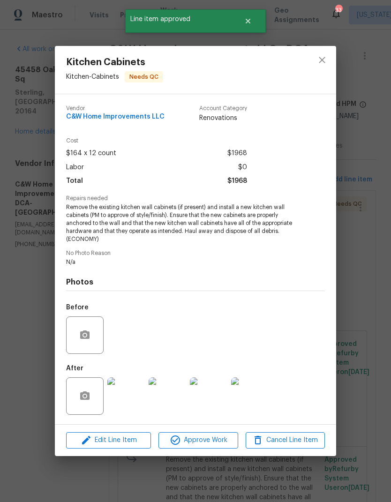
click at [205, 436] on span "Approve Work" at bounding box center [198, 441] width 74 height 12
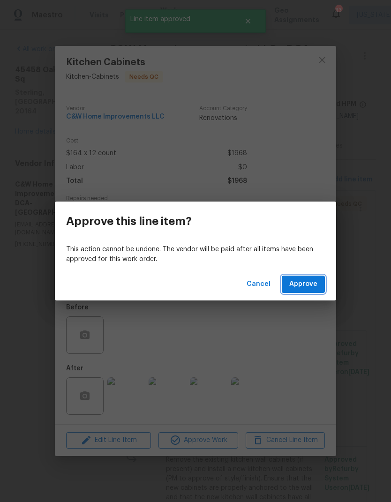
click at [304, 286] on span "Approve" at bounding box center [303, 285] width 28 height 12
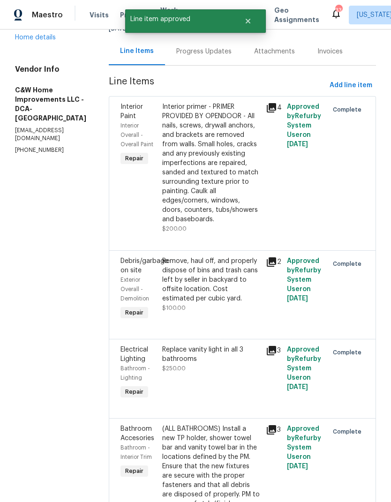
scroll to position [106, 0]
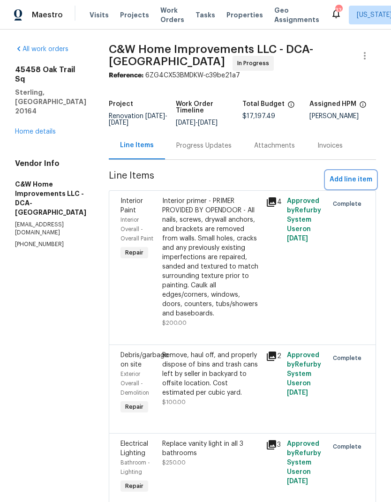
click at [354, 180] on span "Add line item" at bounding box center [351, 180] width 43 height 12
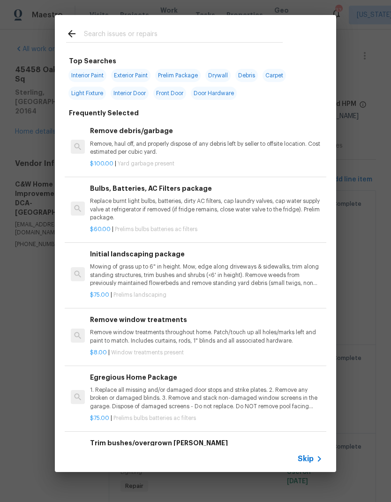
click at [190, 29] on input "text" at bounding box center [183, 35] width 199 height 14
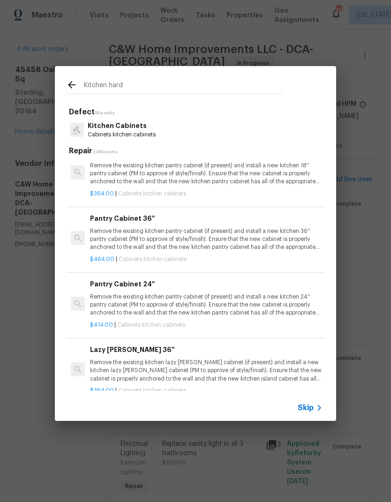
scroll to position [609, 0]
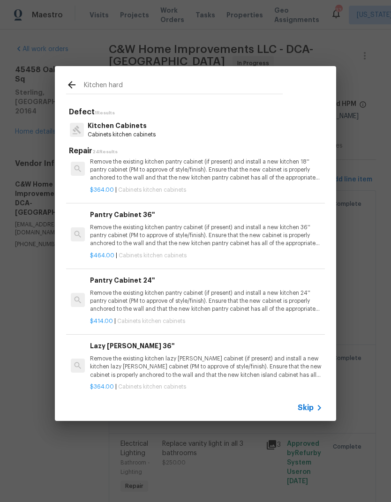
click at [147, 90] on input "Kitchen hard" at bounding box center [183, 87] width 199 height 14
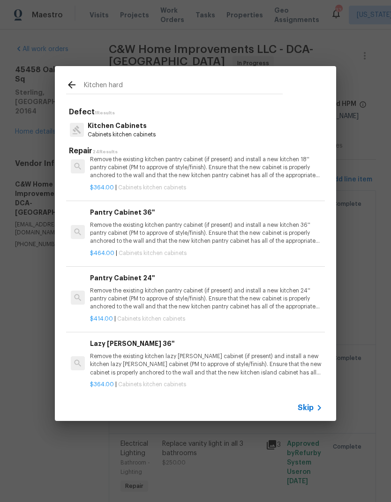
click at [149, 93] on input "Kitchen hard" at bounding box center [183, 87] width 199 height 14
type input "K"
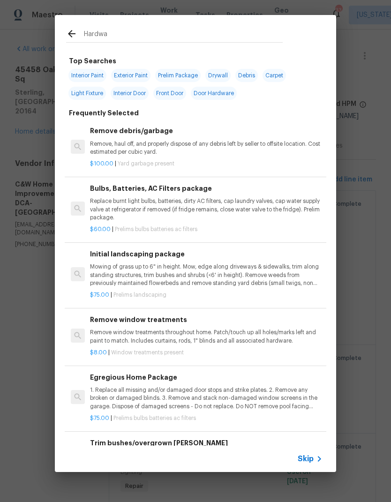
type input "Hardwar"
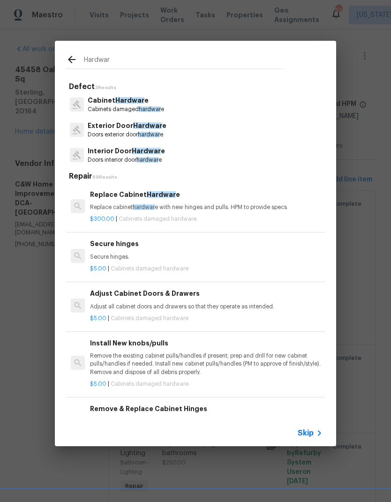
click at [160, 198] on h6 "Replace Cabinet Hardwar e" at bounding box center [206, 194] width 233 height 10
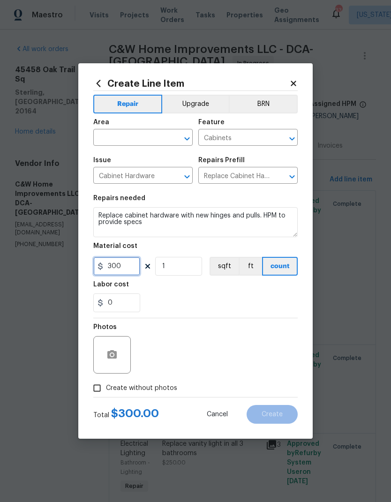
click at [122, 271] on input "300" at bounding box center [116, 266] width 47 height 19
click at [118, 265] on input "300" at bounding box center [116, 266] width 47 height 19
type input "200"
click at [228, 312] on div "0" at bounding box center [195, 303] width 204 height 19
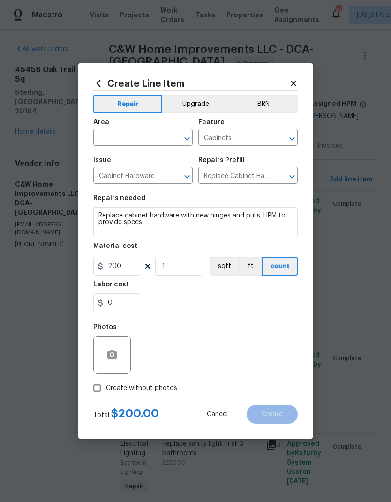
click at [139, 136] on input "text" at bounding box center [129, 138] width 73 height 15
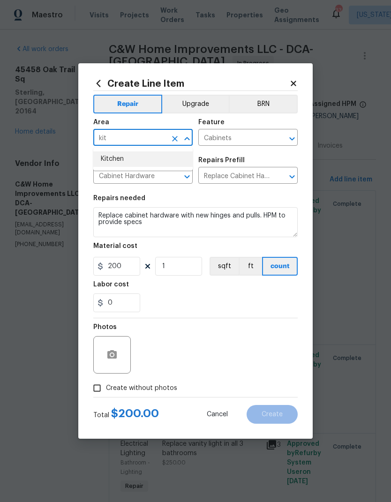
click at [150, 151] on li "Kitchen" at bounding box center [142, 158] width 99 height 15
type input "Kitchen"
click at [204, 291] on div "Labor cost" at bounding box center [195, 287] width 204 height 12
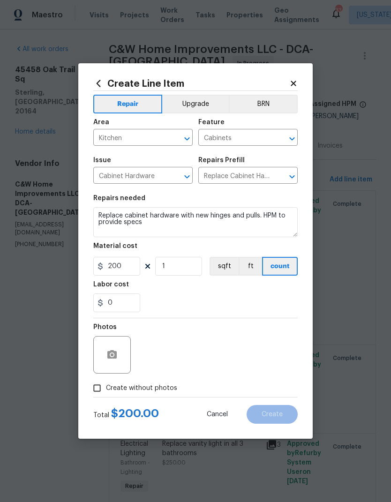
click at [92, 391] on input "Create without photos" at bounding box center [97, 388] width 18 height 18
checkbox input "true"
click at [245, 370] on textarea at bounding box center [217, 355] width 159 height 38
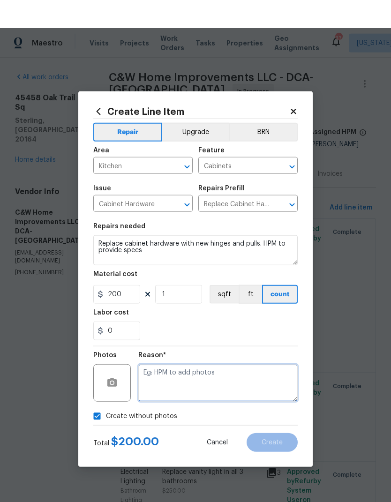
scroll to position [0, 0]
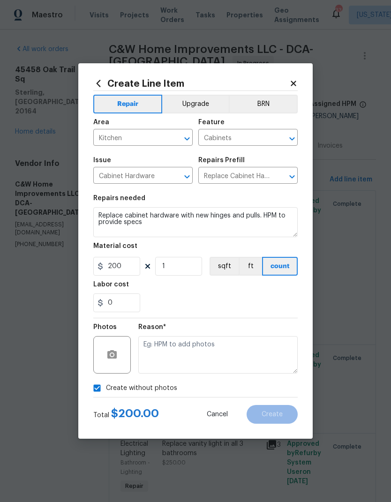
click at [201, 103] on button "Upgrade" at bounding box center [195, 104] width 67 height 19
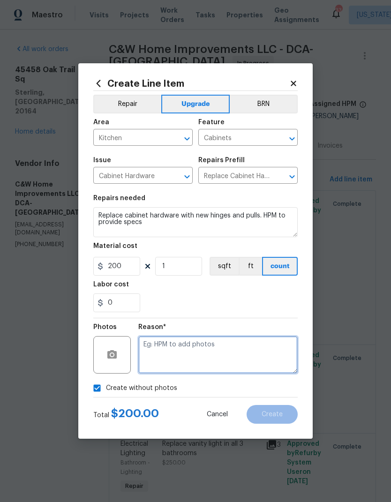
click at [222, 373] on textarea at bounding box center [217, 355] width 159 height 38
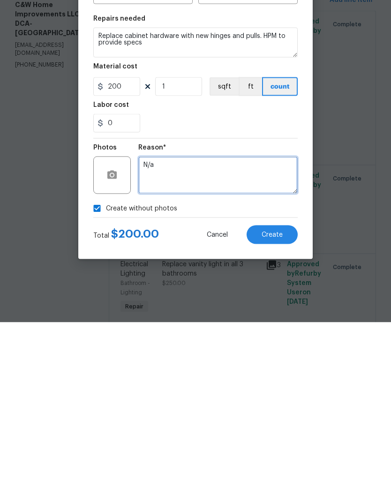
type textarea "N/a"
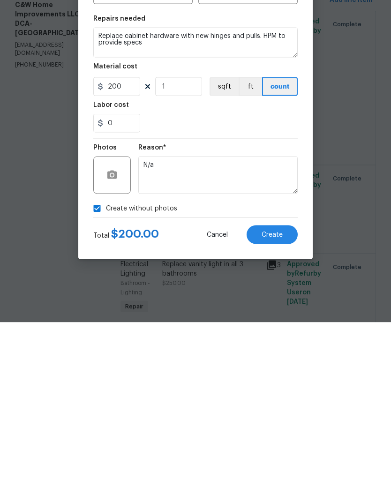
click at [279, 411] on span "Create" at bounding box center [272, 414] width 21 height 7
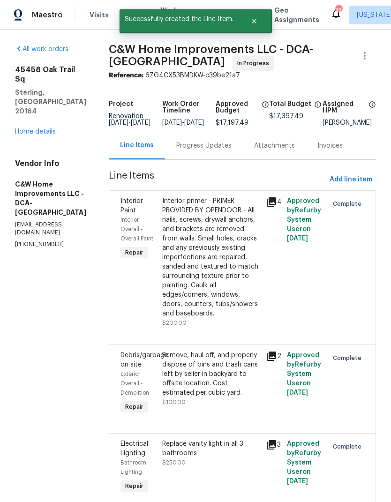
scroll to position [0, 0]
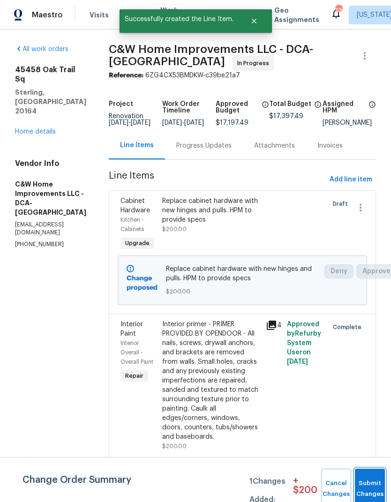
click at [370, 480] on button "Submit Changes" at bounding box center [370, 489] width 30 height 40
